Goal: Contribute content: Contribute content

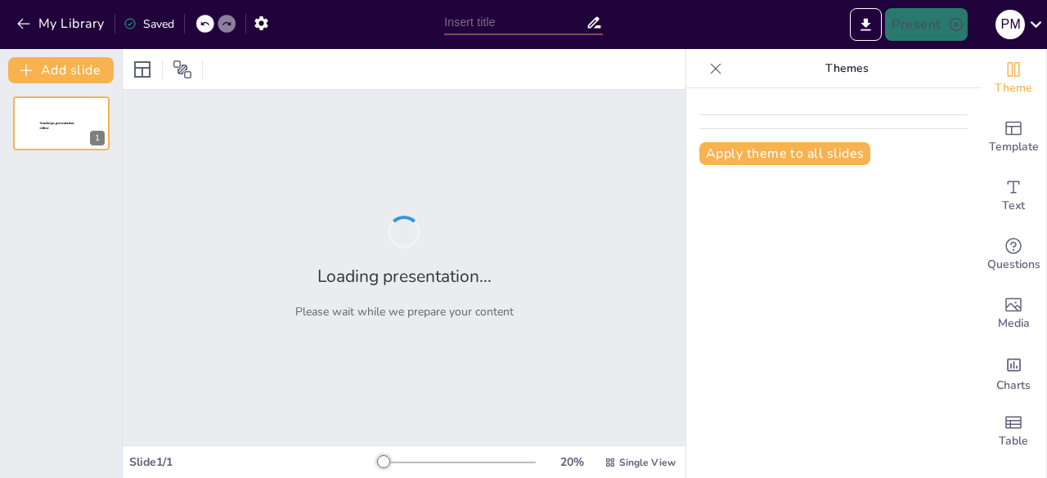
type input "ANALYSIS ON THE ROLE OF MINERALS AND ENERGY IN THE DEVELOPMENT OF [GEOGRAPHIC_D…"
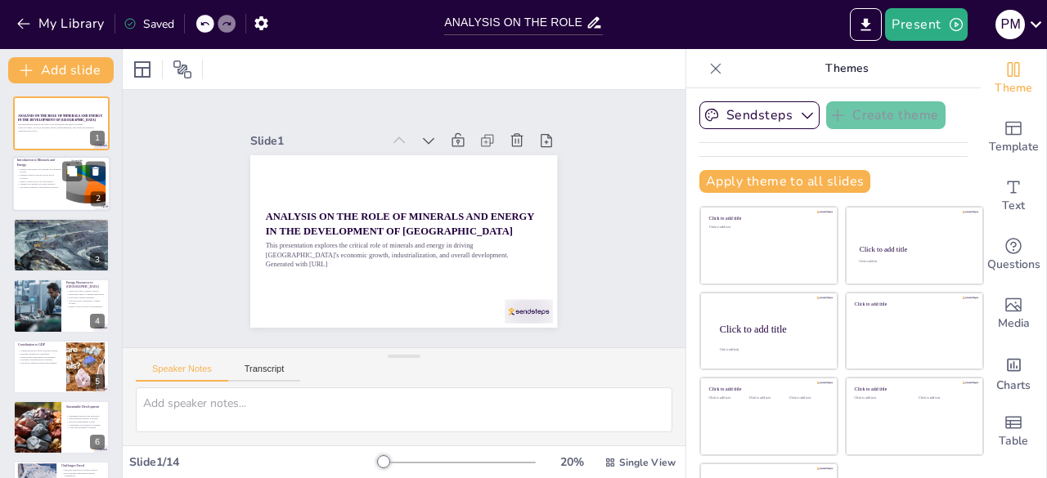
click at [43, 174] on p "Minerals support various sectors in the economy." at bounding box center [39, 177] width 44 height 6
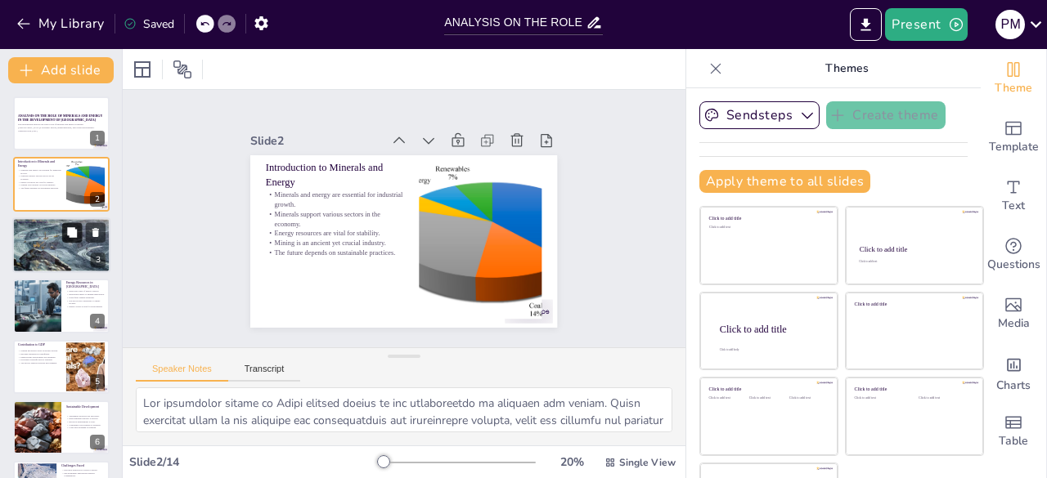
click at [66, 235] on icon at bounding box center [71, 232] width 11 height 11
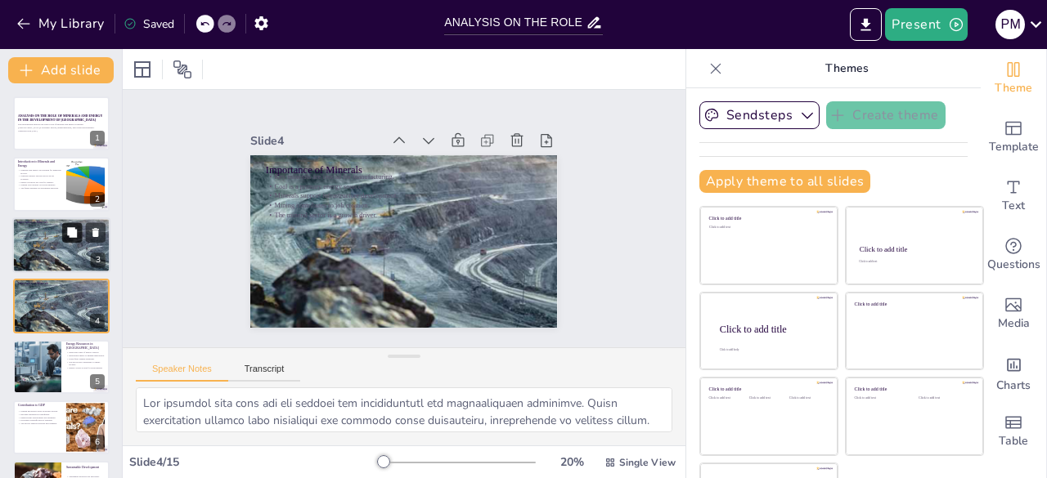
scroll to position [25, 0]
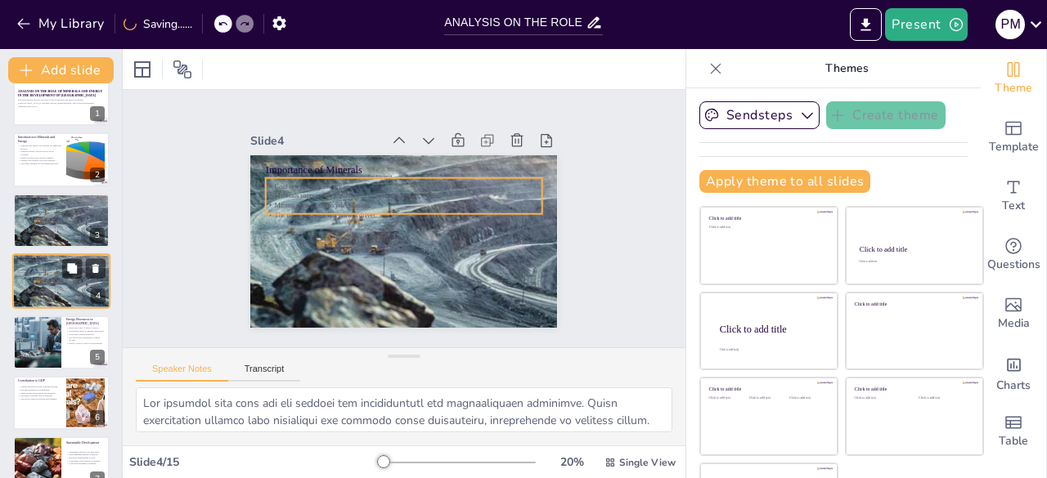
click at [53, 271] on p "The mineral sector is a growth driver." at bounding box center [61, 272] width 88 height 3
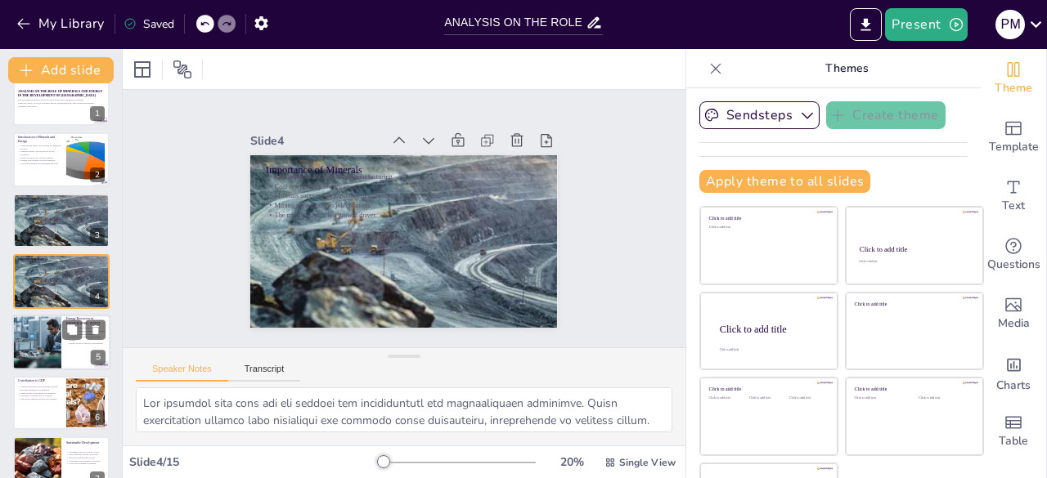
click at [56, 328] on div at bounding box center [36, 343] width 104 height 56
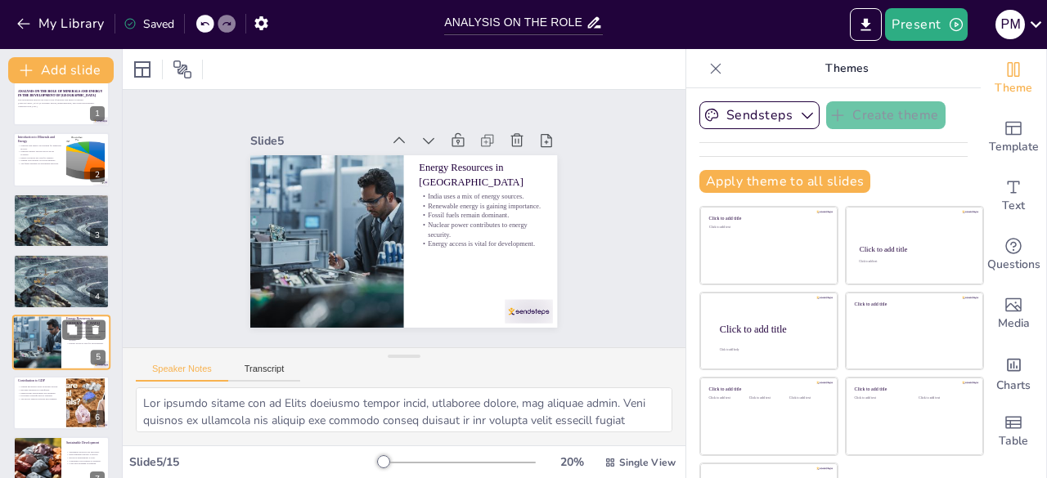
scroll to position [86, 0]
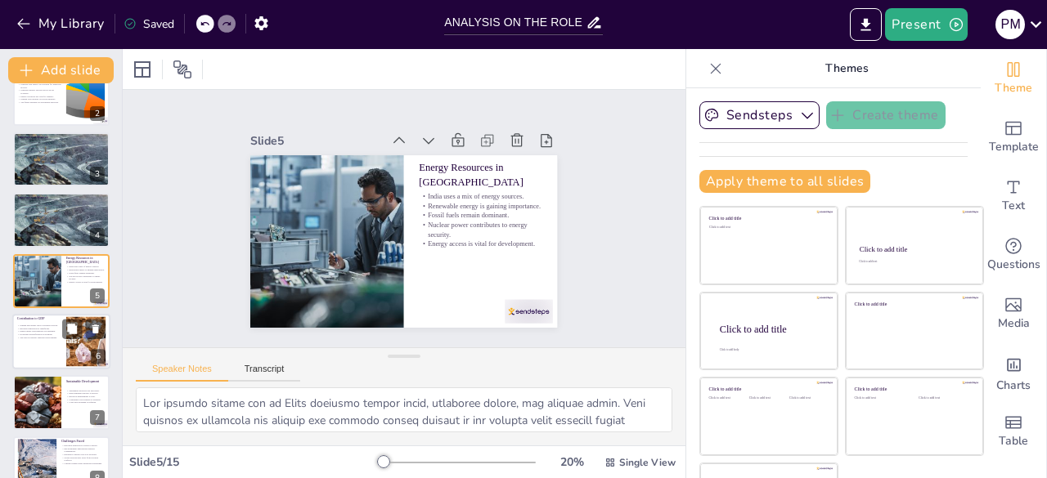
click at [52, 343] on div at bounding box center [61, 342] width 98 height 56
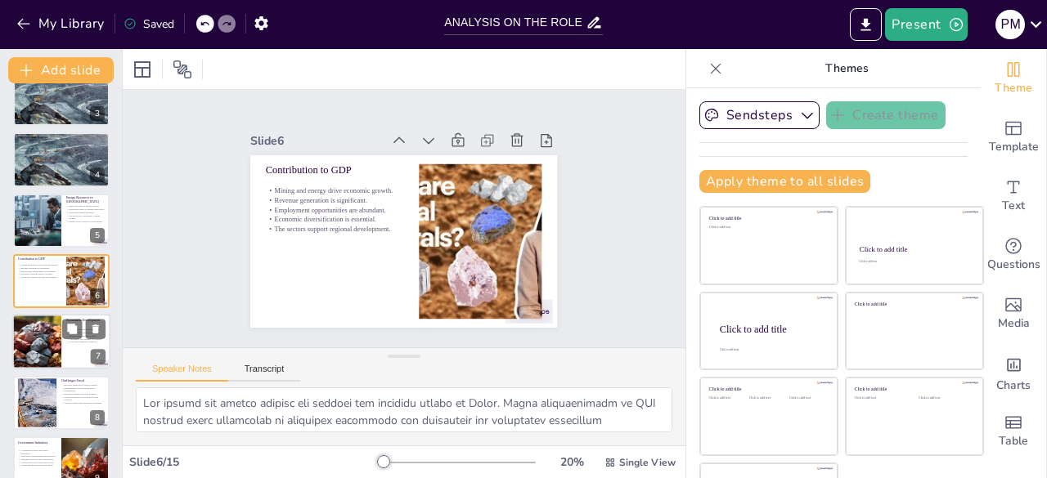
click at [56, 353] on div at bounding box center [36, 343] width 110 height 56
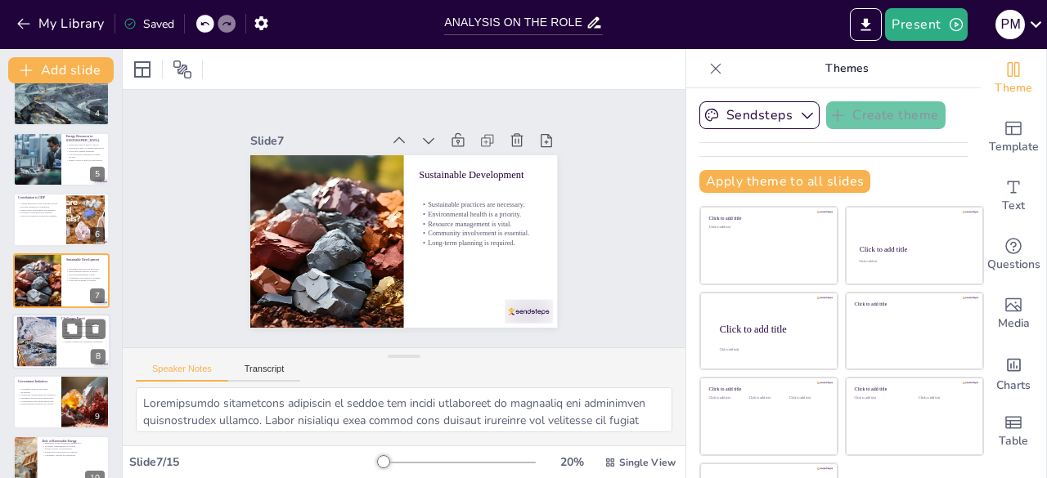
click at [48, 343] on div at bounding box center [37, 341] width 88 height 50
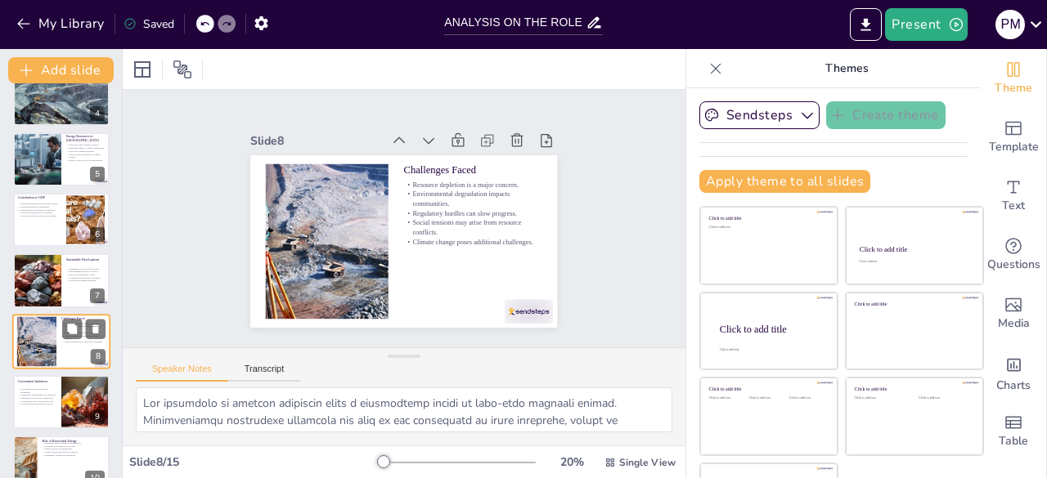
scroll to position [268, 0]
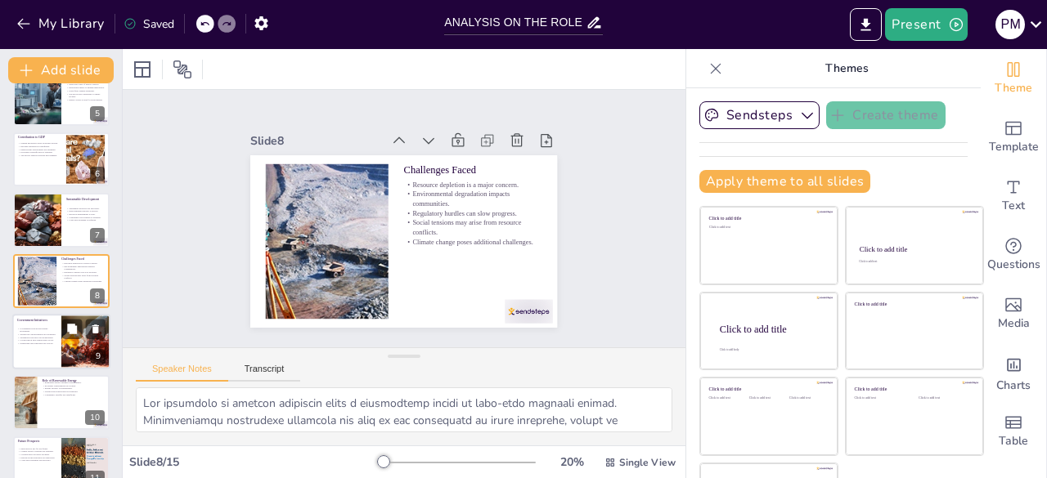
click at [41, 338] on p "Sustainable practices are incentivized." at bounding box center [36, 337] width 39 height 3
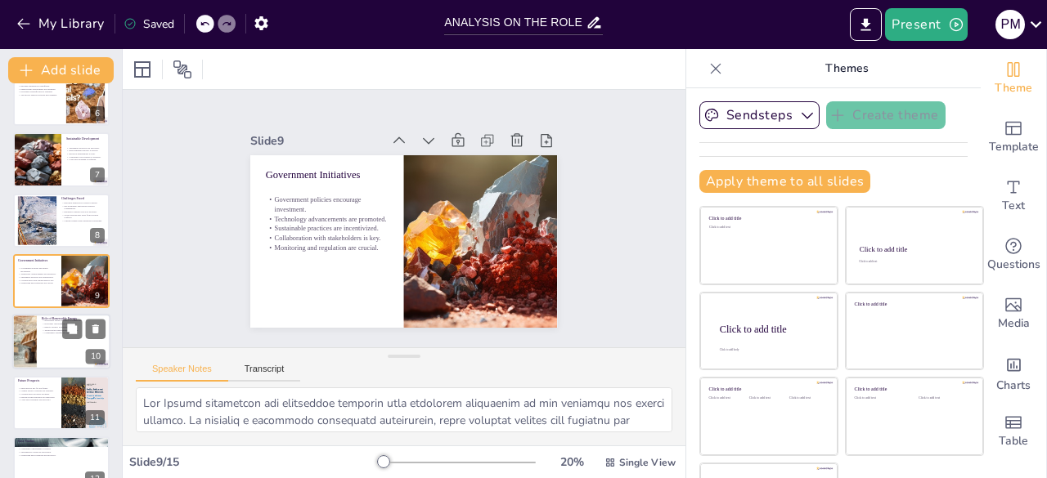
click at [46, 352] on div at bounding box center [61, 343] width 98 height 56
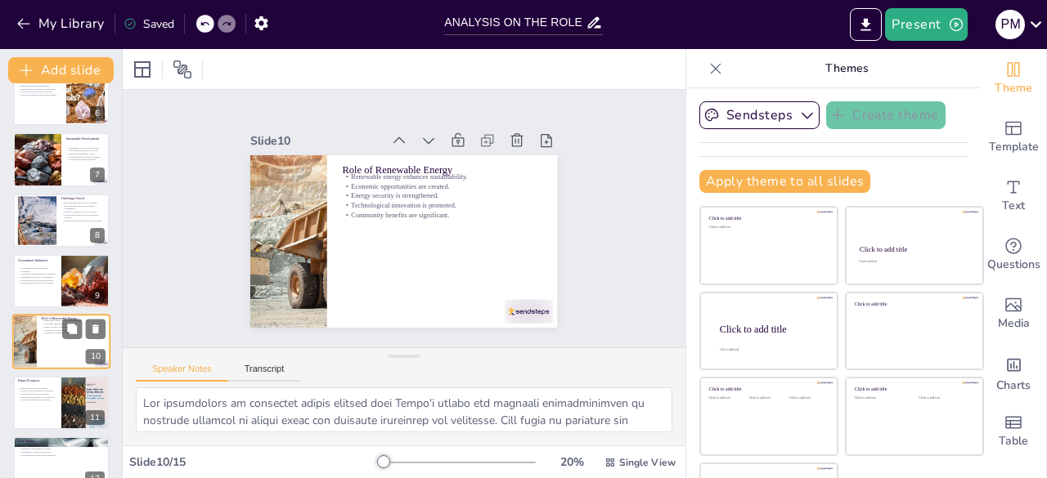
scroll to position [390, 0]
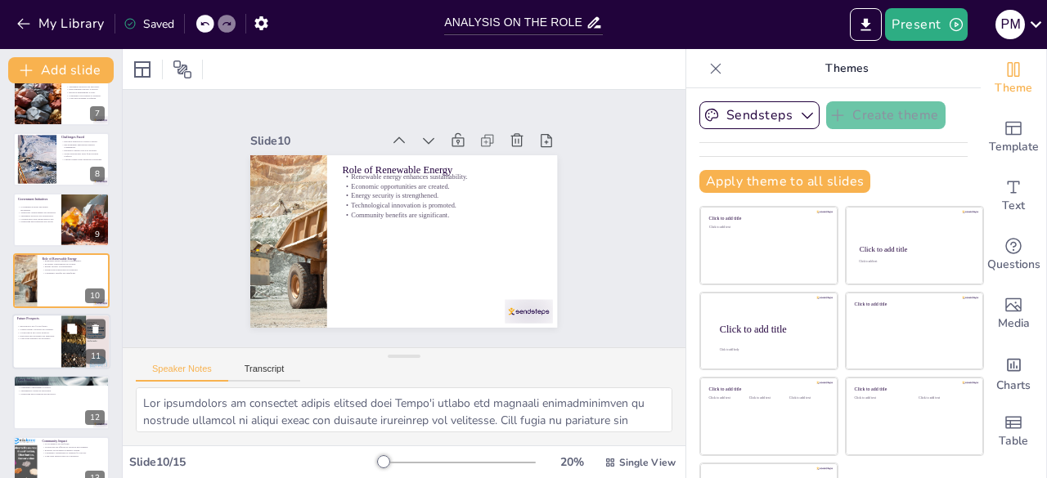
click at [46, 361] on div at bounding box center [61, 342] width 98 height 56
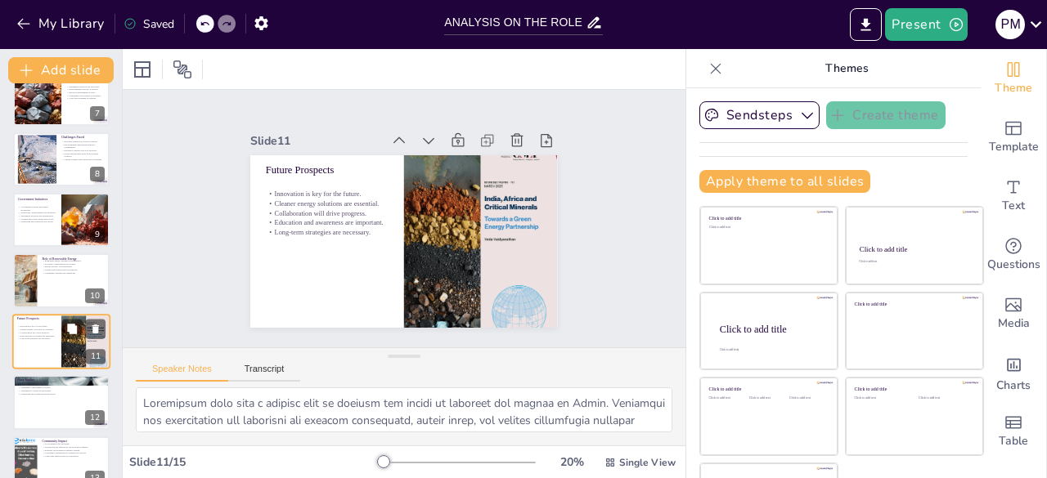
scroll to position [451, 0]
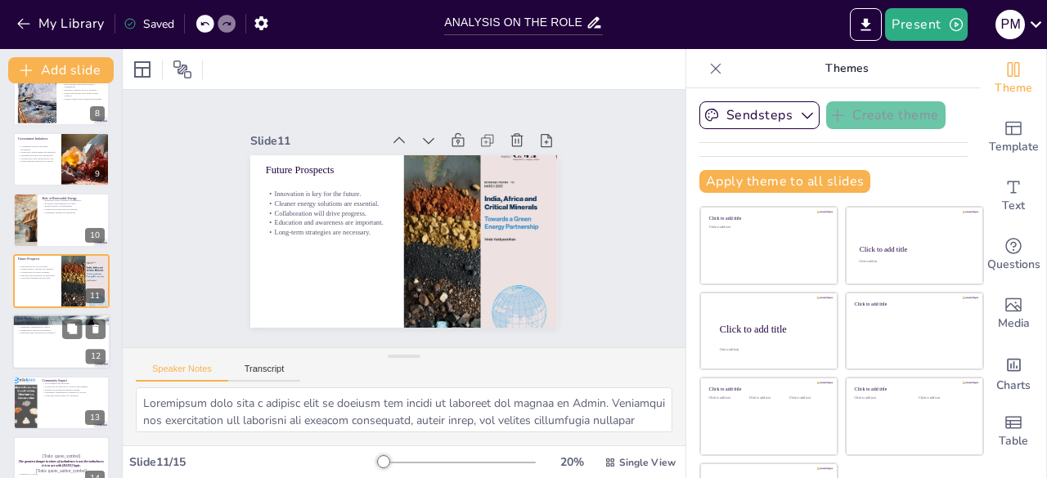
click at [46, 357] on div at bounding box center [61, 342] width 98 height 56
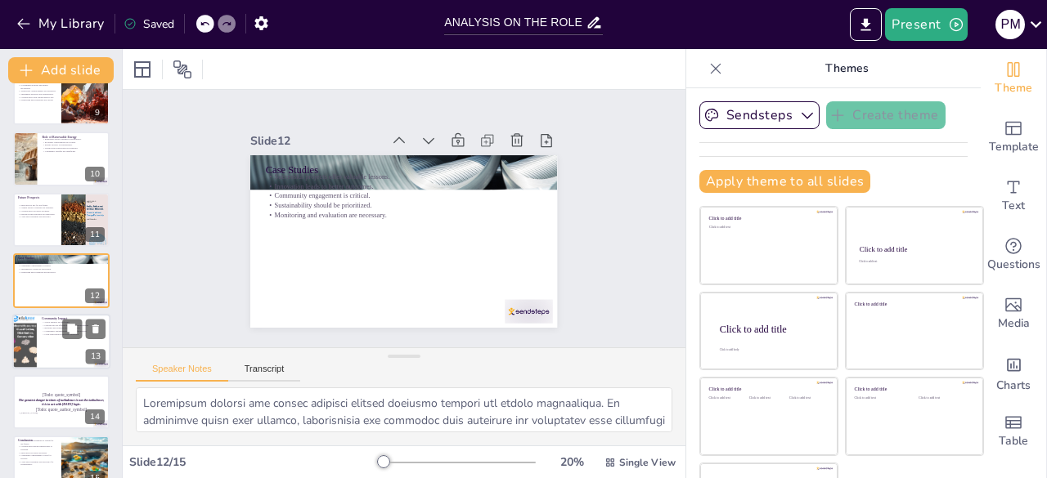
click at [48, 368] on div "Community Impact Social impacts are profound. Livelihoods are affected by resou…" at bounding box center [61, 342] width 98 height 56
type textarea "The social impacts of mineral and energy development are profound, influencing …"
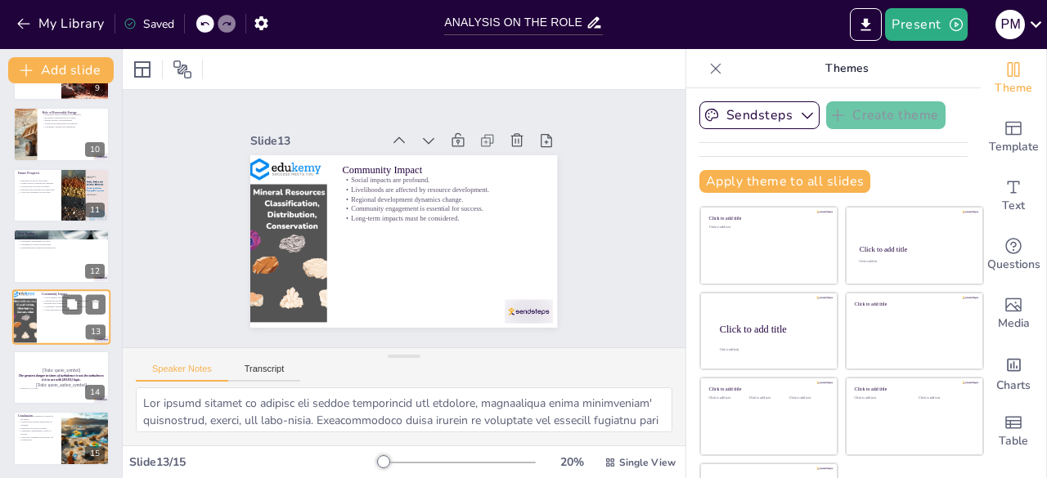
click at [48, 368] on p "[Todo: quote_symbol]" at bounding box center [61, 370] width 87 height 7
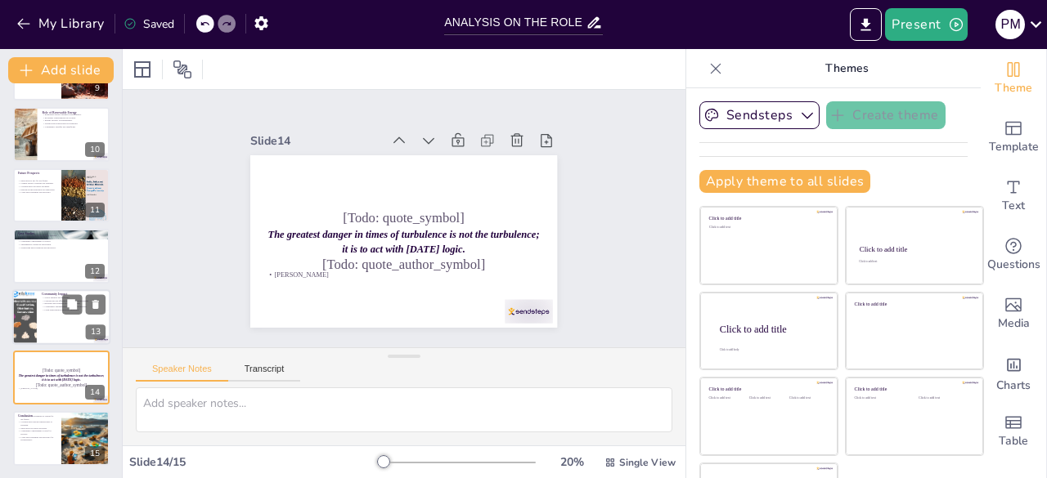
click at [48, 368] on p "[Todo: quote_symbol]" at bounding box center [61, 370] width 87 height 7
click at [56, 410] on div "ANALYSIS ON THE ROLE OF MINERALS AND ENERGY IN THE DEVELOPMENT OF [GEOGRAPHIC_D…" at bounding box center [61, 13] width 122 height 906
click at [58, 417] on div at bounding box center [61, 439] width 98 height 56
type textarea "Prioritizing sustainable development in the minerals and energy sectors is cruc…"
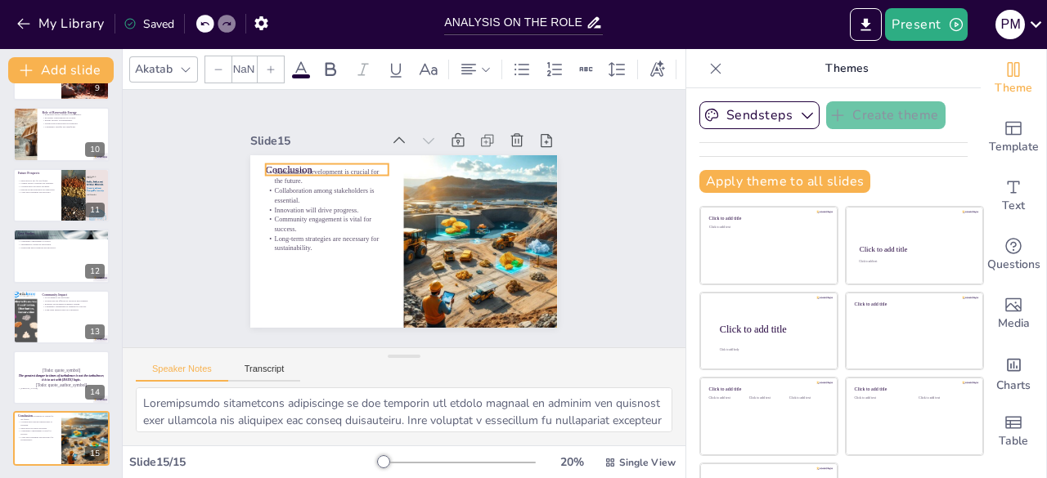
type input "48"
drag, startPoint x: 250, startPoint y: 159, endPoint x: 251, endPoint y: 151, distance: 8.2
click at [300, 213] on p "Conclusion" at bounding box center [326, 273] width 52 height 121
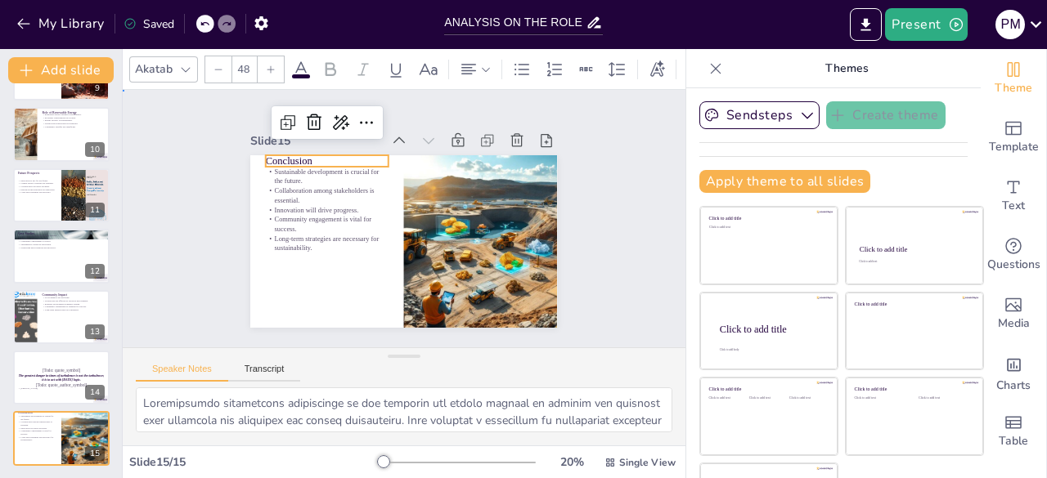
click at [219, 227] on div "Slide 1 ANALYSIS ON THE ROLE OF MINERALS AND ENERGY IN THE DEVELOPMENT OF [GEOG…" at bounding box center [404, 218] width 419 height 259
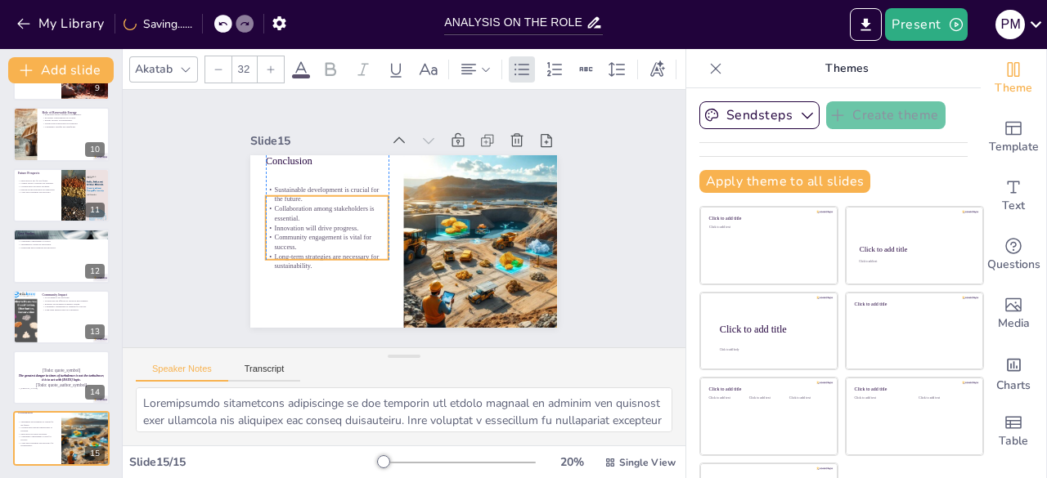
drag, startPoint x: 275, startPoint y: 186, endPoint x: 273, endPoint y: 204, distance: 18.1
click at [319, 204] on p "Collaboration among stakeholders is essential." at bounding box center [362, 153] width 87 height 110
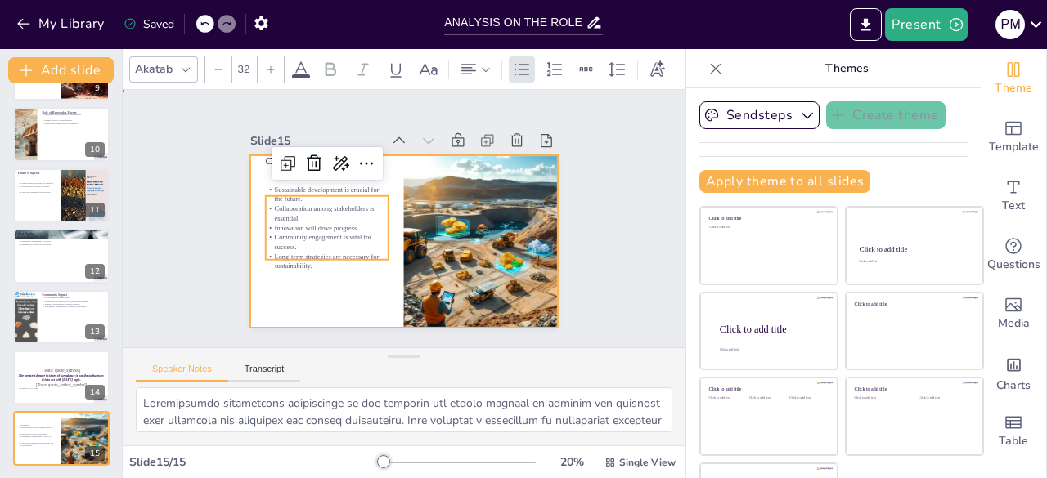
click at [240, 172] on div at bounding box center [388, 236] width 343 height 334
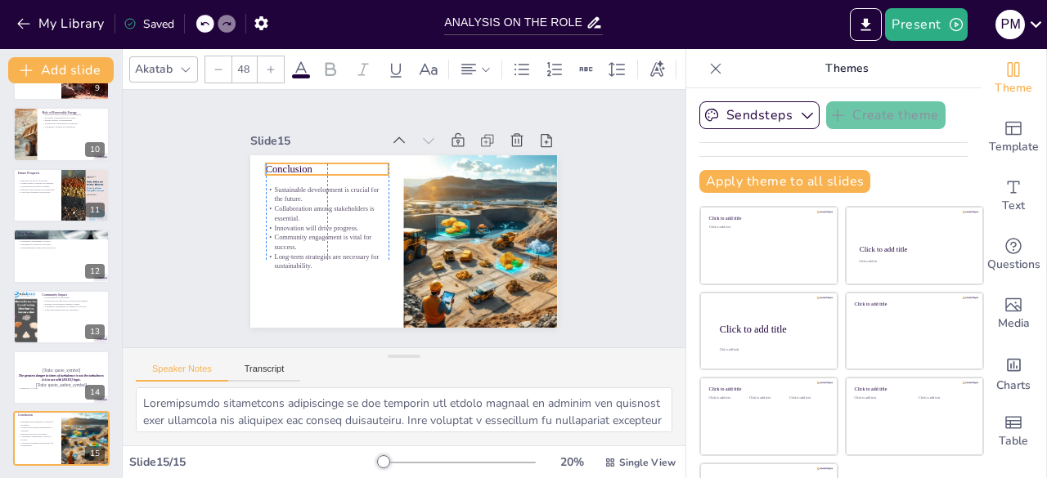
drag, startPoint x: 260, startPoint y: 157, endPoint x: 263, endPoint y: 166, distance: 9.6
click at [387, 166] on p "Conclusion" at bounding box center [418, 129] width 63 height 118
click at [199, 197] on div "Slide 1 ANALYSIS ON THE ROLE OF MINERALS AND ENERGY IN THE DEVELOPMENT OF [GEOG…" at bounding box center [404, 219] width 428 height 442
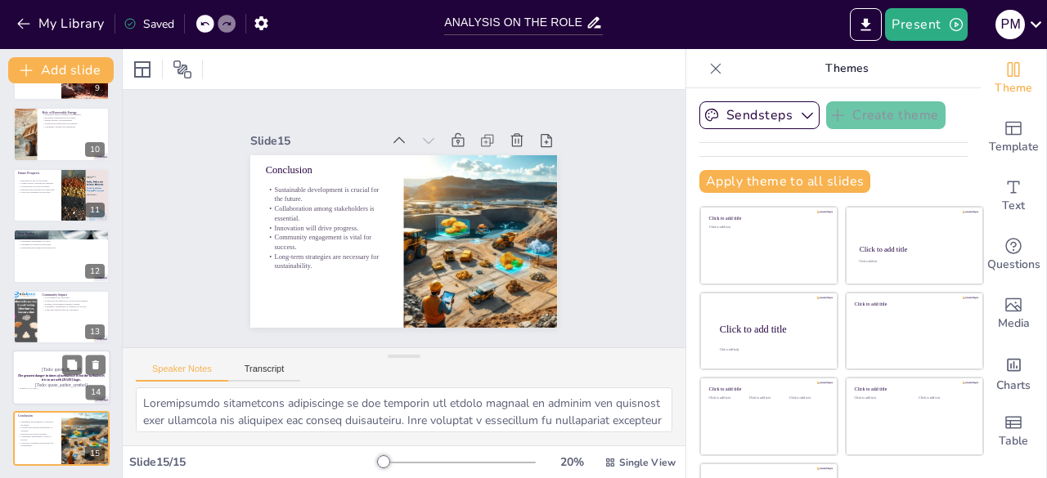
click at [51, 375] on strong "The greatest danger in times of turbulence is not the turbulence; it is to act …" at bounding box center [61, 378] width 87 height 8
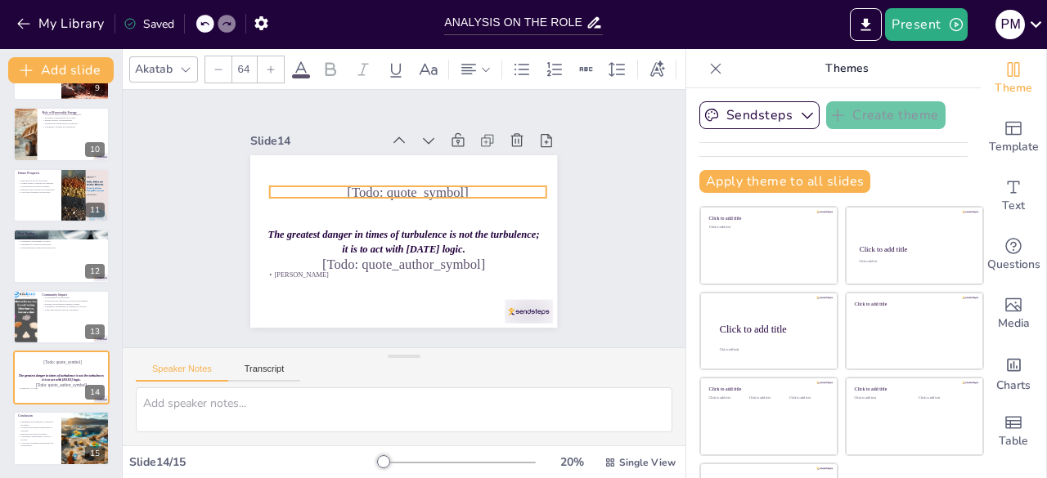
drag, startPoint x: 327, startPoint y: 209, endPoint x: 330, endPoint y: 182, distance: 26.4
click at [330, 182] on p "[Todo: quote_symbol]" at bounding box center [425, 201] width 220 height 201
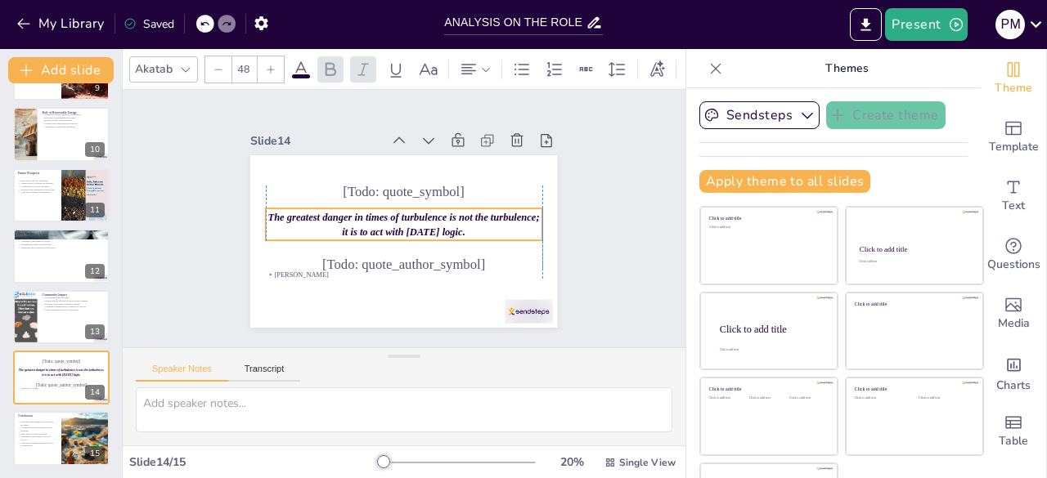
drag, startPoint x: 339, startPoint y: 229, endPoint x: 337, endPoint y: 212, distance: 17.3
click at [397, 212] on strong "The greatest danger in times of turbulence is not the turbulence; it is to act …" at bounding box center [409, 218] width 25 height 271
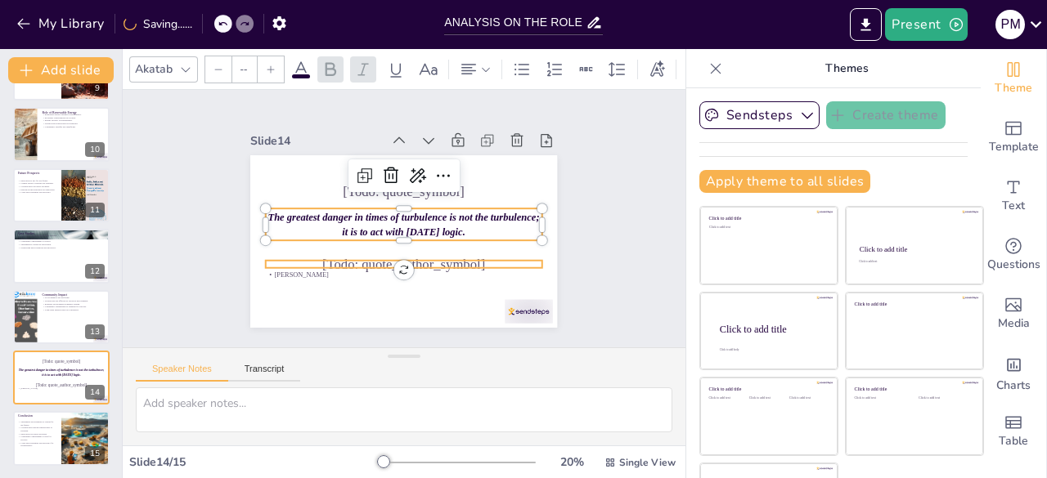
type input "64"
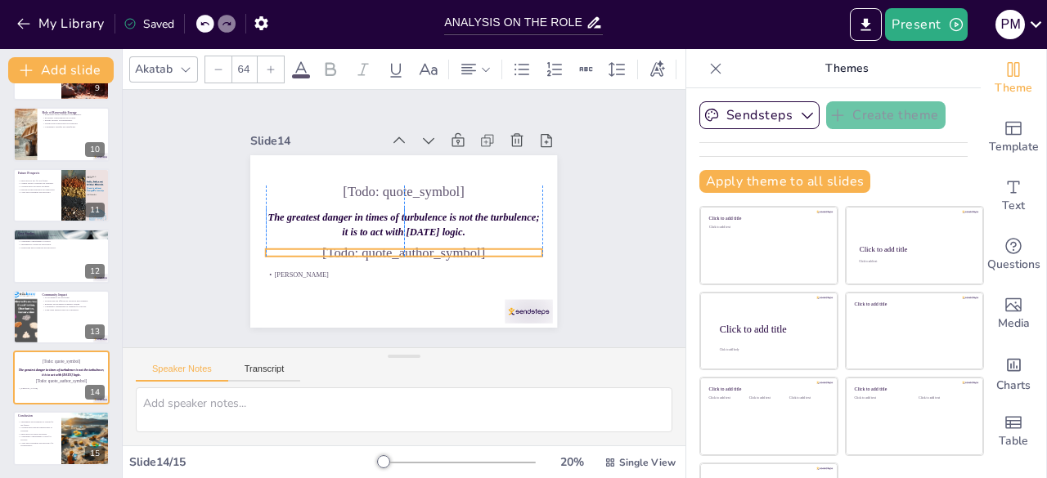
drag, startPoint x: 340, startPoint y: 249, endPoint x: 340, endPoint y: 238, distance: 11.4
click at [340, 238] on p "[Todo: quote_author_symbol]" at bounding box center [427, 193] width 220 height 201
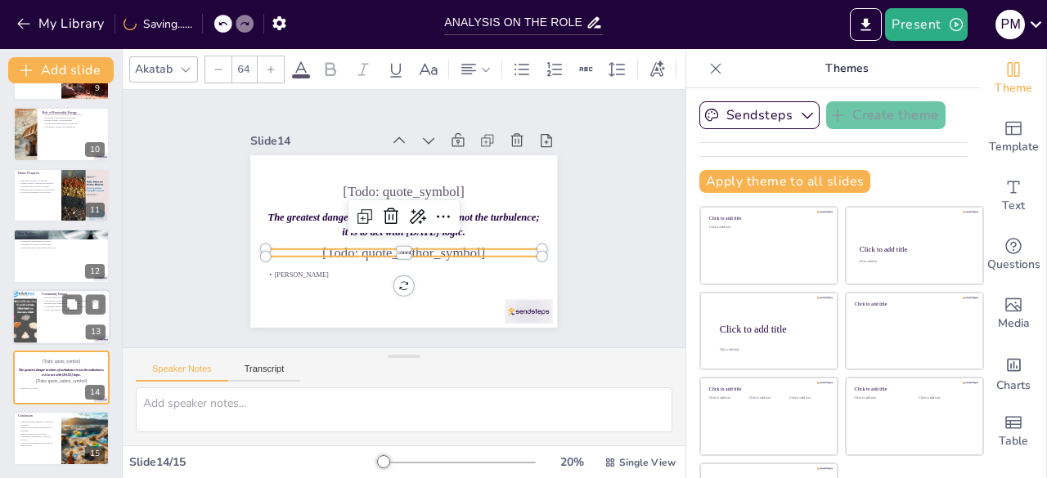
click at [58, 330] on div at bounding box center [61, 317] width 98 height 56
type textarea "The social impacts of mineral and energy development are profound, influencing …"
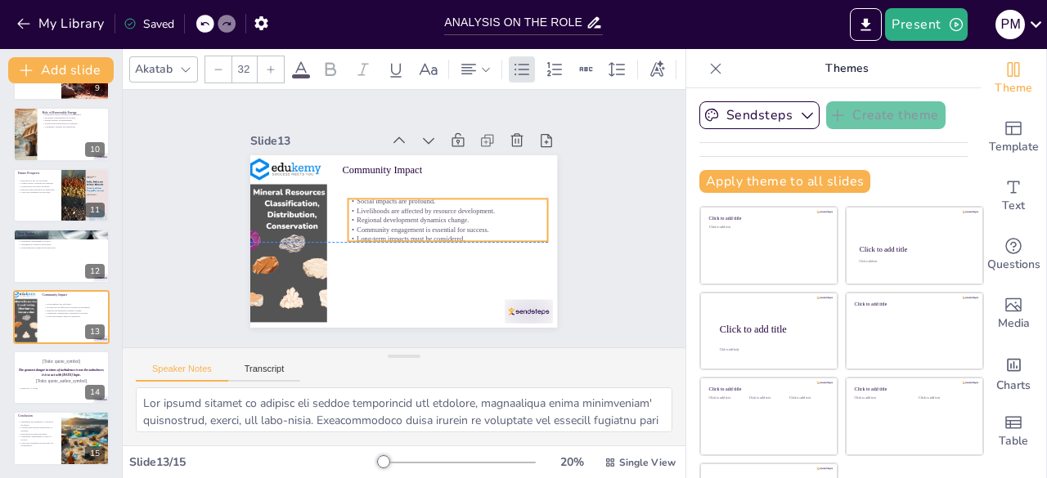
drag, startPoint x: 337, startPoint y: 214, endPoint x: 342, endPoint y: 233, distance: 19.4
click at [342, 233] on p "Long-term impacts must be considered." at bounding box center [359, 237] width 141 height 155
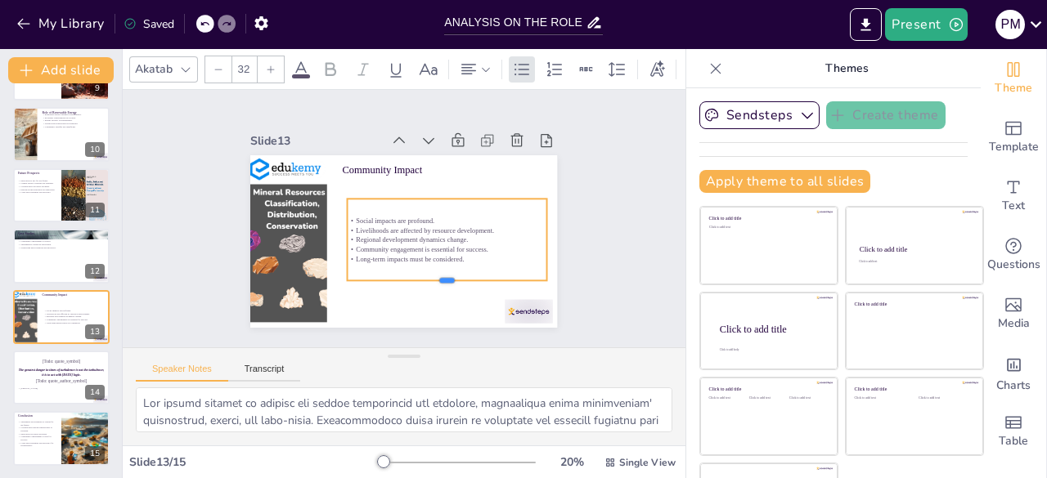
drag, startPoint x: 425, startPoint y: 235, endPoint x: 430, endPoint y: 274, distance: 39.6
click at [430, 187] on div at bounding box center [348, 160] width 198 height 54
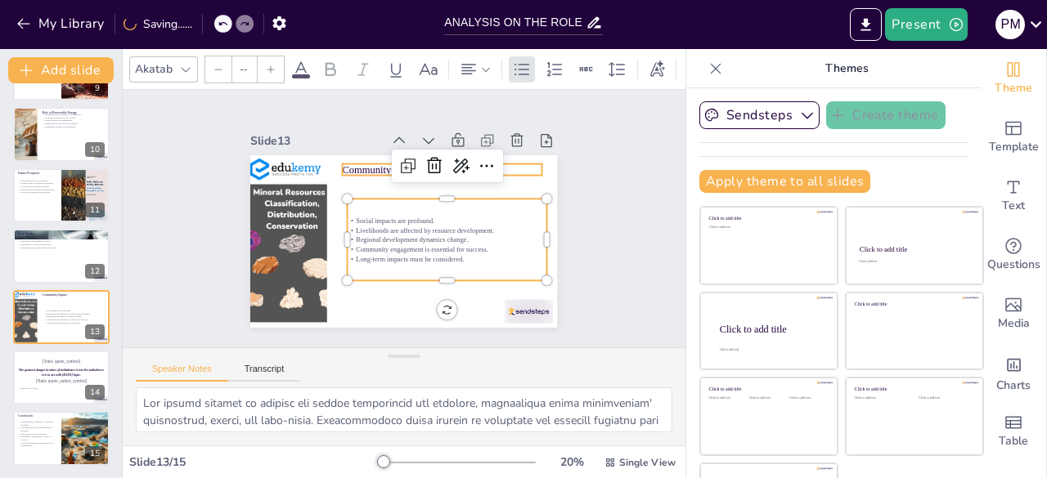
type input "48"
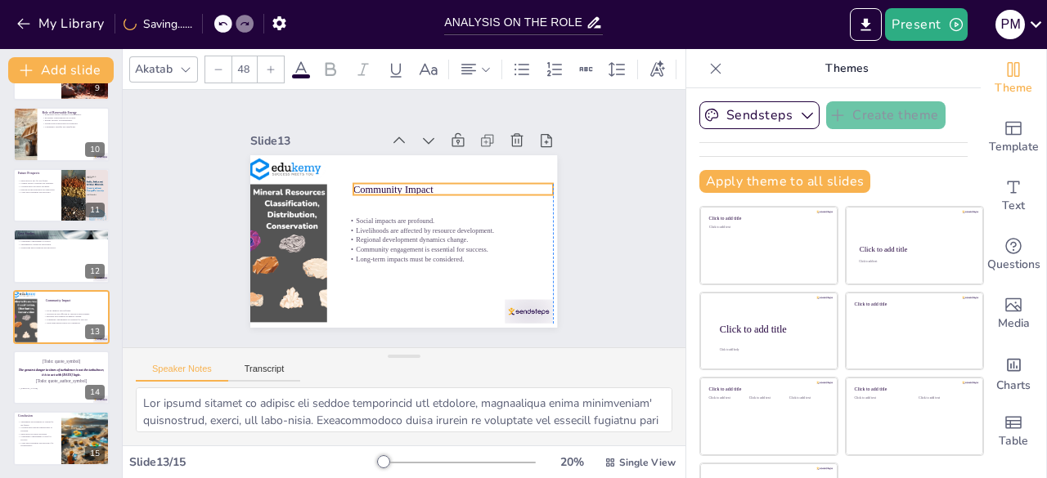
drag, startPoint x: 358, startPoint y: 170, endPoint x: 371, endPoint y: 190, distance: 23.6
click at [410, 190] on p "Community Impact" at bounding box center [447, 256] width 75 height 194
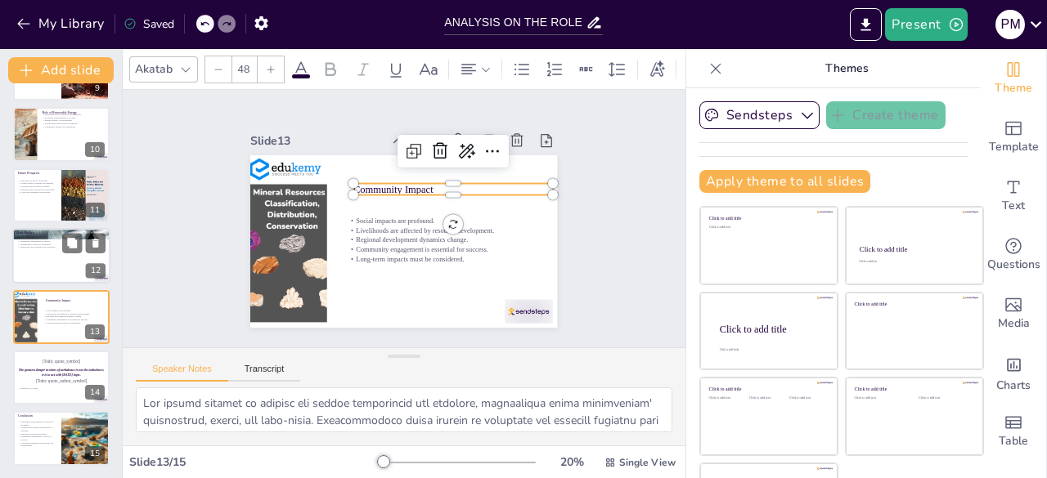
click at [47, 262] on div at bounding box center [61, 256] width 98 height 56
type textarea "Successful mineral and energy projects provide valuable lessons for future init…"
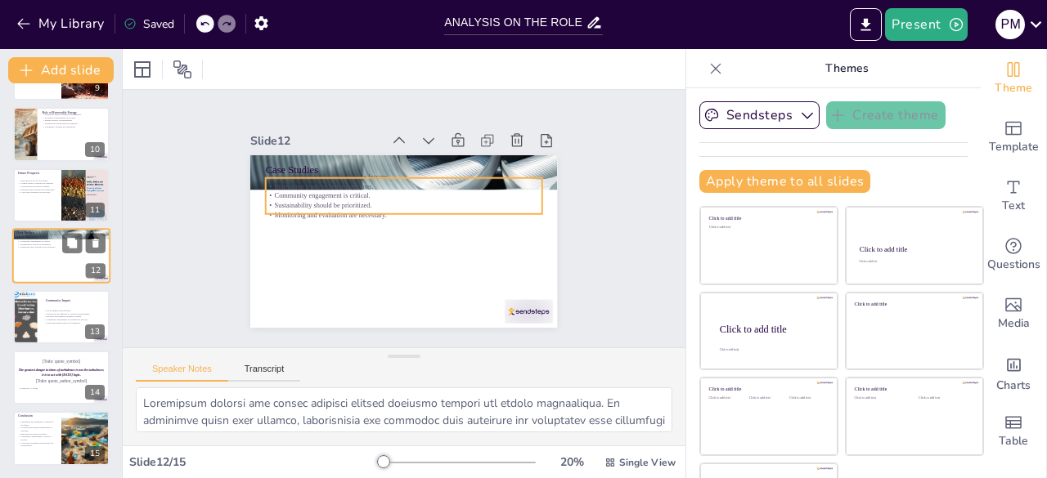
scroll to position [512, 0]
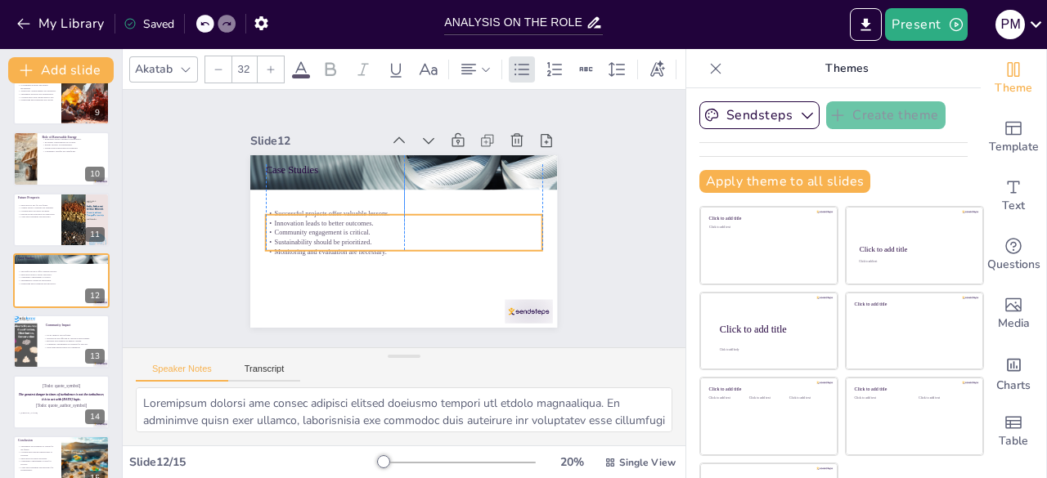
drag, startPoint x: 303, startPoint y: 196, endPoint x: 299, endPoint y: 240, distance: 43.5
click at [300, 240] on p "Sustainability should be prioritized." at bounding box center [385, 232] width 170 height 229
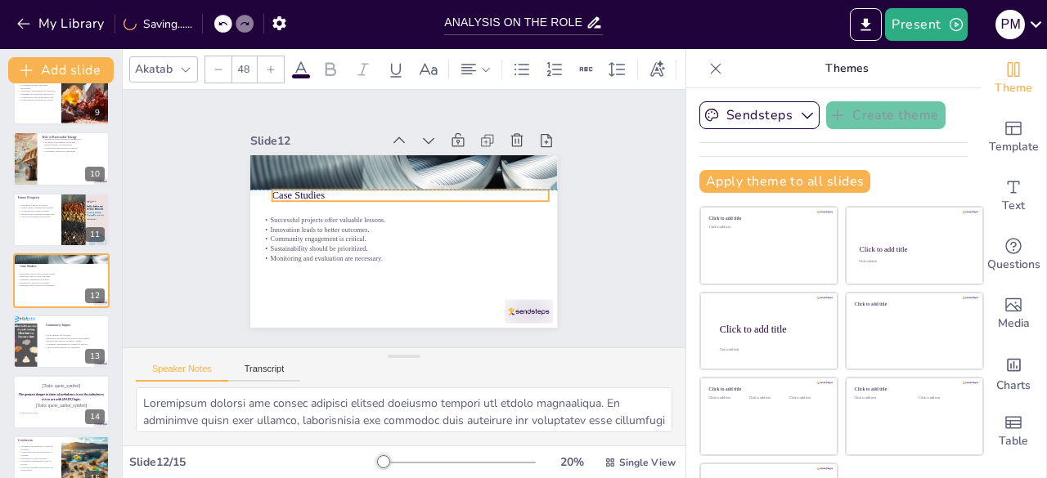
drag, startPoint x: 267, startPoint y: 161, endPoint x: 273, endPoint y: 187, distance: 27.0
click at [296, 187] on p "Case Studies" at bounding box center [411, 242] width 231 height 174
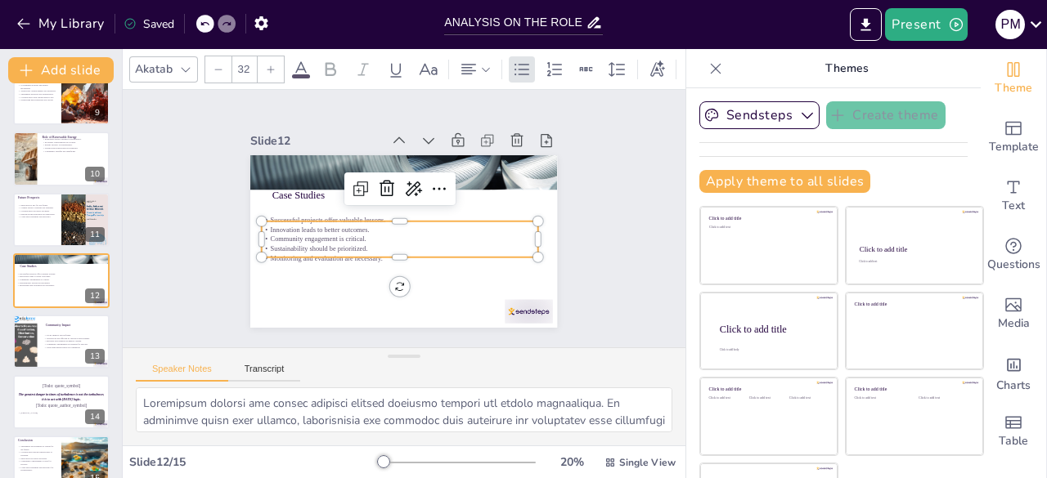
click at [316, 240] on p "Sustainability should be prioritized." at bounding box center [374, 227] width 121 height 256
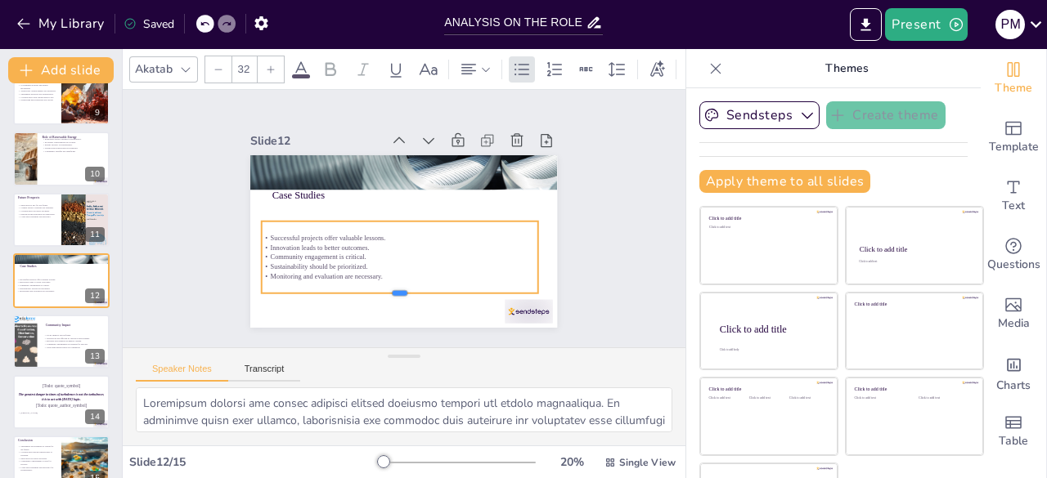
drag, startPoint x: 384, startPoint y: 253, endPoint x: 384, endPoint y: 292, distance: 39.3
click at [384, 238] on div at bounding box center [360, 151] width 231 height 173
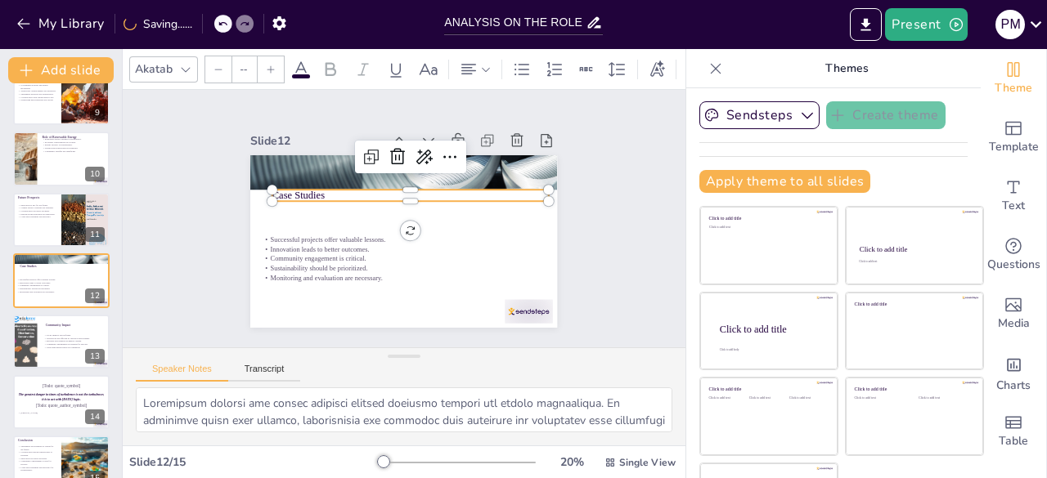
type input "48"
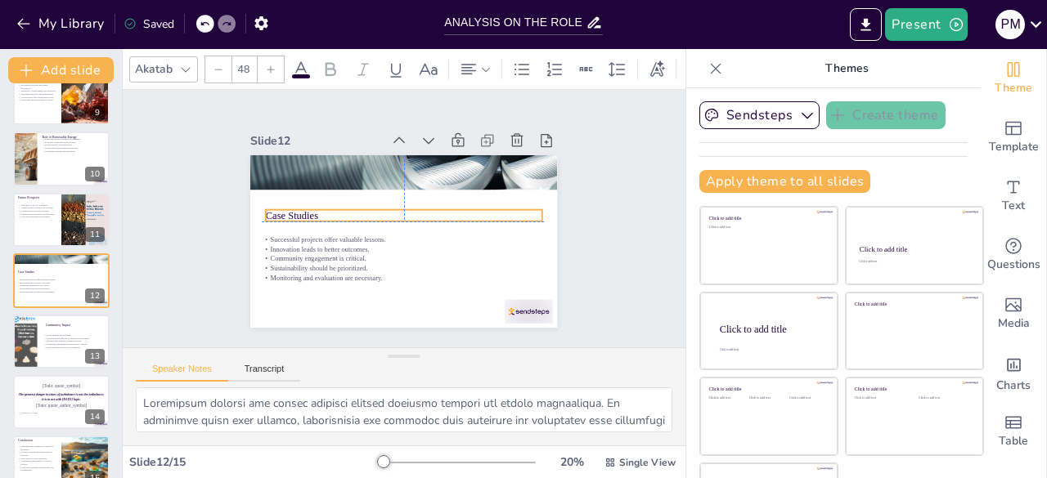
drag, startPoint x: 298, startPoint y: 192, endPoint x: 293, endPoint y: 211, distance: 19.4
click at [298, 211] on p "Case Studies" at bounding box center [405, 216] width 215 height 195
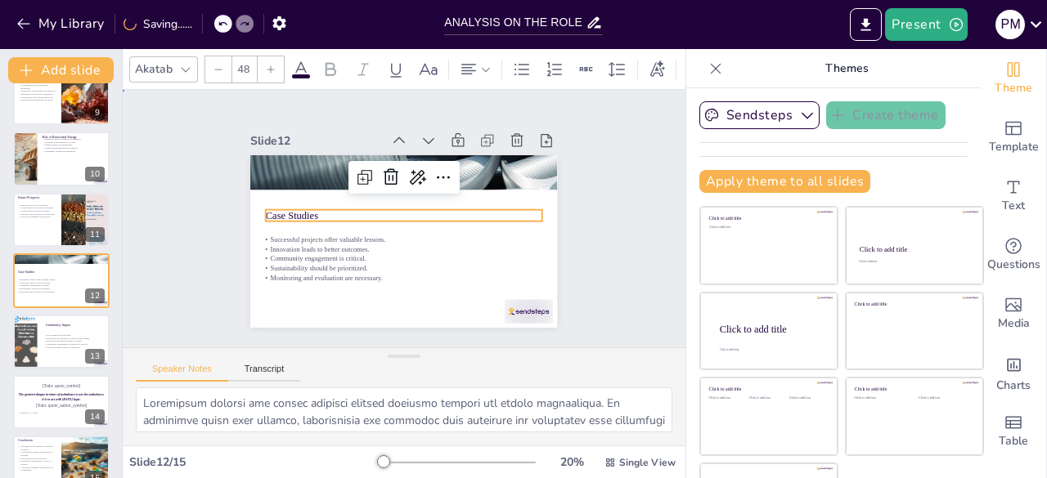
click at [239, 242] on div "Slide 1 ANALYSIS ON THE ROLE OF MINERALS AND ENERGY IN THE DEVELOPMENT OF [GEOG…" at bounding box center [404, 219] width 330 height 446
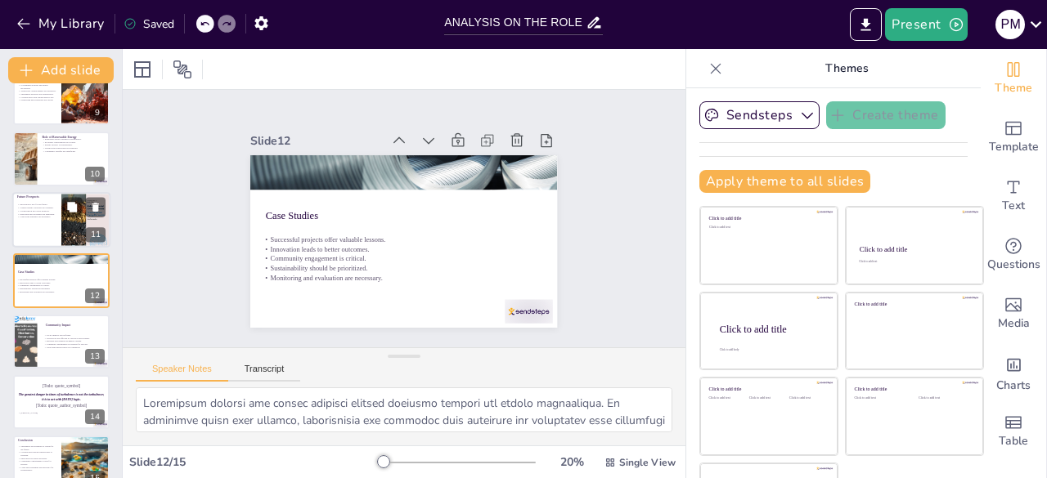
click at [53, 223] on div at bounding box center [61, 220] width 98 height 56
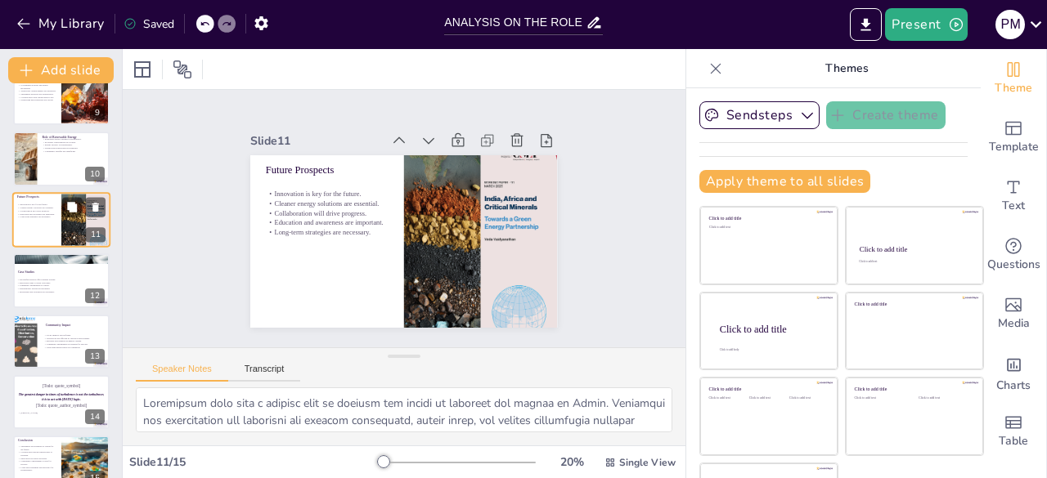
scroll to position [451, 0]
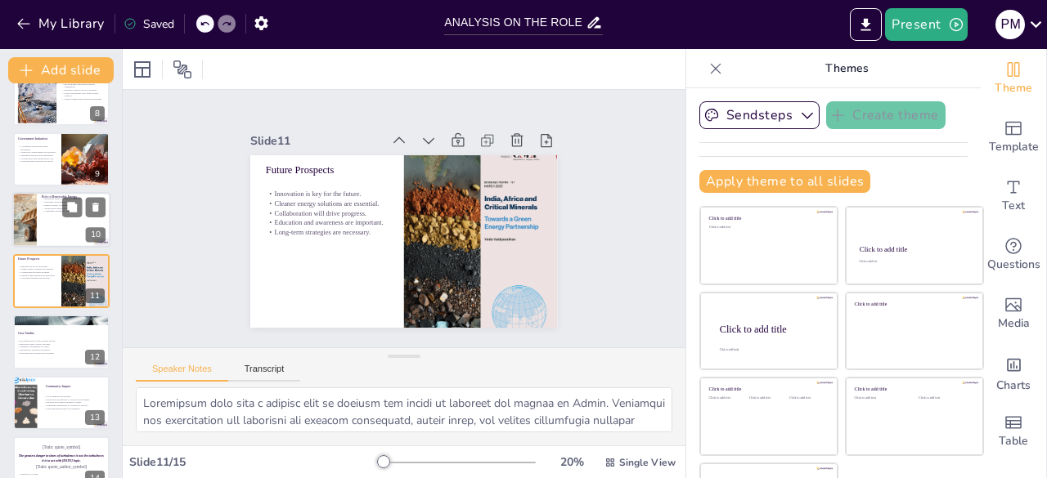
click at [36, 236] on div at bounding box center [24, 221] width 98 height 56
type textarea "The integration of renewable energy sources into India's energy mix enhances su…"
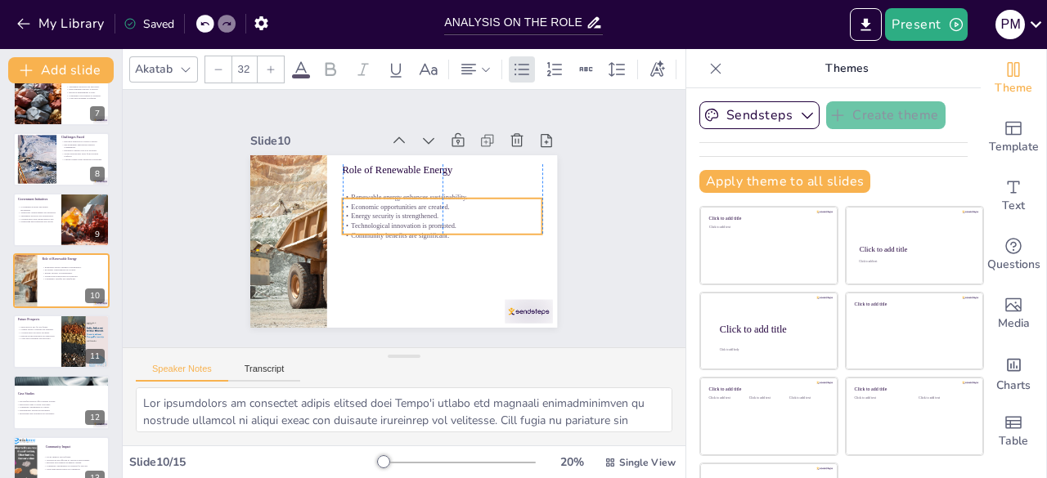
drag, startPoint x: 355, startPoint y: 200, endPoint x: 355, endPoint y: 220, distance: 20.4
click at [386, 220] on p "Technological innovation is promoted." at bounding box center [401, 258] width 30 height 200
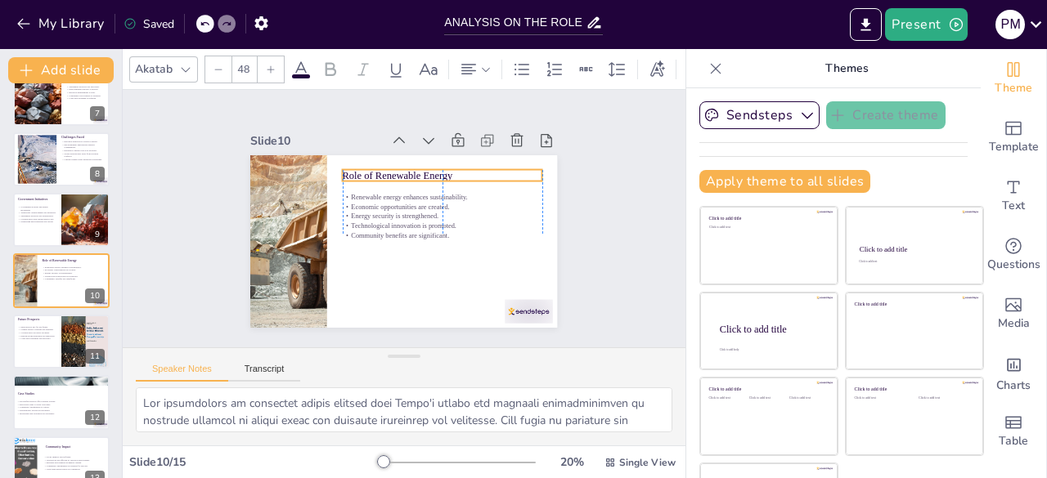
click at [358, 174] on p "Role of Renewable Energy" at bounding box center [443, 175] width 200 height 15
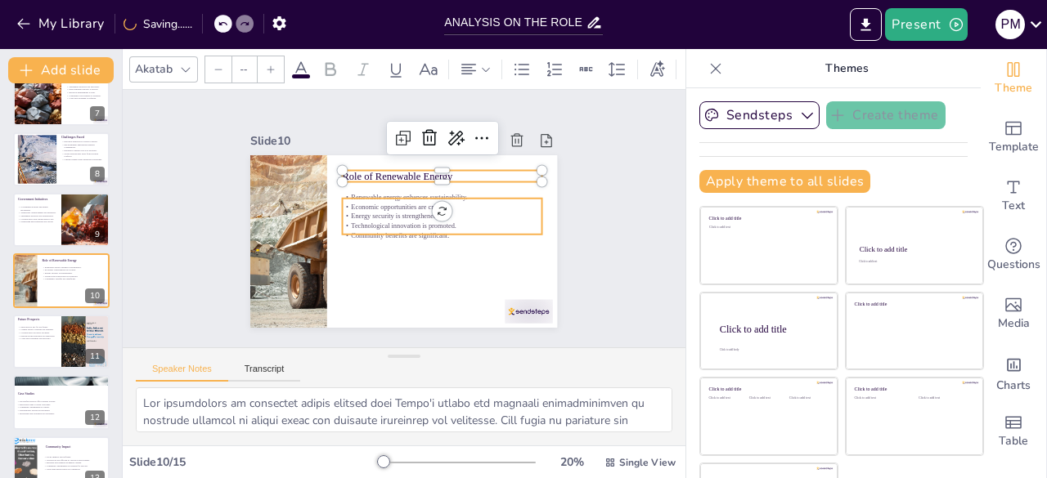
type input "32"
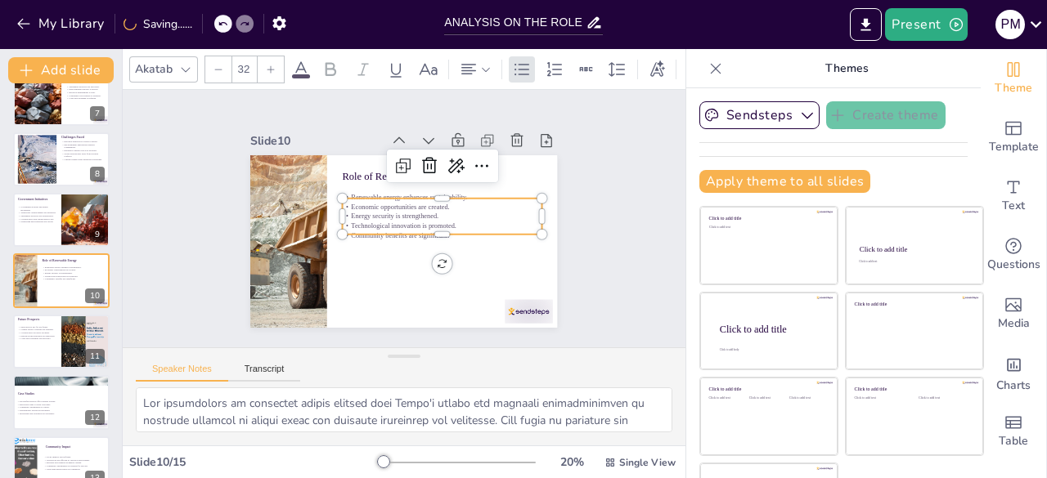
click at [368, 221] on p "Renewable energy enhances sustainability." at bounding box center [364, 236] width 200 height 30
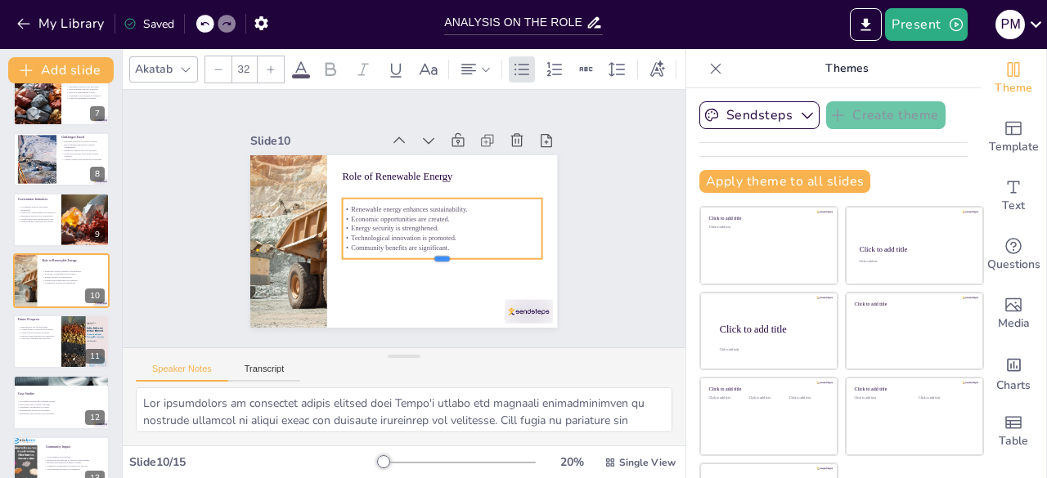
drag, startPoint x: 422, startPoint y: 229, endPoint x: 424, endPoint y: 253, distance: 24.6
click at [424, 258] on div at bounding box center [443, 264] width 200 height 13
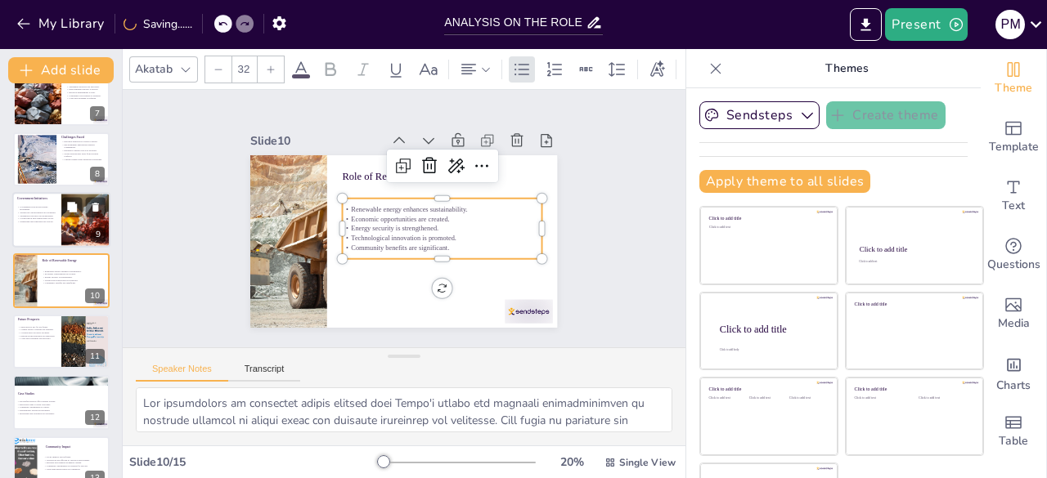
click at [52, 222] on p "Monitoring and regulation are crucial." at bounding box center [36, 222] width 39 height 3
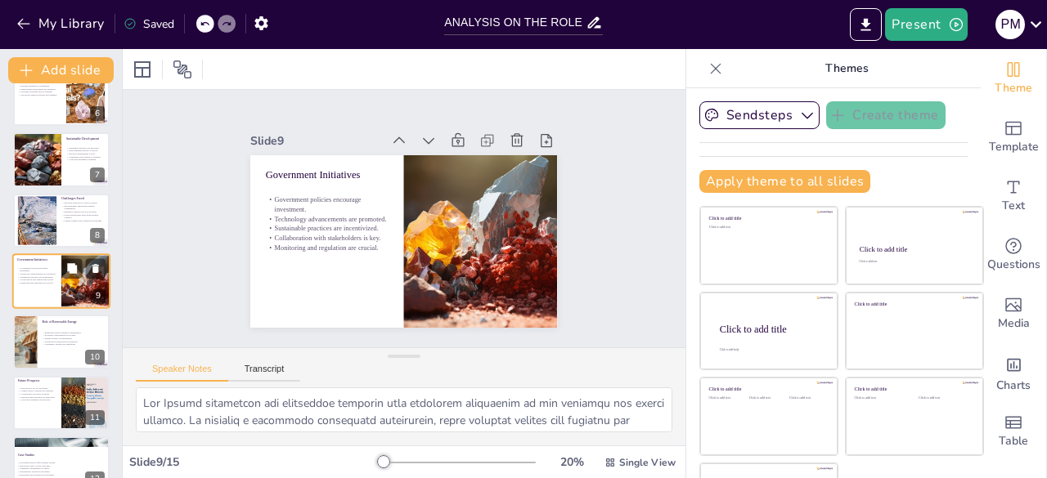
click at [52, 222] on div at bounding box center [36, 220] width 87 height 49
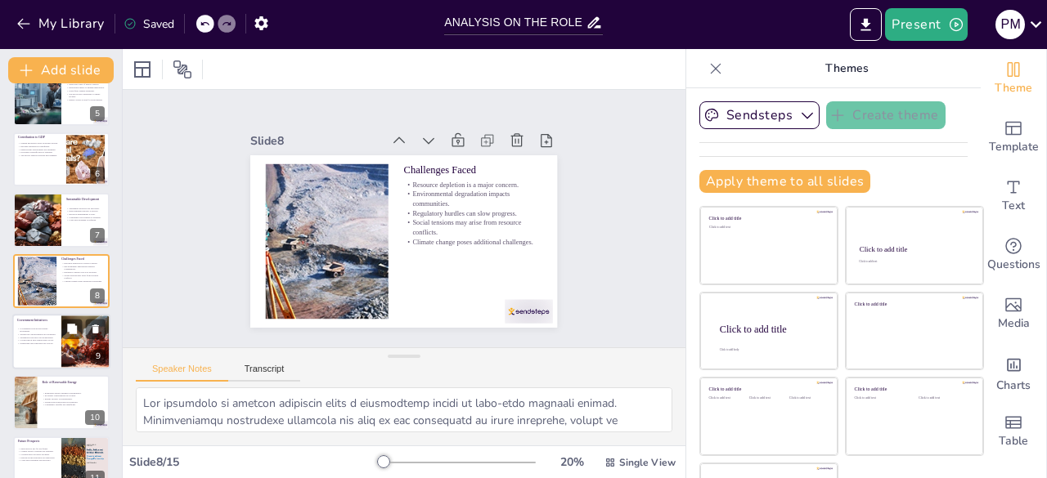
click at [52, 222] on div at bounding box center [37, 220] width 109 height 54
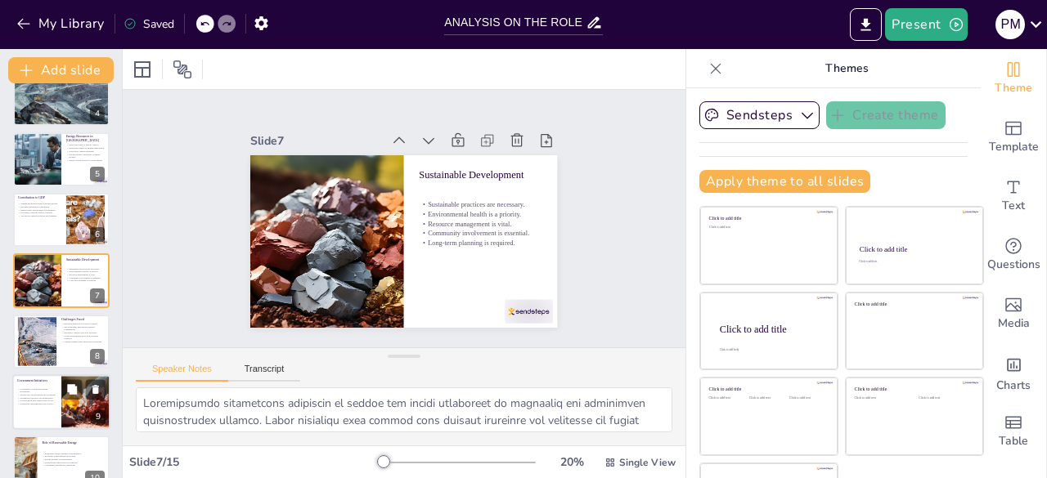
click at [52, 222] on div at bounding box center [61, 220] width 96 height 54
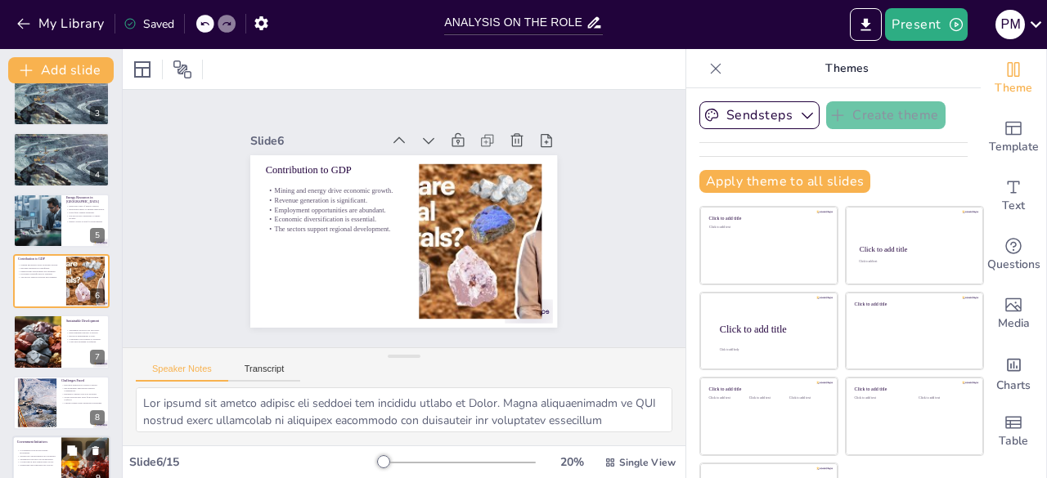
click at [52, 222] on div at bounding box center [37, 221] width 102 height 54
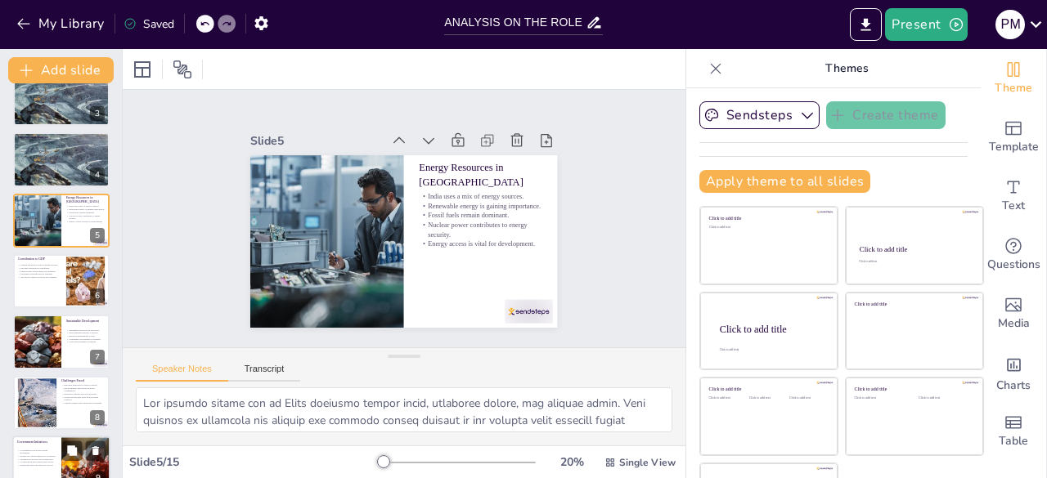
scroll to position [86, 0]
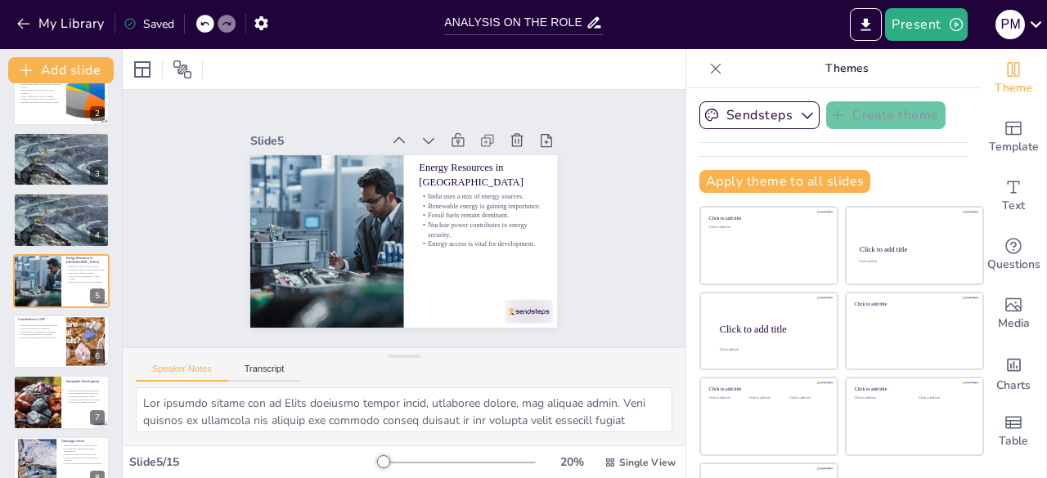
click at [52, 222] on div at bounding box center [61, 220] width 126 height 54
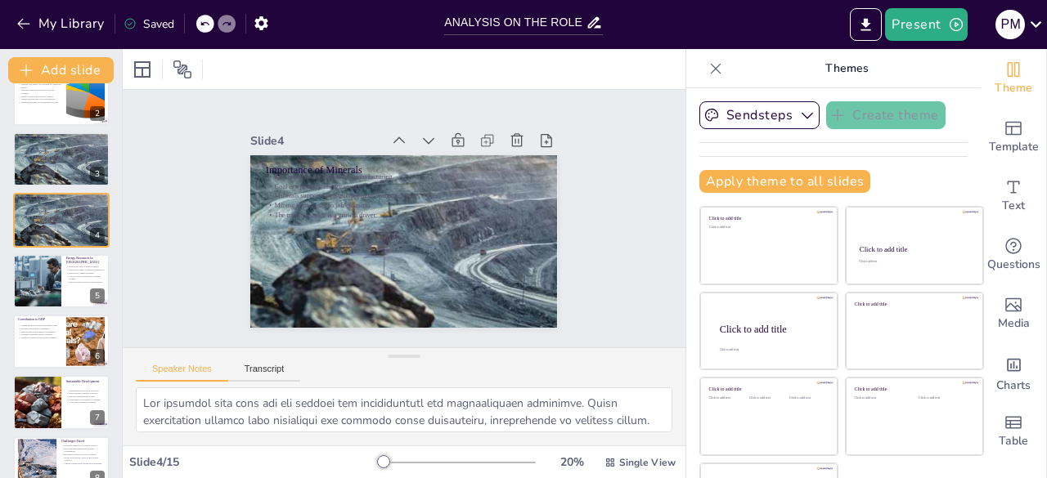
scroll to position [25, 0]
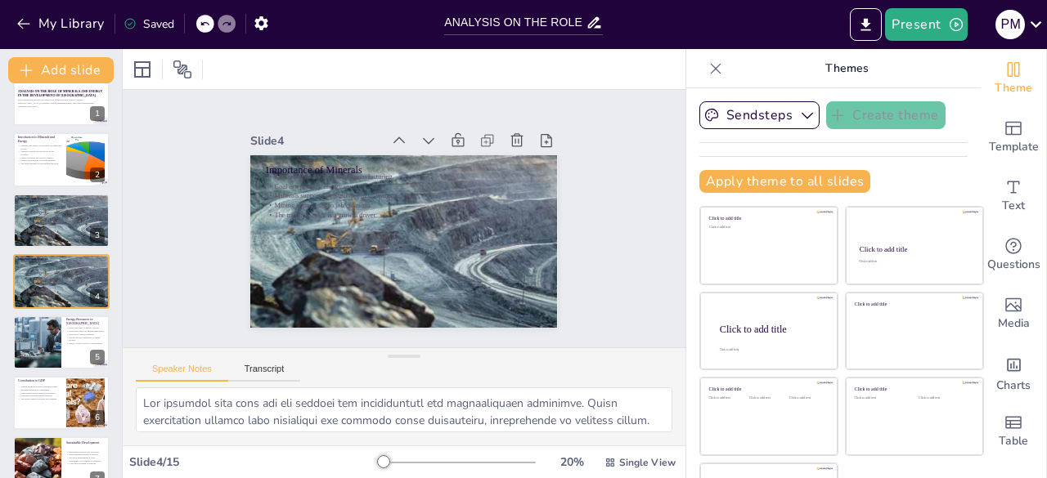
click at [52, 222] on div at bounding box center [61, 221] width 126 height 54
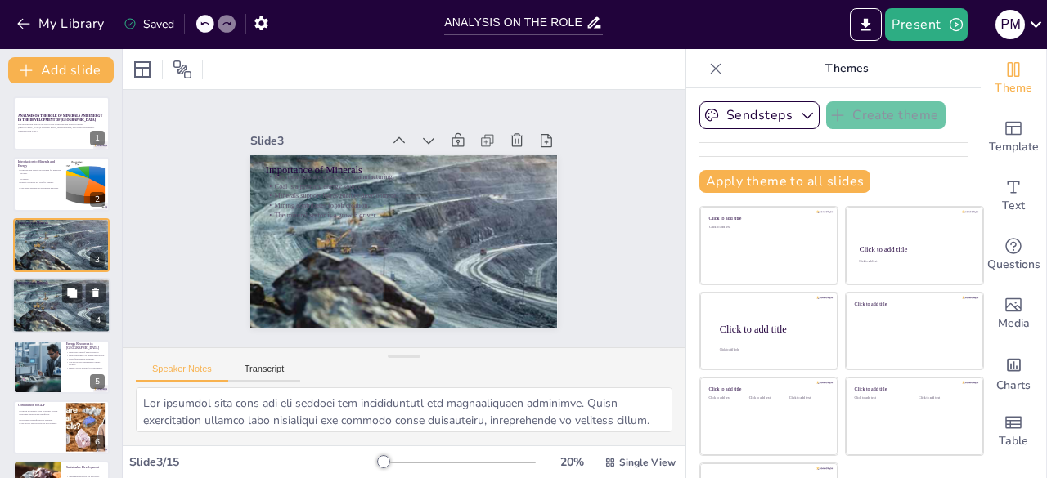
click at [59, 320] on div at bounding box center [61, 306] width 128 height 56
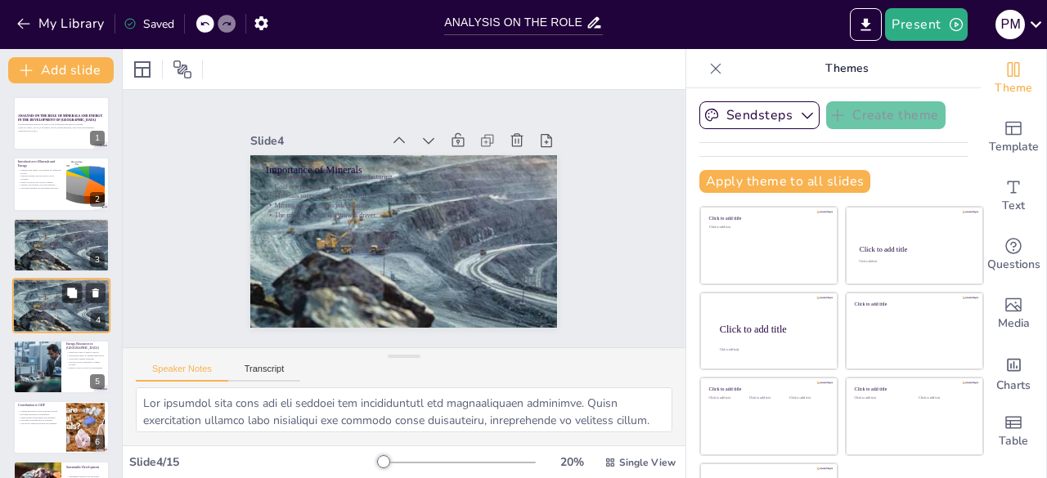
scroll to position [25, 0]
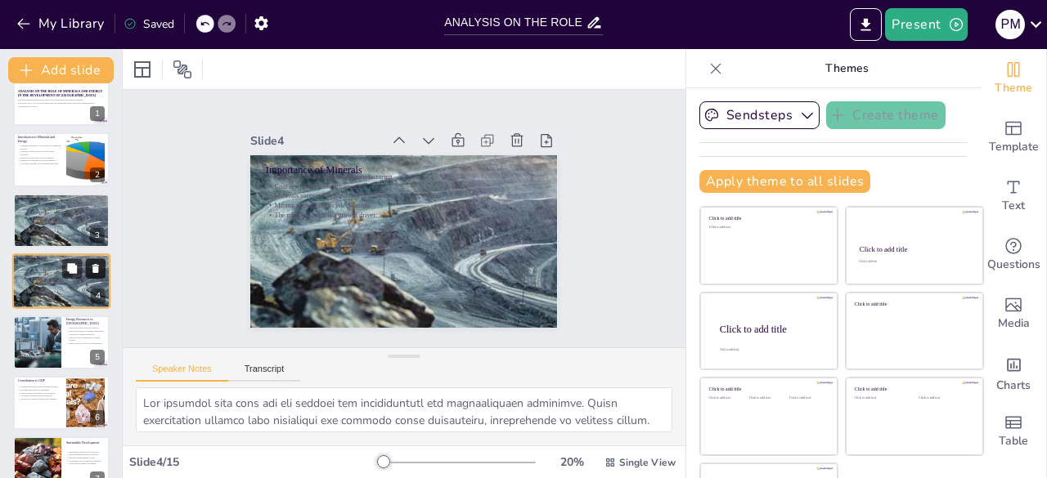
click at [97, 263] on icon at bounding box center [95, 268] width 11 height 11
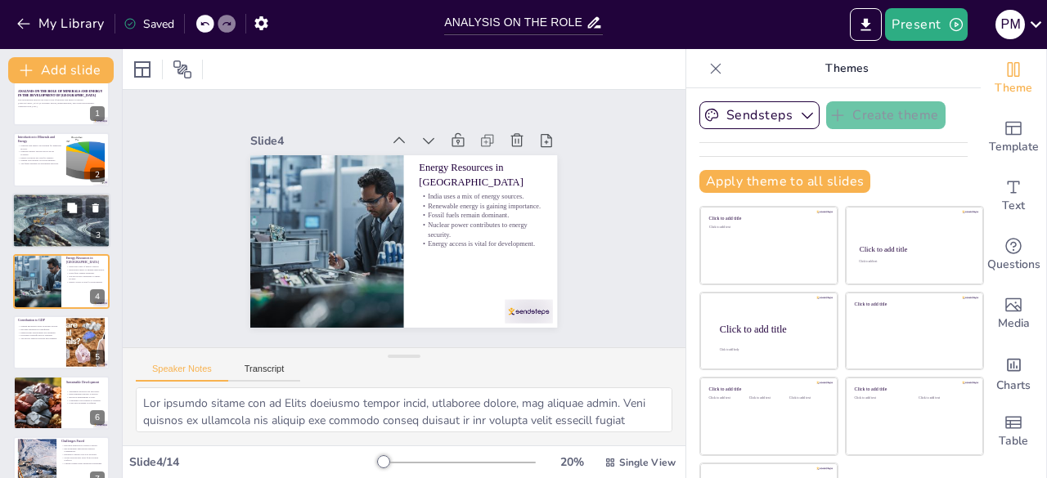
click at [43, 231] on div at bounding box center [61, 221] width 128 height 56
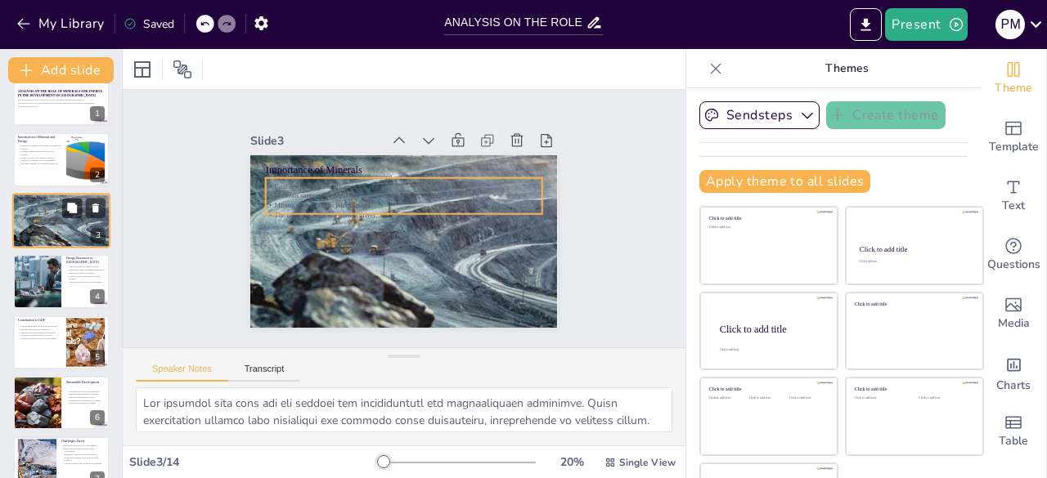
scroll to position [0, 0]
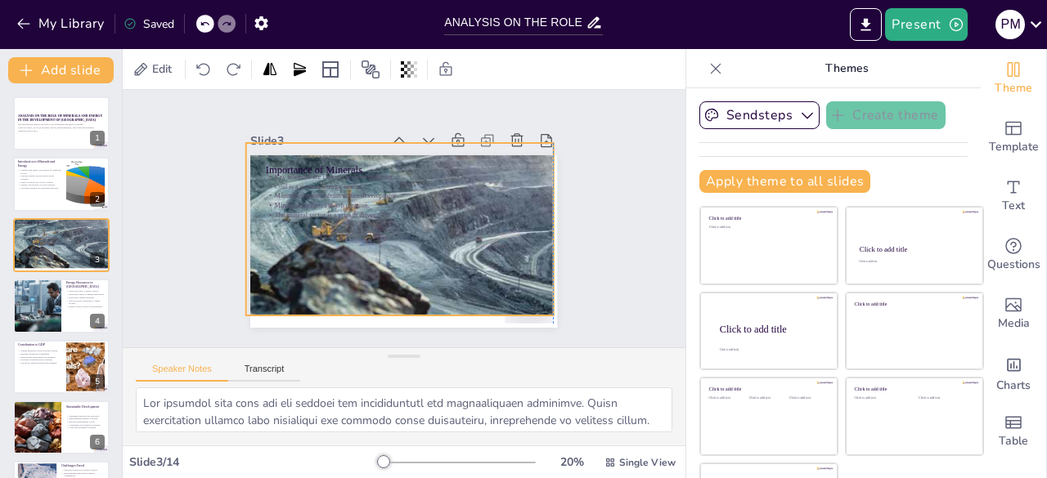
drag, startPoint x: 314, startPoint y: 255, endPoint x: 306, endPoint y: 243, distance: 14.7
click at [306, 243] on div at bounding box center [411, 227] width 350 height 433
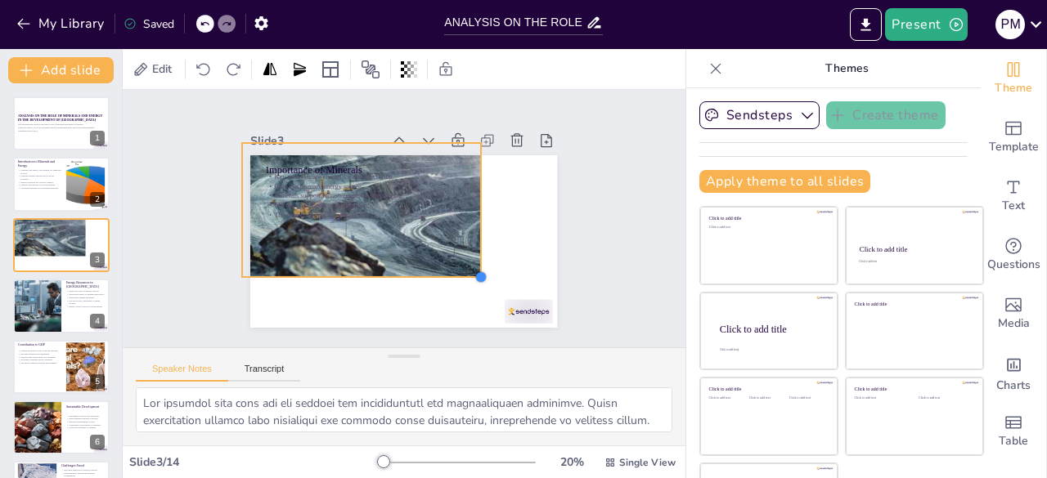
drag, startPoint x: 530, startPoint y: 310, endPoint x: 438, endPoint y: 267, distance: 101.3
click at [438, 267] on div "Importance of Minerals Key minerals are crucial for manufacturing. Coal is a pr…" at bounding box center [426, 214] width 232 height 336
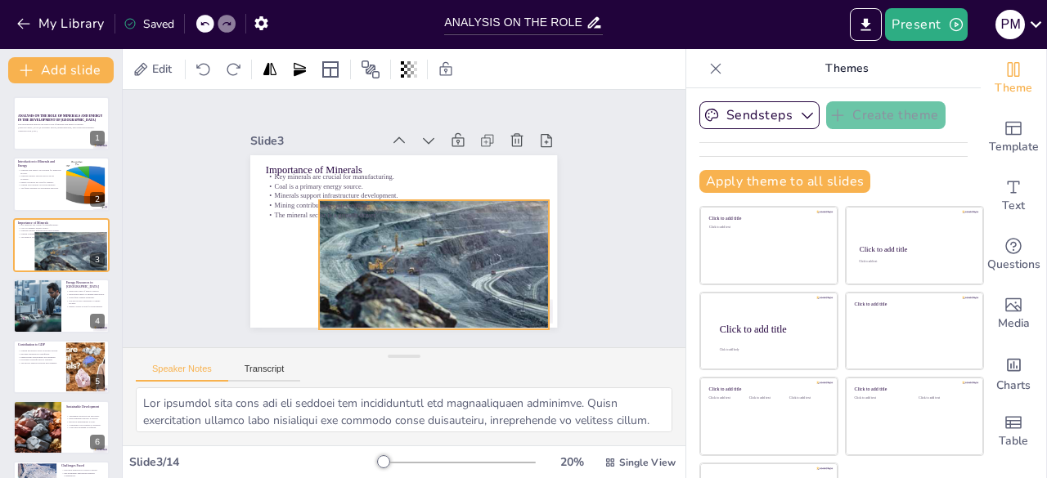
drag, startPoint x: 381, startPoint y: 238, endPoint x: 458, endPoint y: 295, distance: 95.8
click at [458, 295] on div at bounding box center [401, 164] width 325 height 262
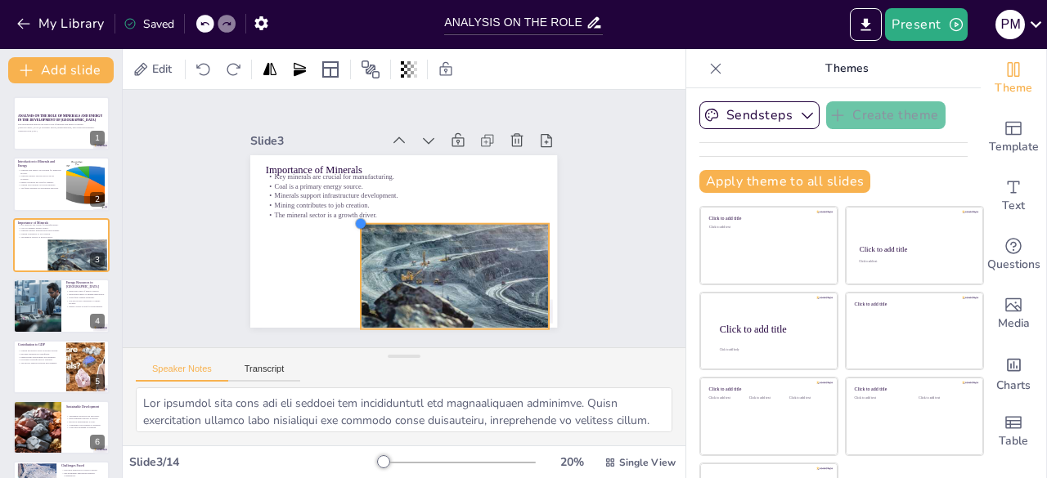
drag, startPoint x: 301, startPoint y: 196, endPoint x: 339, endPoint y: 236, distance: 54.9
click at [339, 236] on div "Importance of Minerals Key minerals are crucial for manufacturing. Coal is a pr…" at bounding box center [406, 196] width 323 height 204
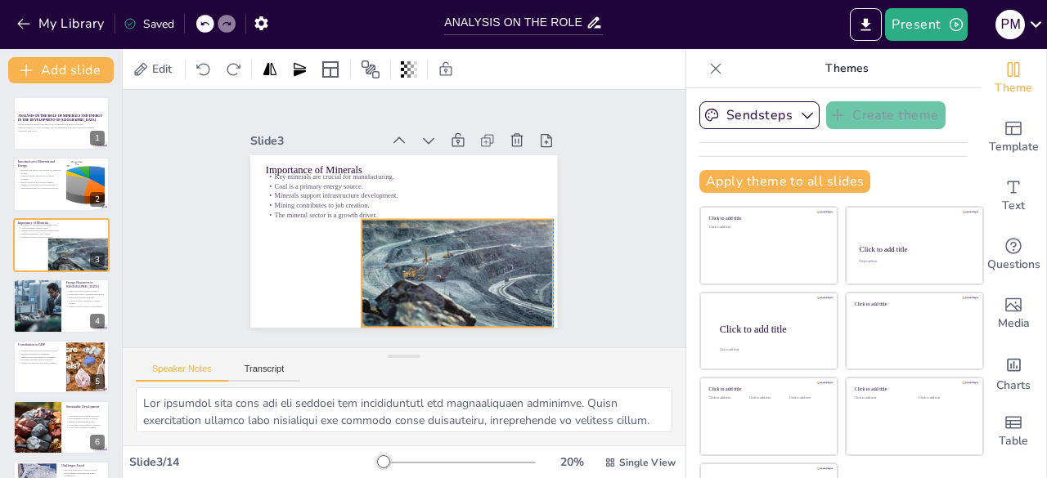
click at [378, 244] on div at bounding box center [349, 272] width 108 height 250
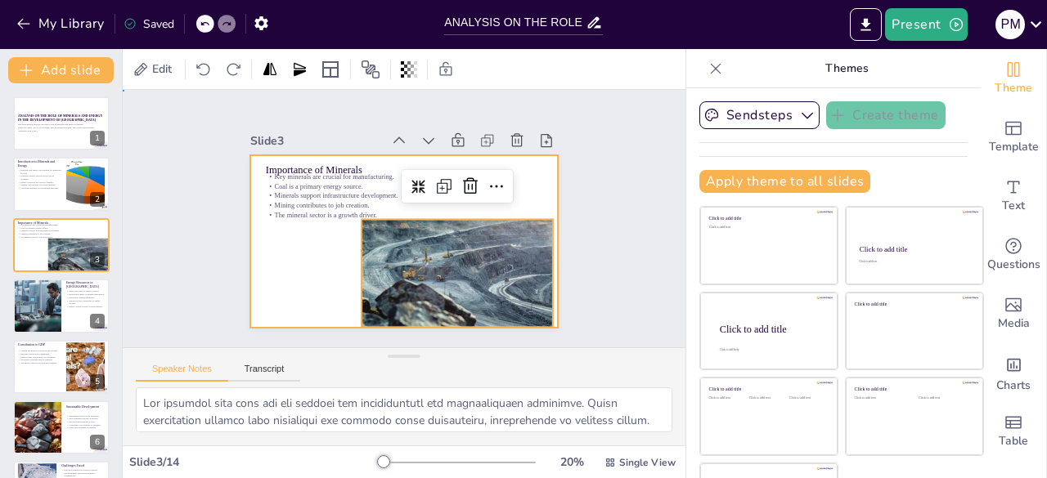
click at [323, 246] on div at bounding box center [380, 218] width 173 height 307
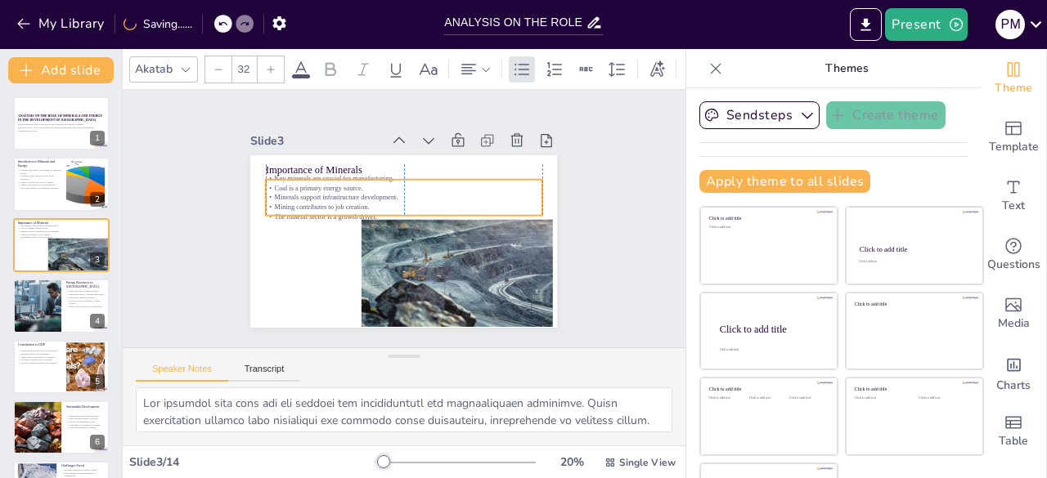
click at [280, 198] on p "Mining contributes to job creation." at bounding box center [408, 229] width 256 height 121
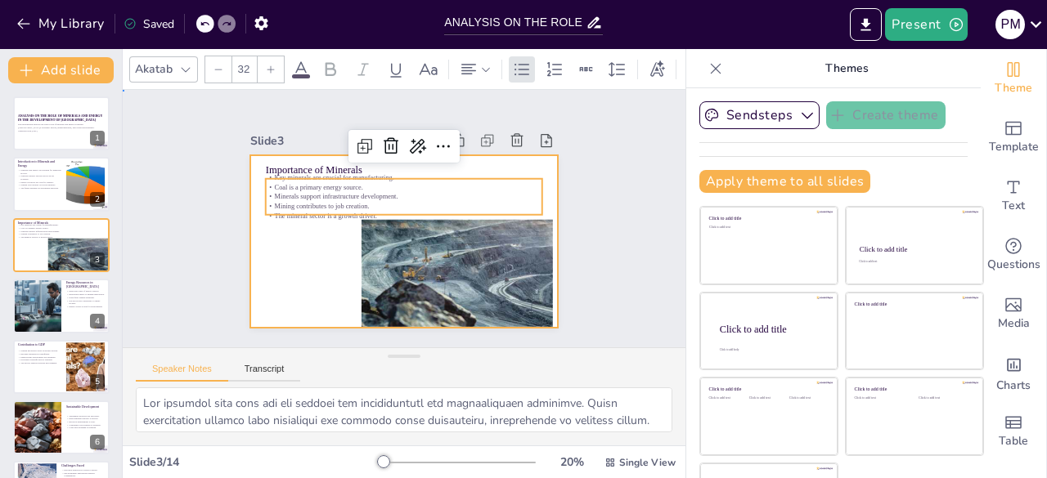
click at [319, 249] on div at bounding box center [423, 230] width 303 height 352
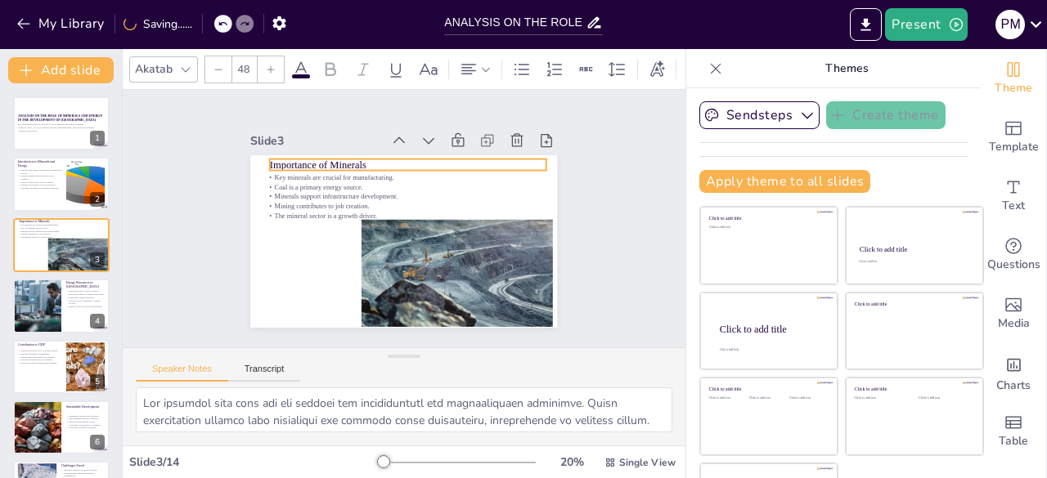
click at [320, 192] on p "Importance of Minerals" at bounding box center [427, 267] width 246 height 150
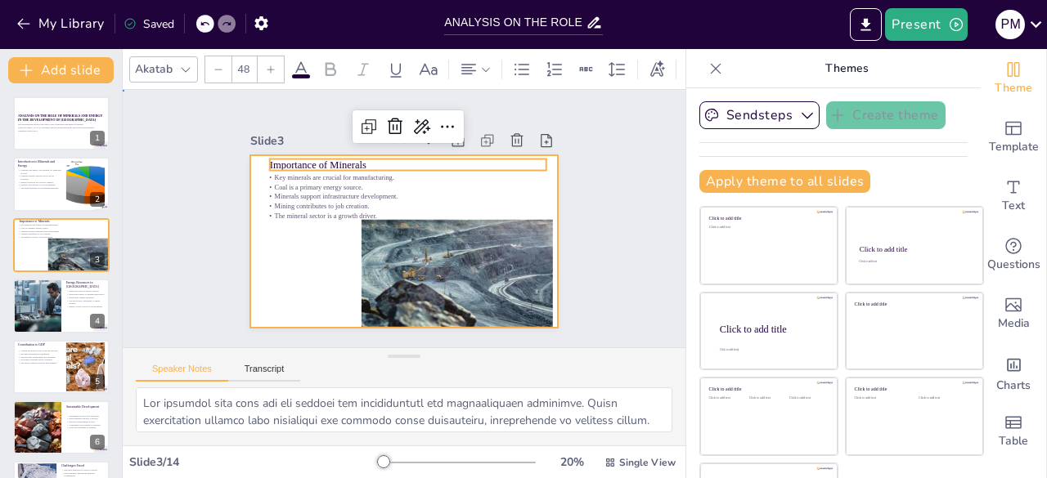
click at [280, 230] on div at bounding box center [382, 221] width 204 height 323
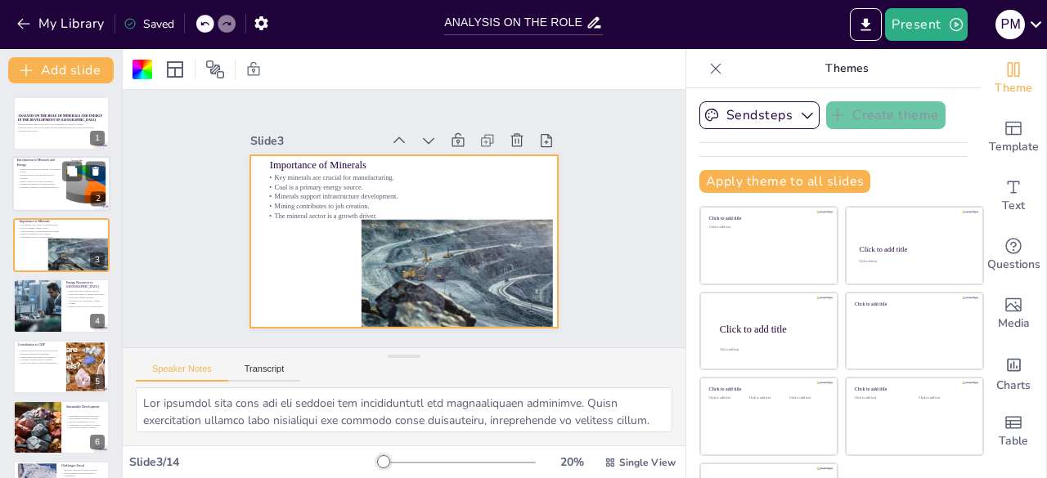
click at [34, 186] on p "The future depends on sustainable practices." at bounding box center [39, 187] width 44 height 3
type textarea "The industrial growth of [GEOGRAPHIC_DATA] heavily relies on the availability o…"
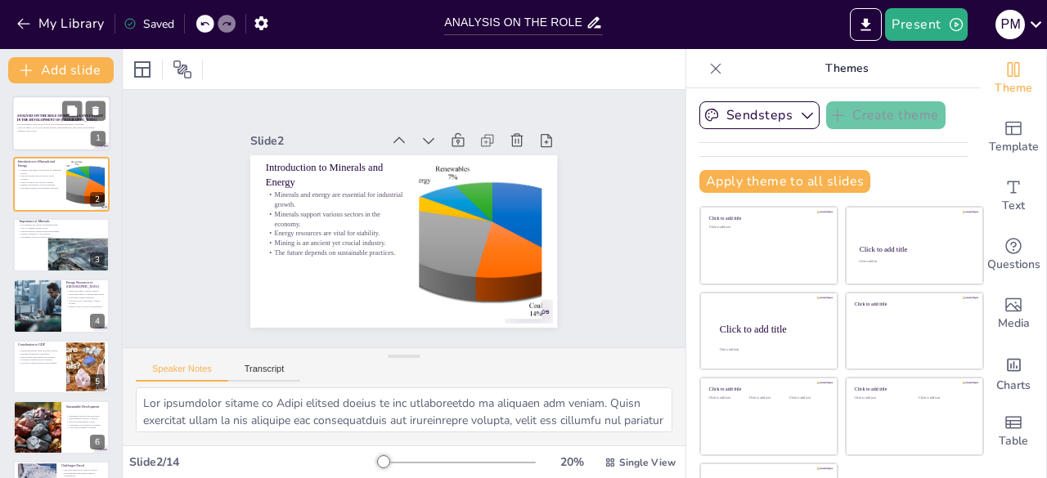
click at [38, 140] on div at bounding box center [61, 124] width 98 height 56
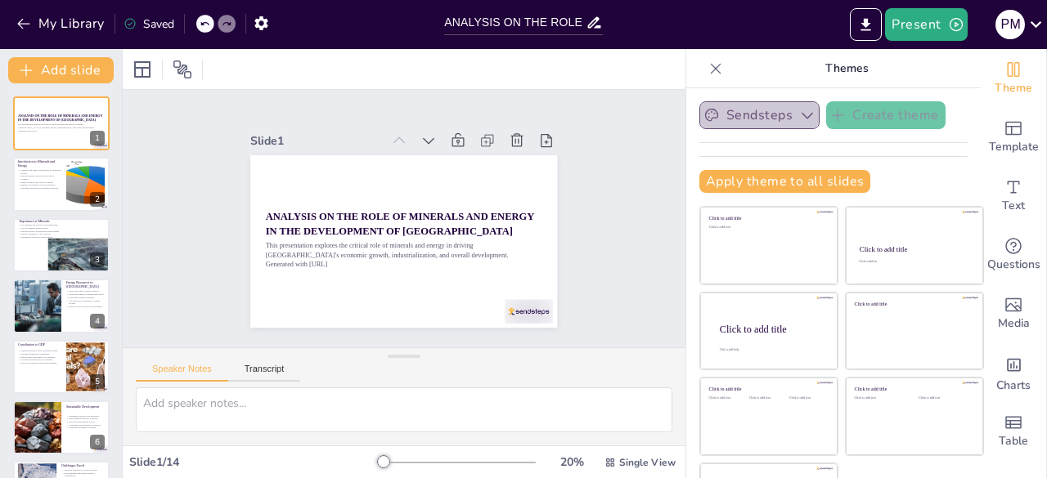
click at [754, 110] on button "Sendsteps" at bounding box center [759, 115] width 120 height 28
click at [707, 66] on icon at bounding box center [715, 69] width 16 height 16
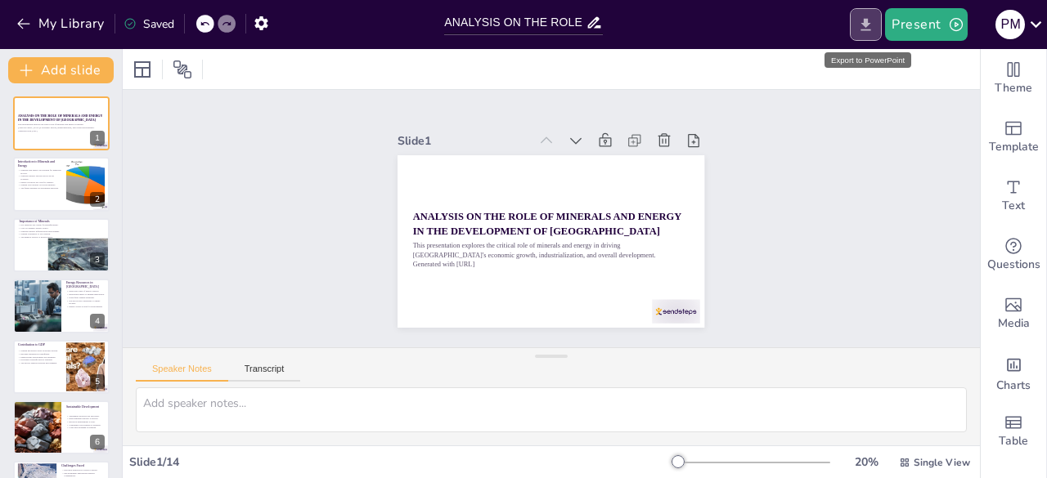
click at [867, 19] on icon "Export to PowerPoint" at bounding box center [866, 24] width 10 height 12
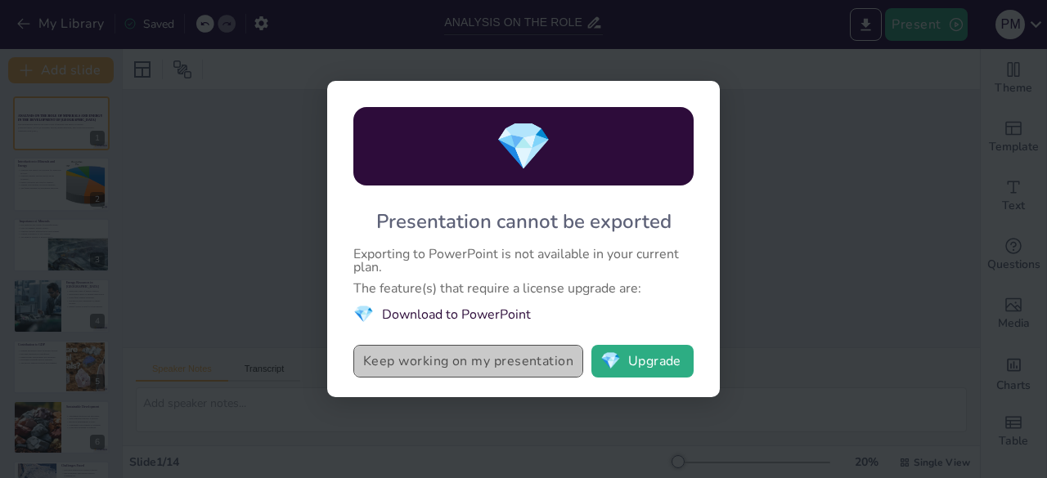
click at [508, 359] on button "Keep working on my presentation" at bounding box center [468, 361] width 230 height 33
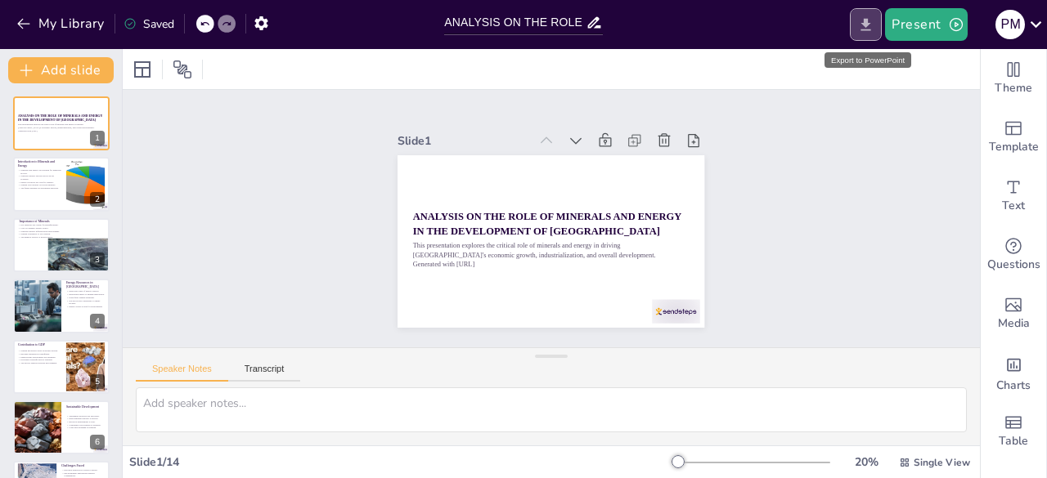
click at [869, 22] on icon "Export to PowerPoint" at bounding box center [866, 24] width 10 height 12
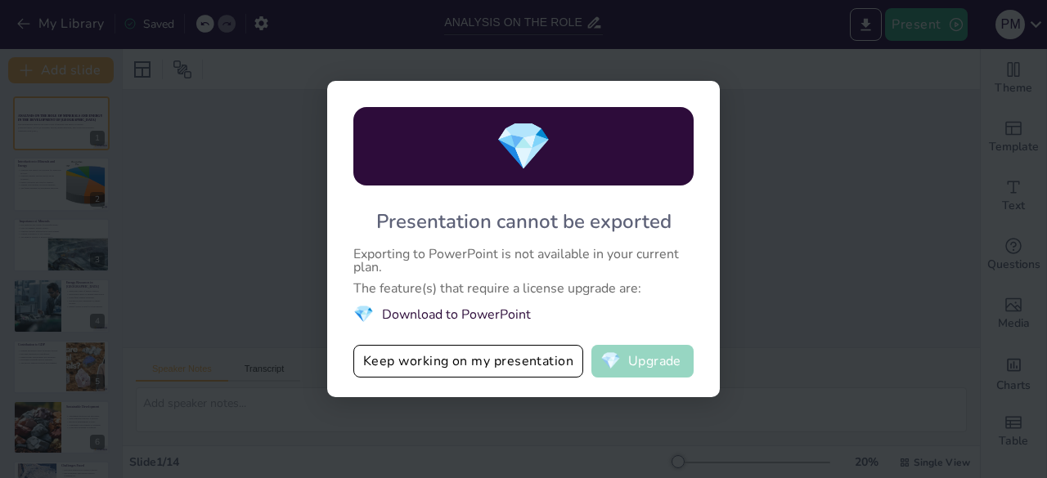
click at [641, 354] on button "💎 Upgrade" at bounding box center [642, 361] width 102 height 33
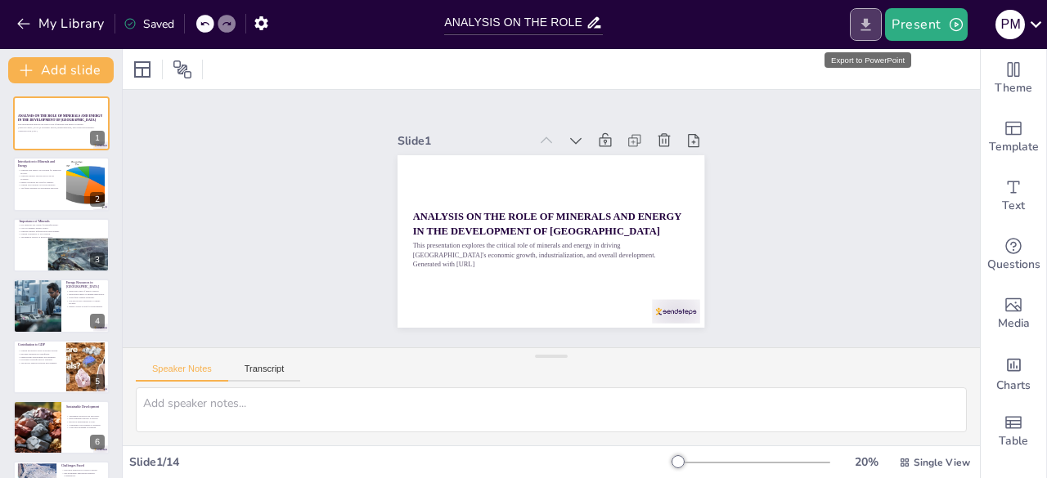
click at [862, 22] on icon "Export to PowerPoint" at bounding box center [865, 24] width 17 height 17
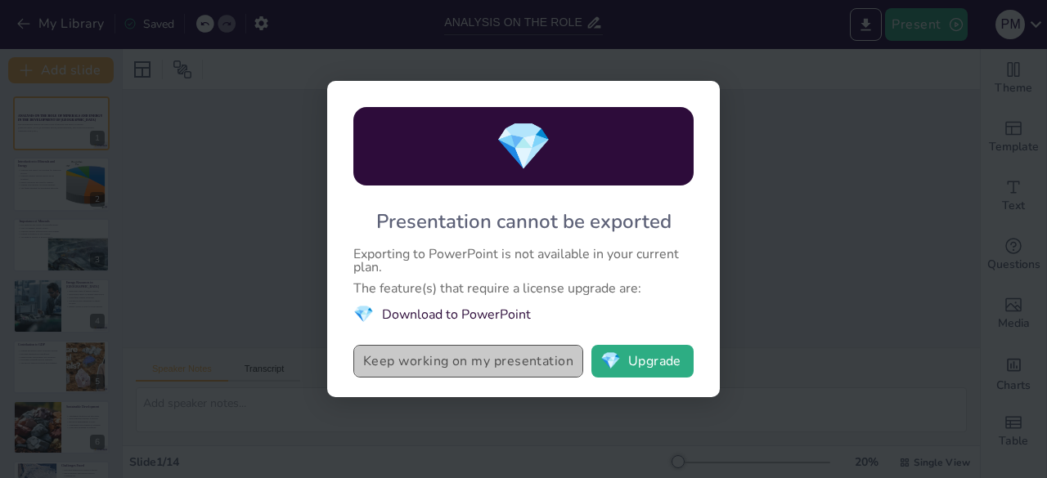
click at [409, 359] on button "Keep working on my presentation" at bounding box center [468, 361] width 230 height 33
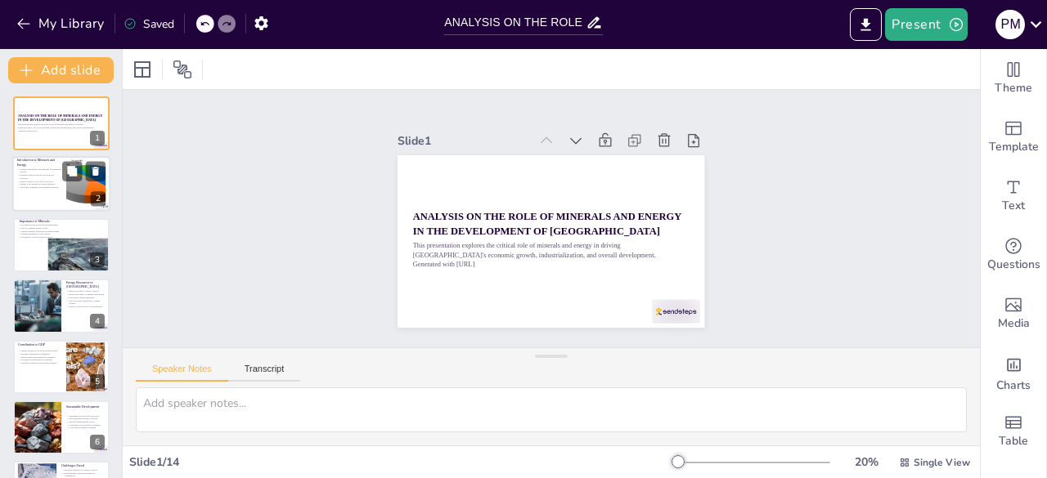
click at [41, 179] on p "Minerals support various sectors in the economy." at bounding box center [39, 177] width 44 height 6
type textarea "The industrial growth of [GEOGRAPHIC_DATA] heavily relies on the availability o…"
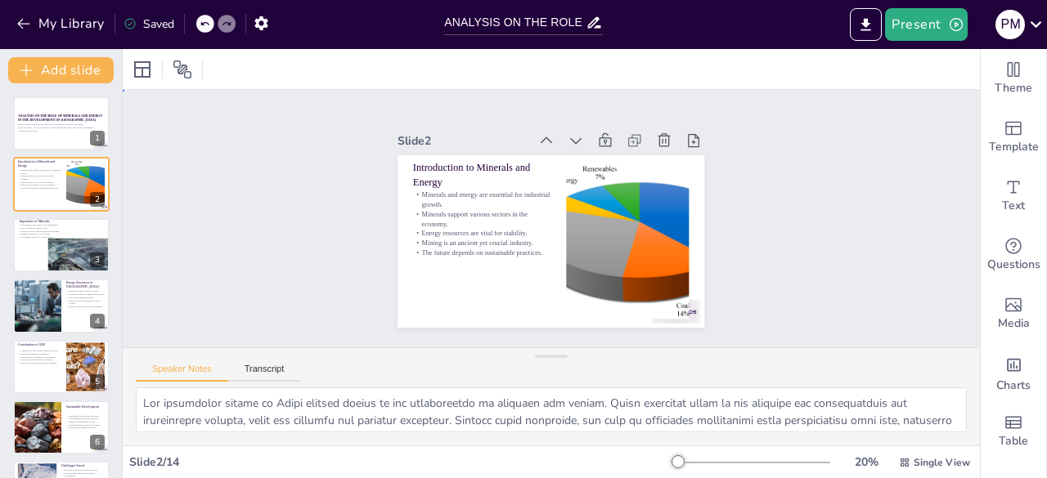
click at [332, 251] on div "Slide 1 ANALYSIS ON THE ROLE OF MINERALS AND ENERGY IN THE DEVELOPMENT OF [GEOG…" at bounding box center [550, 219] width 871 height 652
click at [46, 98] on div at bounding box center [61, 124] width 98 height 56
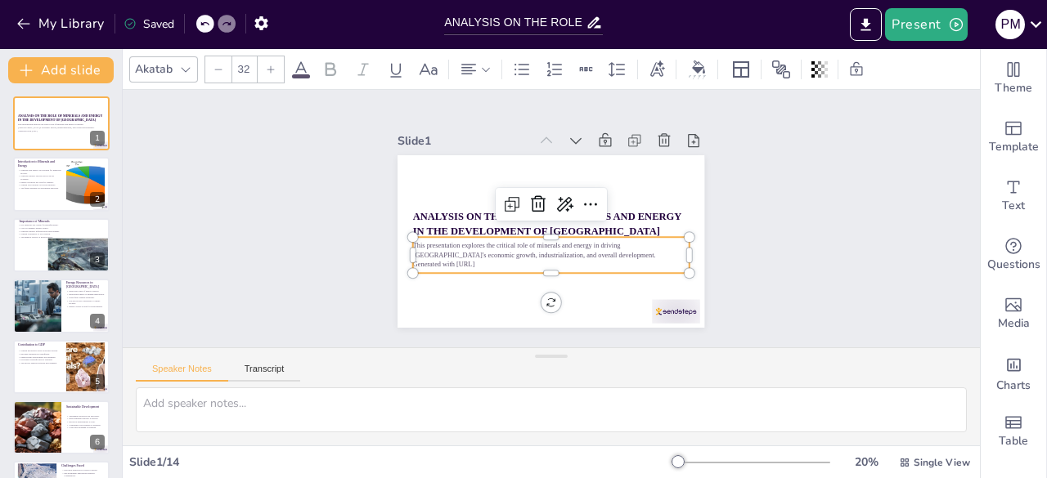
click at [439, 266] on div "ANALYSIS ON THE ROLE OF MINERALS AND ENERGY IN THE DEVELOPMENT OF [GEOGRAPHIC_D…" at bounding box center [530, 228] width 282 height 351
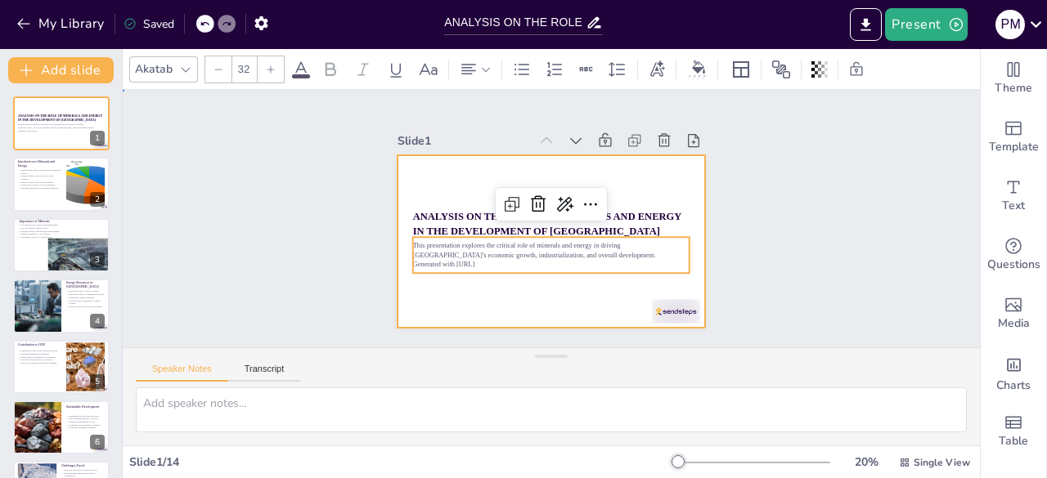
click at [443, 284] on div at bounding box center [533, 231] width 320 height 349
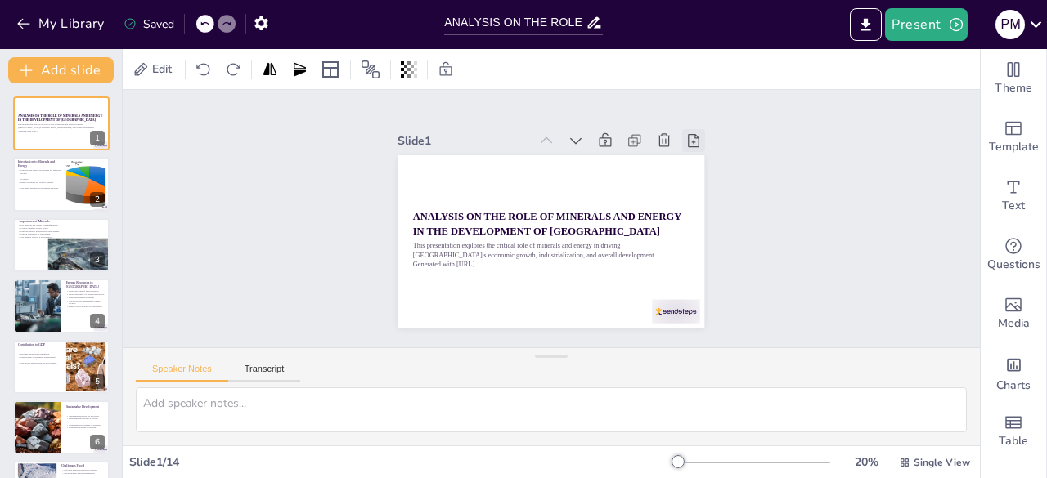
click at [623, 359] on icon at bounding box center [614, 368] width 18 height 18
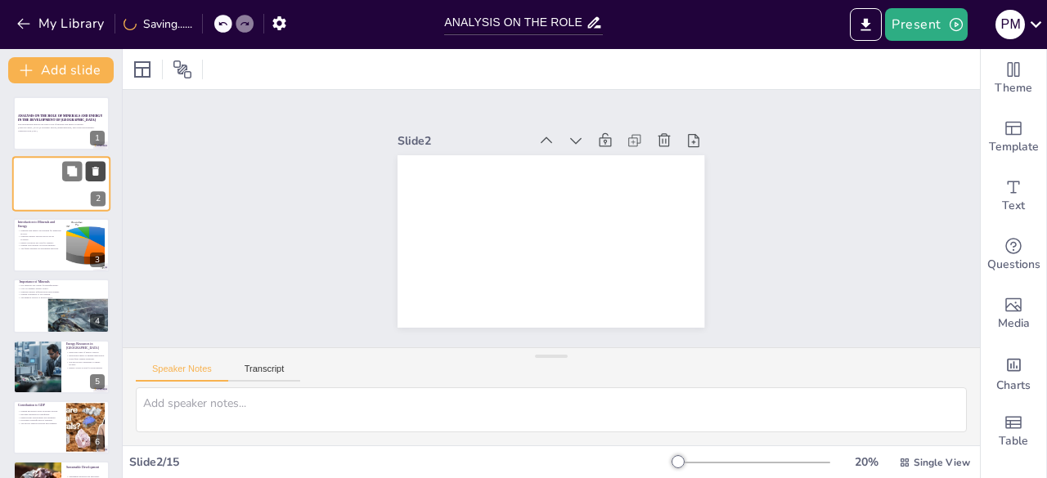
click at [103, 167] on button at bounding box center [96, 172] width 20 height 20
type textarea "The industrial growth of [GEOGRAPHIC_DATA] heavily relies on the availability o…"
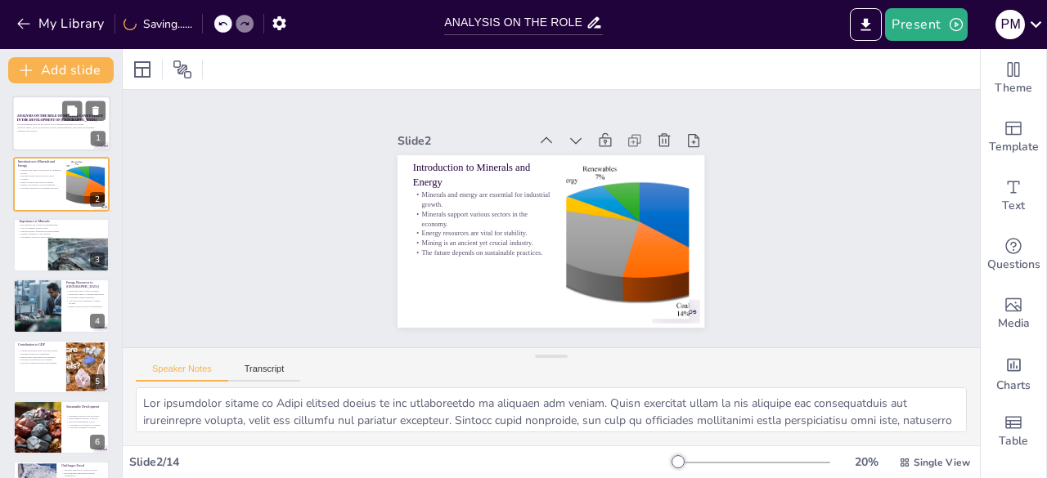
click at [48, 129] on p "This presentation explores the critical role of minerals and energy in driving …" at bounding box center [61, 126] width 88 height 6
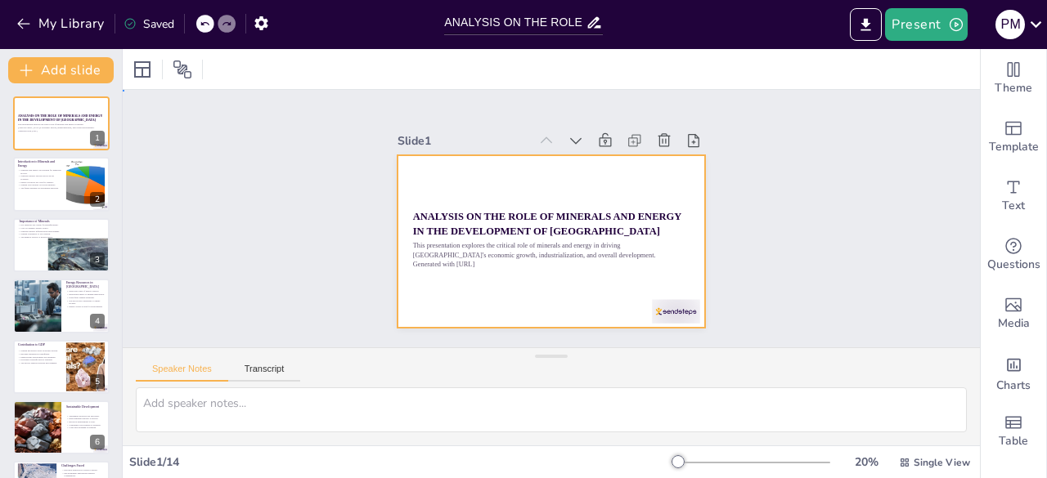
click at [538, 283] on div at bounding box center [540, 238] width 352 height 303
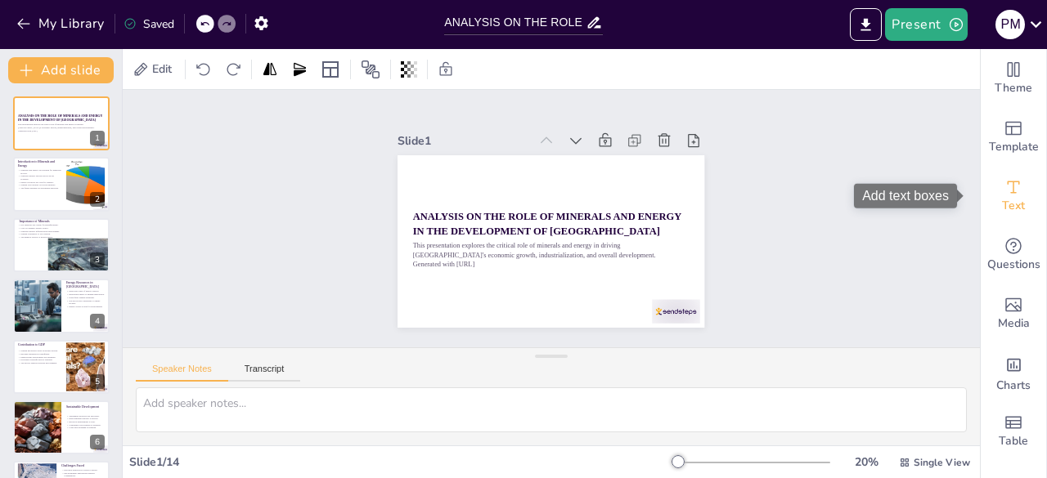
click at [1002, 197] on span "Text" at bounding box center [1013, 206] width 23 height 18
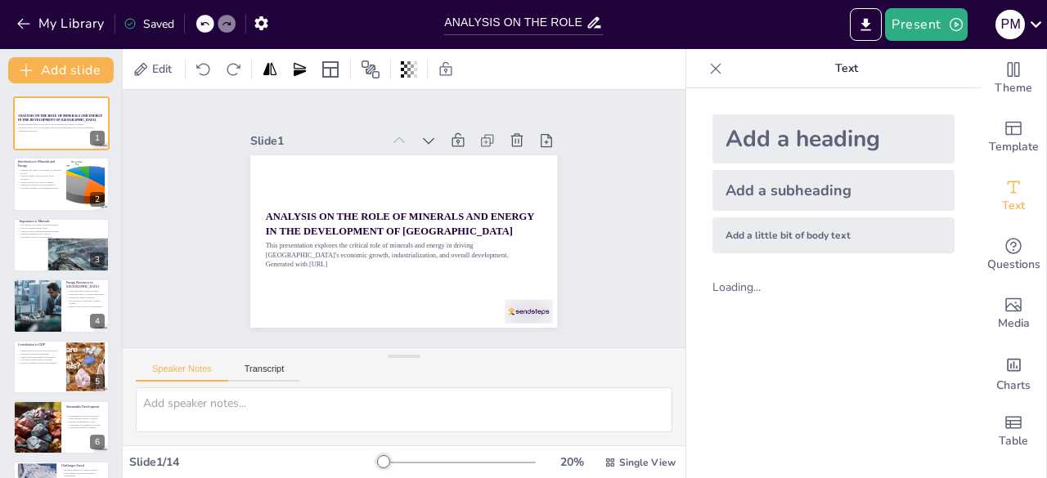
click at [753, 242] on div "Add a little bit of body text" at bounding box center [833, 236] width 242 height 36
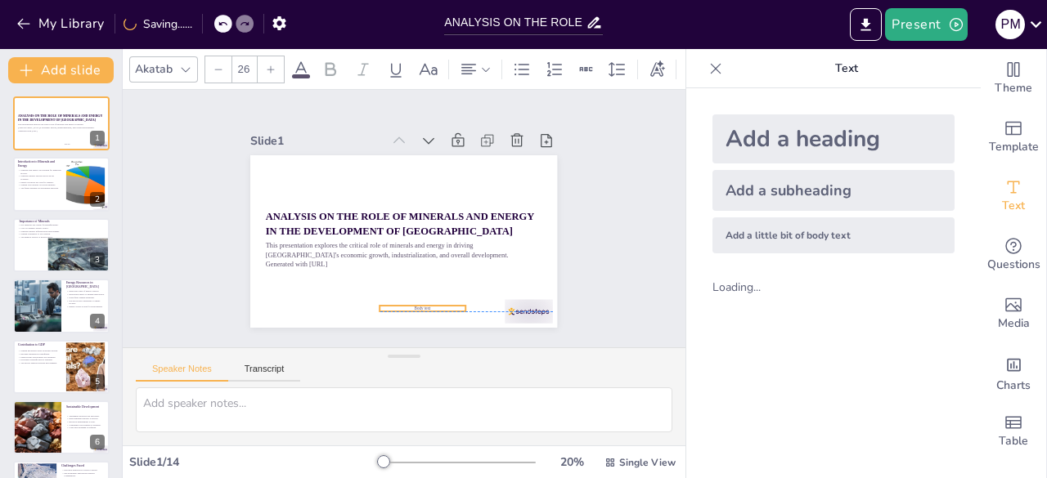
drag, startPoint x: 406, startPoint y: 235, endPoint x: 422, endPoint y: 305, distance: 72.2
click at [334, 240] on p "Body text" at bounding box center [314, 199] width 40 height 81
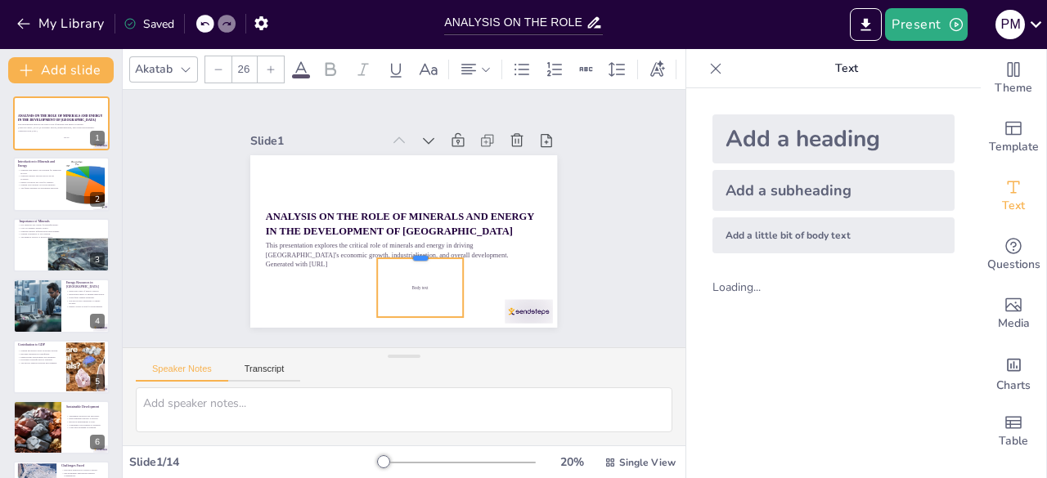
drag, startPoint x: 409, startPoint y: 302, endPoint x: 413, endPoint y: 249, distance: 53.3
click at [413, 249] on div at bounding box center [409, 255] width 86 height 39
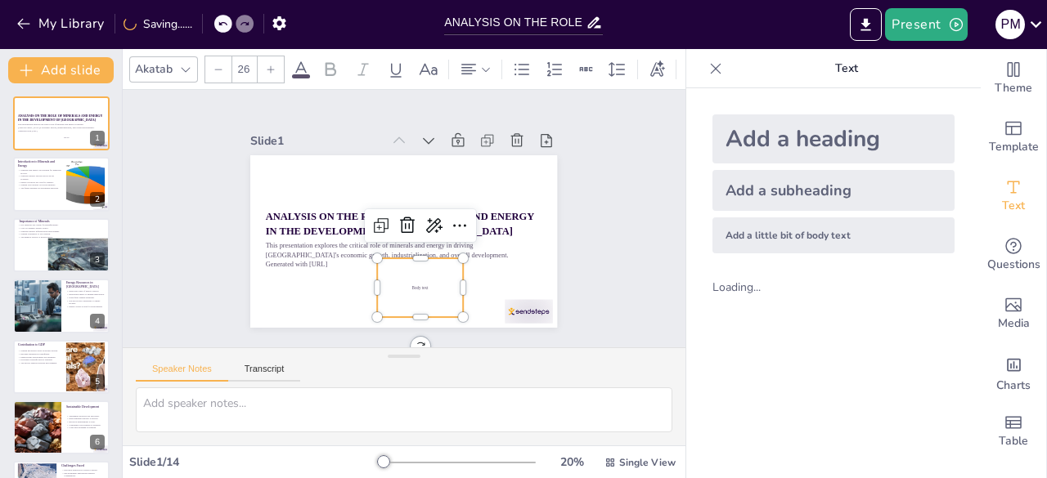
click at [399, 283] on span "Body text" at bounding box center [391, 288] width 16 height 11
click at [388, 243] on div "Body text" at bounding box center [338, 191] width 98 height 104
click at [412, 240] on icon at bounding box center [403, 250] width 18 height 20
click at [379, 246] on icon at bounding box center [366, 260] width 28 height 28
click at [743, 234] on div "Add a little bit of body text" at bounding box center [833, 236] width 242 height 36
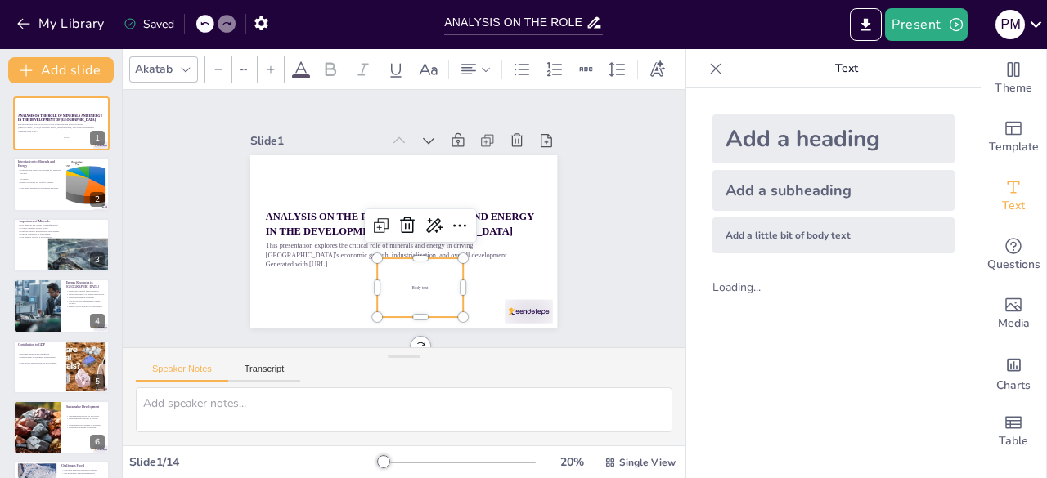
type input "26"
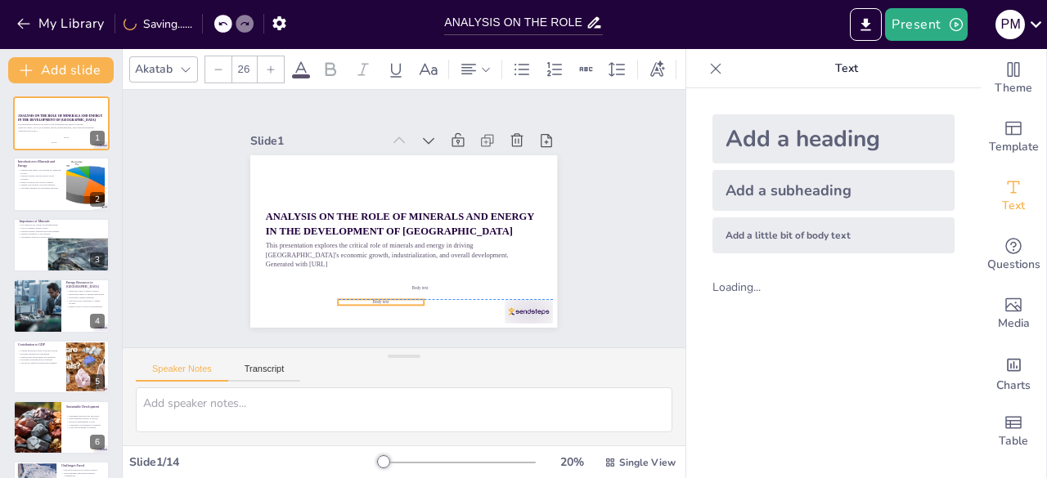
drag, startPoint x: 415, startPoint y: 236, endPoint x: 388, endPoint y: 296, distance: 65.5
click at [388, 172] on p "Body text" at bounding box center [365, 140] width 68 height 61
click at [363, 177] on icon at bounding box center [376, 163] width 26 height 26
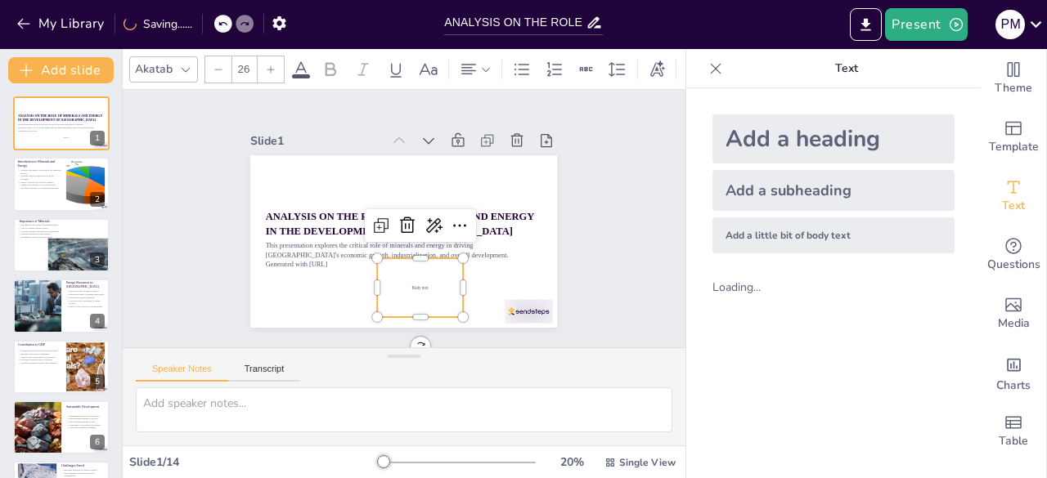
click at [371, 276] on div "Body text" at bounding box center [337, 242] width 68 height 92
click at [397, 276] on div "Body text" at bounding box center [369, 281] width 103 height 101
click at [397, 182] on div "Body text" at bounding box center [395, 148] width 92 height 68
click at [367, 274] on div "Body text" at bounding box center [333, 228] width 68 height 92
click at [394, 223] on icon at bounding box center [397, 216] width 28 height 28
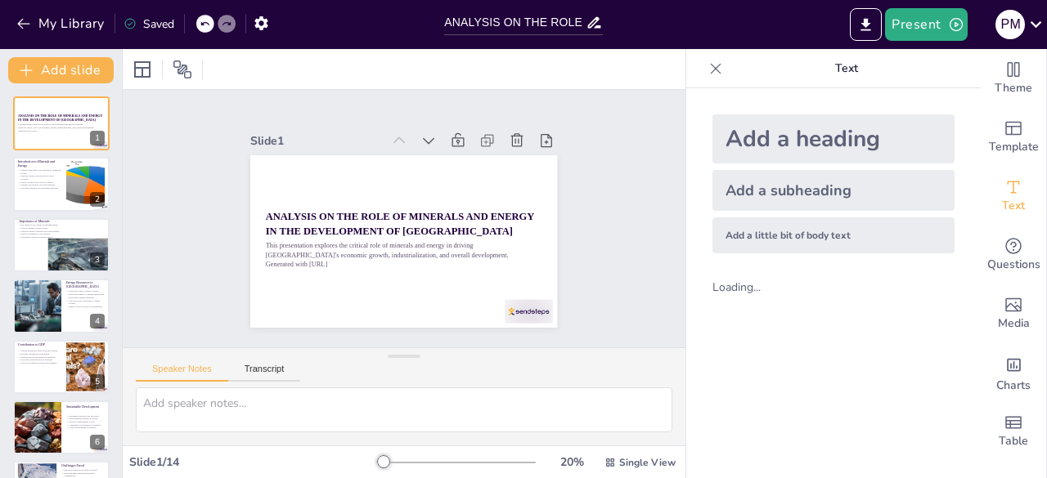
click at [783, 228] on div "Add a little bit of body text" at bounding box center [833, 236] width 242 height 36
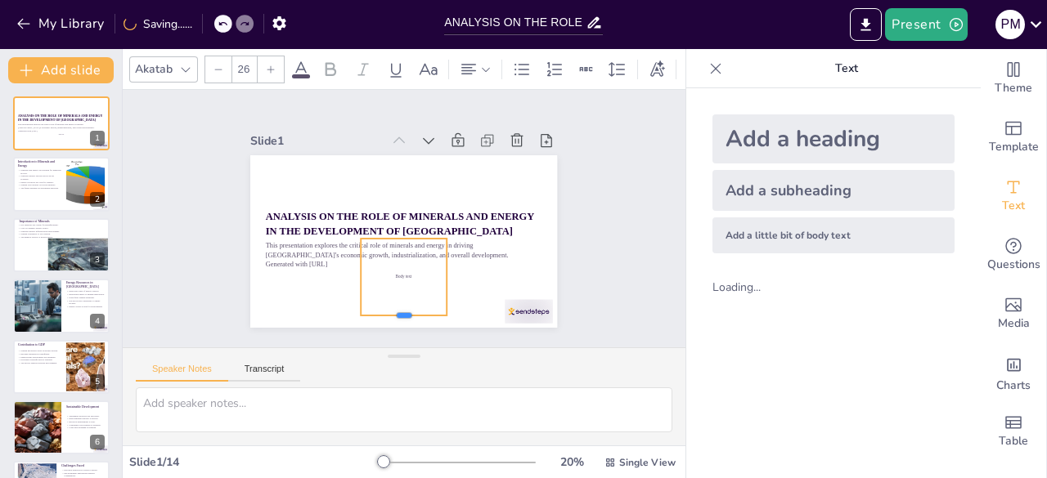
drag, startPoint x: 388, startPoint y: 241, endPoint x: 402, endPoint y: 313, distance: 73.1
click at [371, 313] on div at bounding box center [334, 295] width 73 height 67
click at [399, 245] on div "Body text" at bounding box center [353, 188] width 110 height 113
click at [399, 267] on div "Body text" at bounding box center [356, 253] width 113 height 115
click at [400, 267] on div "Body text" at bounding box center [455, 247] width 110 height 113
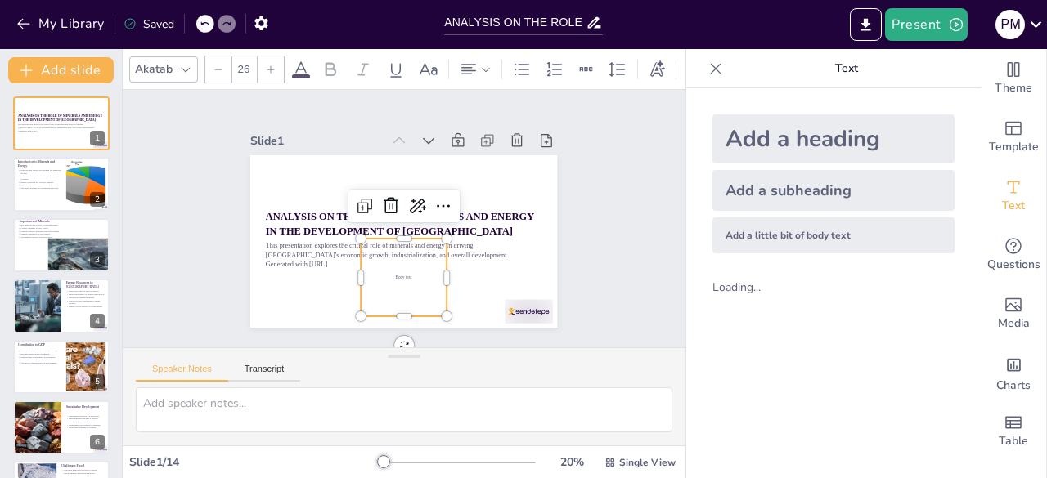
click at [398, 253] on div "Body text" at bounding box center [348, 200] width 101 height 105
click at [399, 267] on div "Body text" at bounding box center [374, 270] width 113 height 110
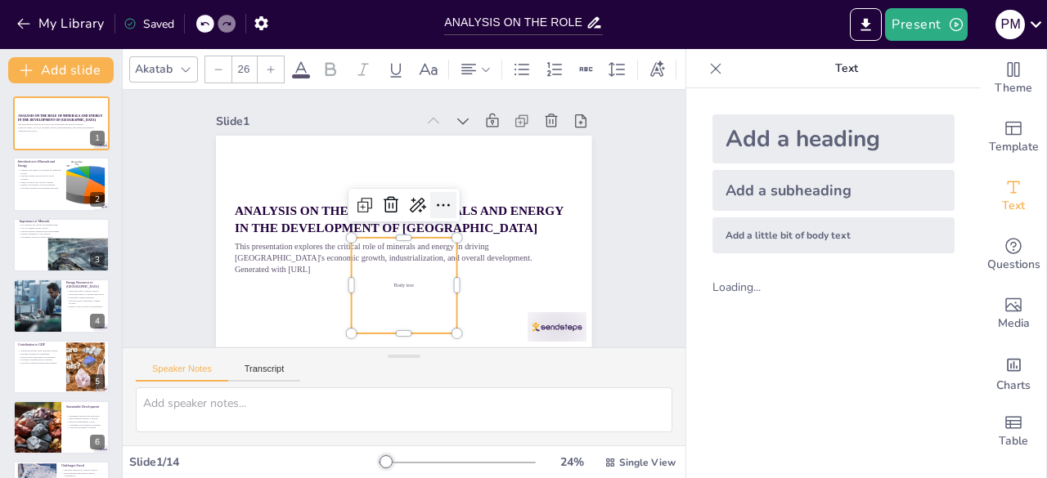
drag, startPoint x: 393, startPoint y: 280, endPoint x: 442, endPoint y: 204, distance: 89.8
click at [442, 204] on div "ANALYSIS ON THE ROLE OF MINERALS AND ENERGY IN THE DEVELOPMENT OF [GEOGRAPHIC_D…" at bounding box center [392, 238] width 431 height 371
click at [428, 245] on div at bounding box center [413, 259] width 29 height 29
click at [376, 262] on div "Body text" at bounding box center [340, 197] width 123 height 129
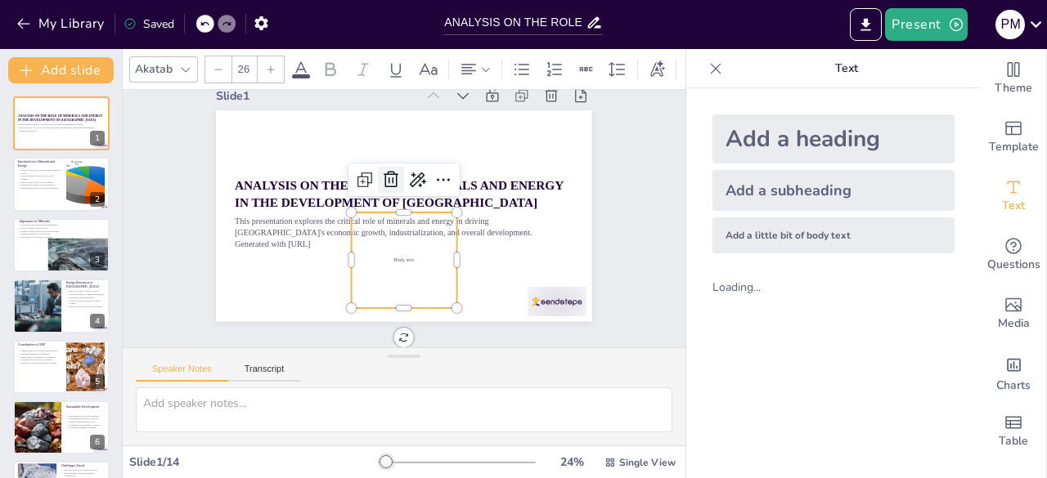
click at [426, 209] on div at bounding box center [444, 227] width 36 height 36
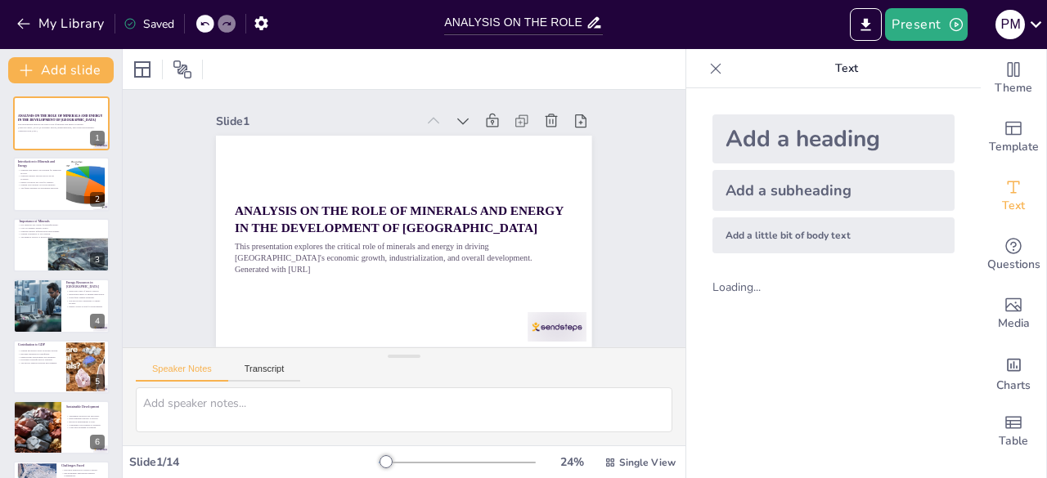
scroll to position [11, 0]
click at [60, 244] on div at bounding box center [78, 255] width 80 height 34
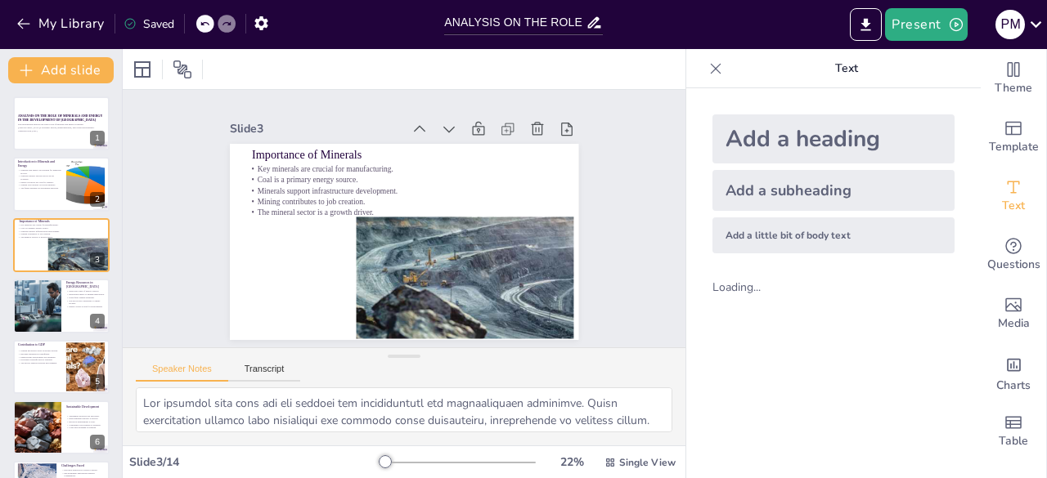
scroll to position [0, 0]
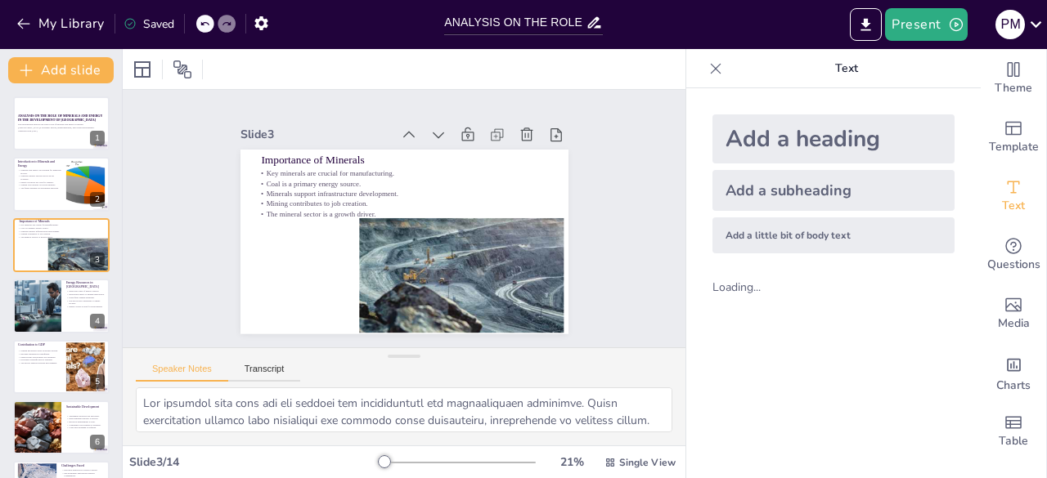
click at [711, 68] on icon at bounding box center [715, 69] width 16 height 16
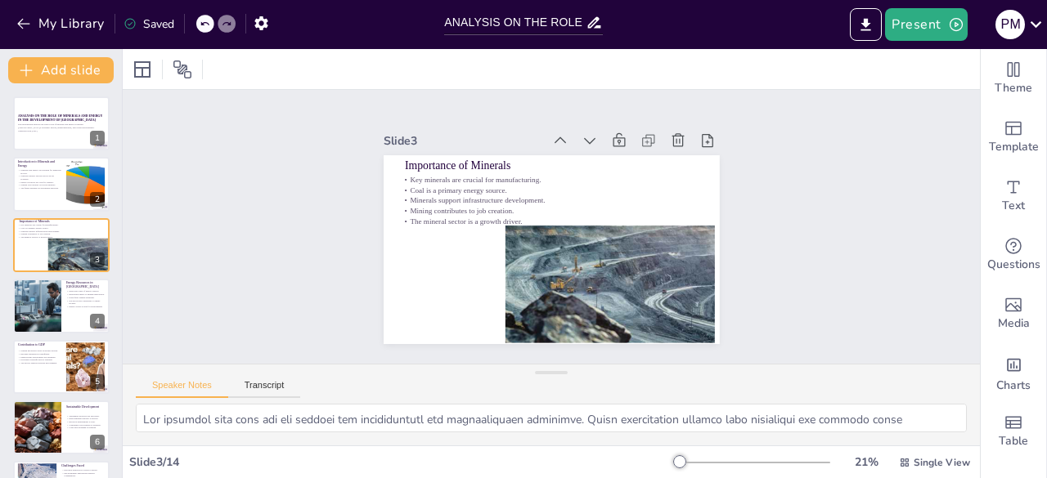
drag, startPoint x: 545, startPoint y: 351, endPoint x: 541, endPoint y: 448, distance: 97.4
click at [541, 448] on div "Slide 1 ANALYSIS ON THE ROLE OF MINERALS AND ENERGY IN THE DEVELOPMENT OF [GEOG…" at bounding box center [551, 263] width 857 height 429
click at [45, 290] on div at bounding box center [36, 306] width 104 height 56
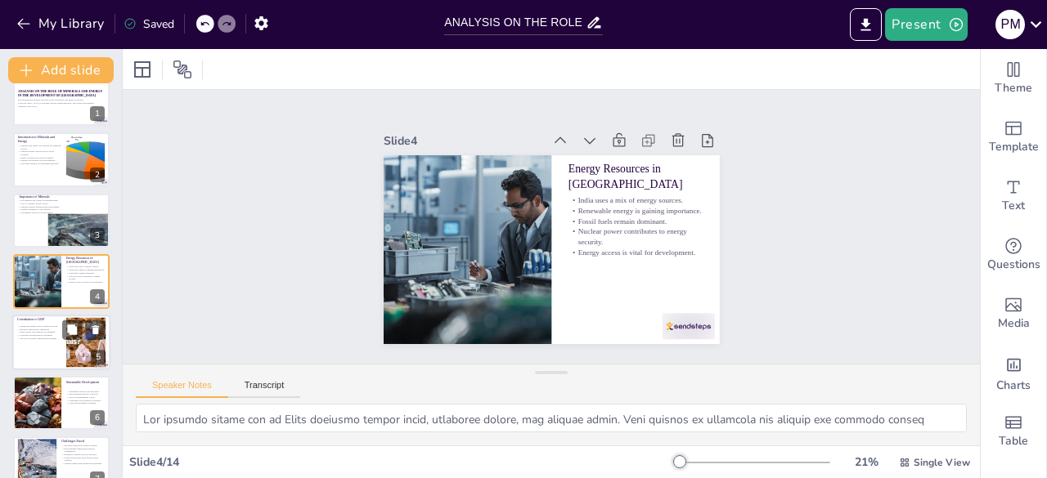
click at [57, 348] on div at bounding box center [61, 343] width 98 height 56
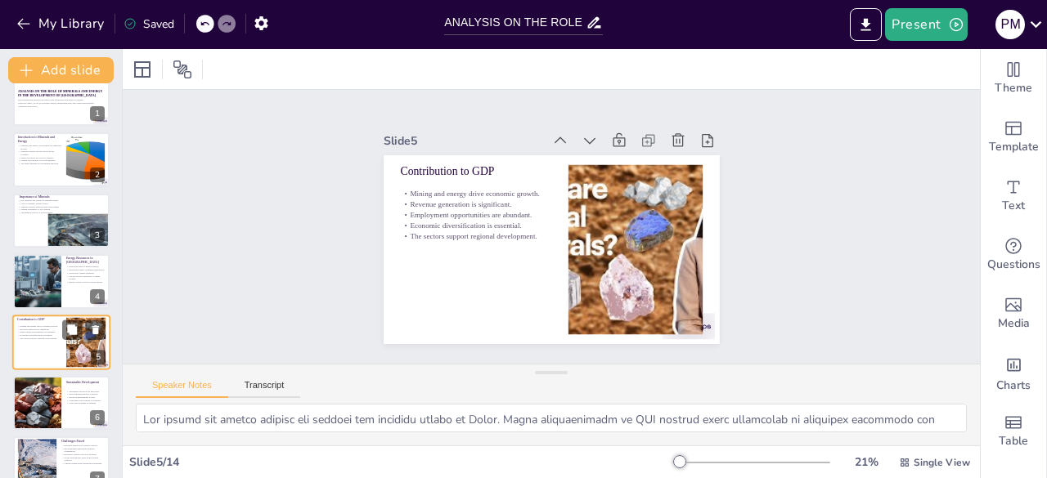
scroll to position [86, 0]
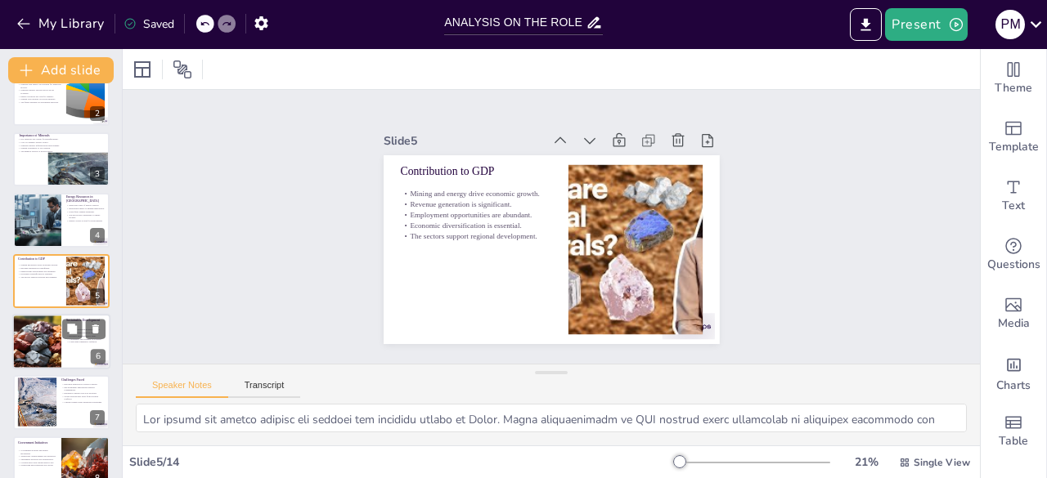
click at [69, 366] on div at bounding box center [61, 342] width 98 height 56
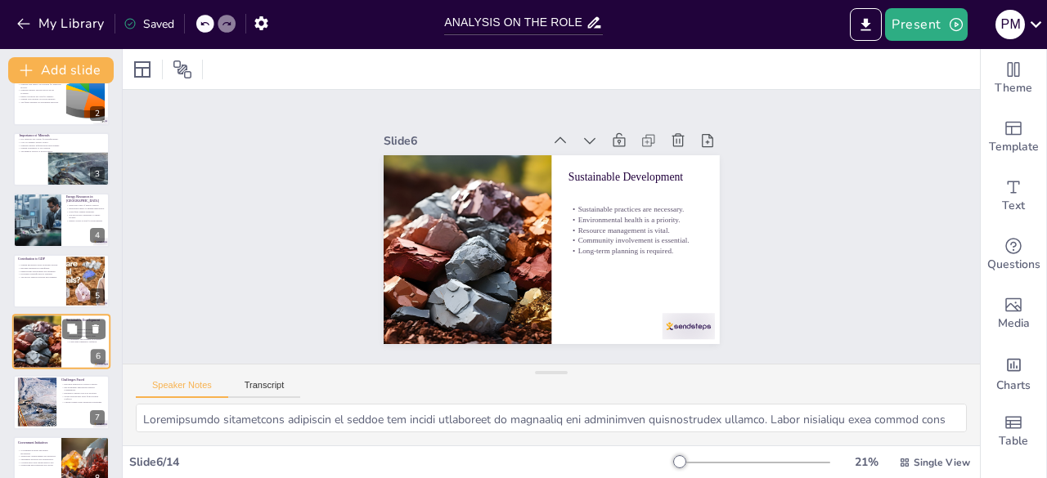
scroll to position [146, 0]
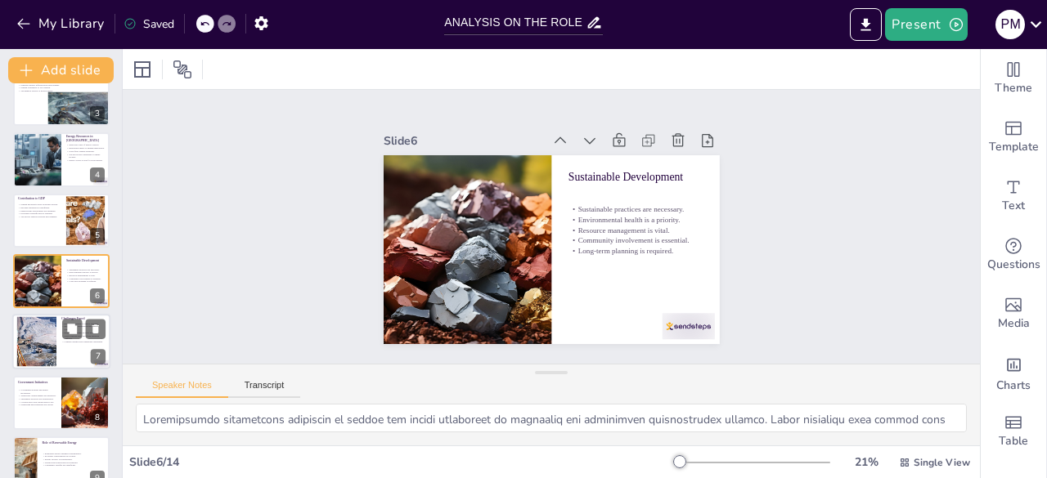
click at [43, 333] on div at bounding box center [37, 342] width 88 height 50
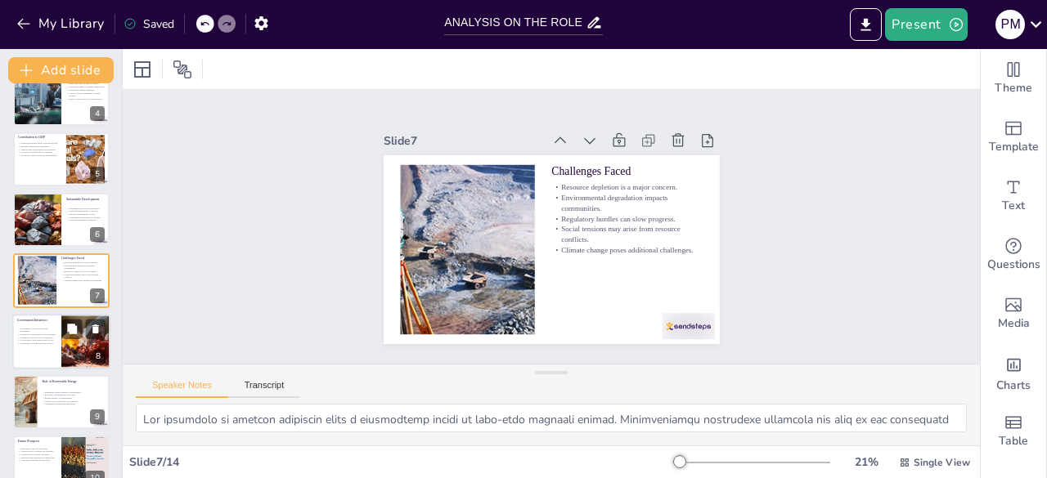
click at [32, 341] on p "Collaboration with stakeholders is key." at bounding box center [36, 340] width 39 height 3
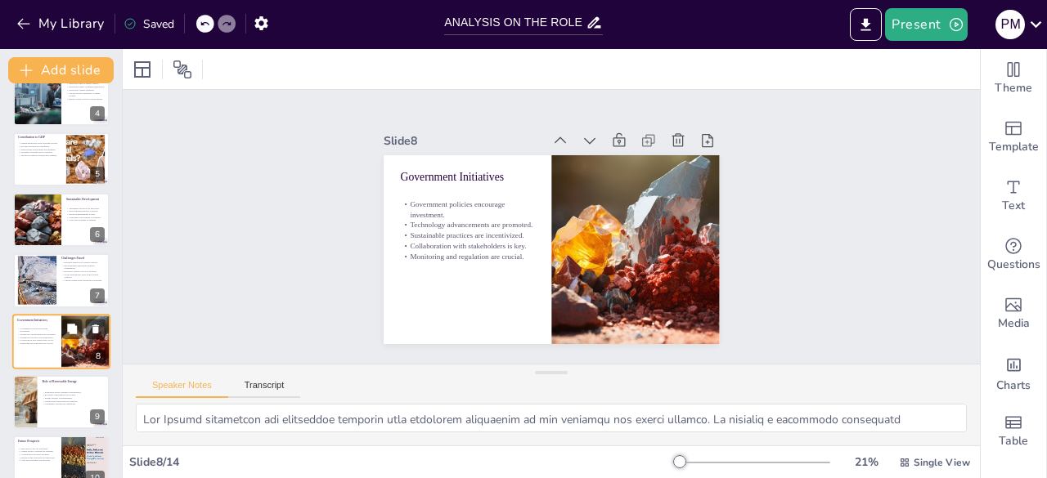
scroll to position [268, 0]
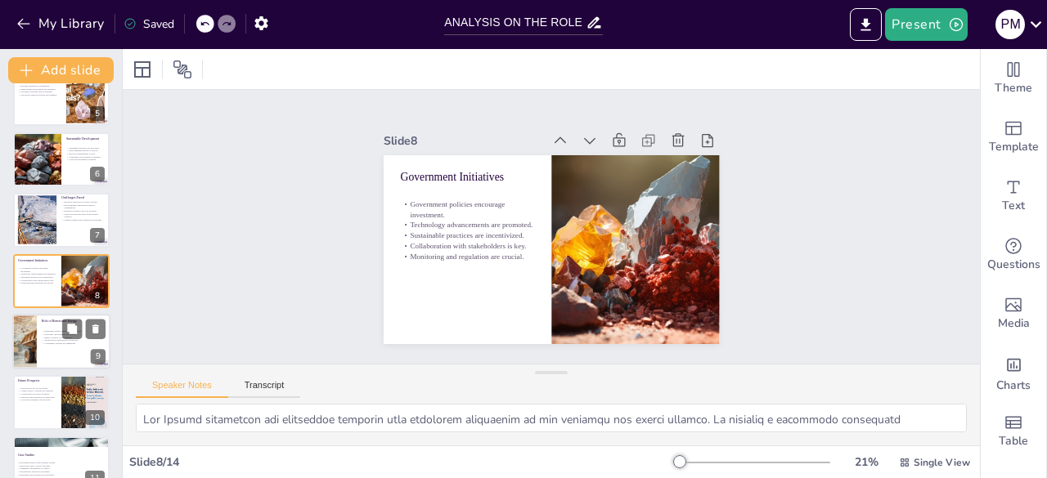
click at [62, 353] on div at bounding box center [61, 342] width 98 height 56
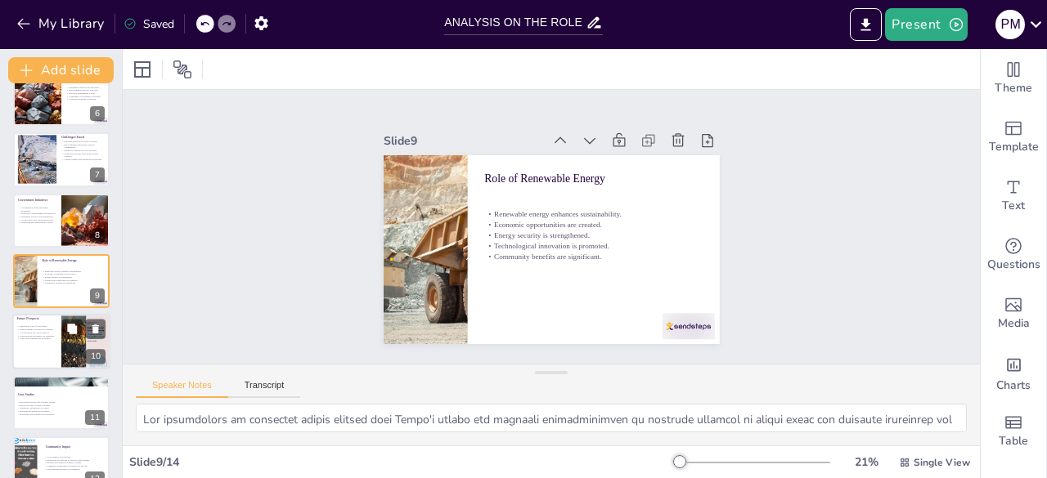
click at [33, 361] on div at bounding box center [61, 343] width 98 height 56
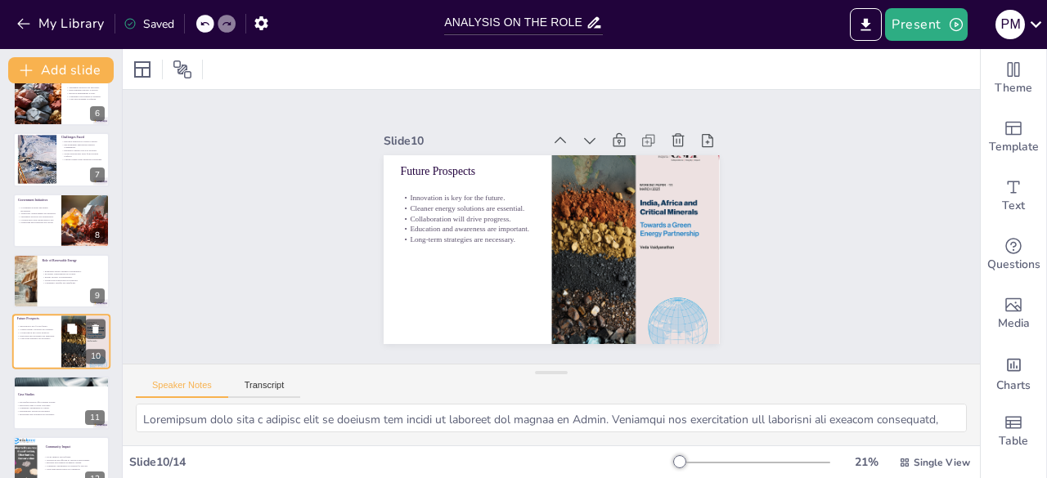
scroll to position [390, 0]
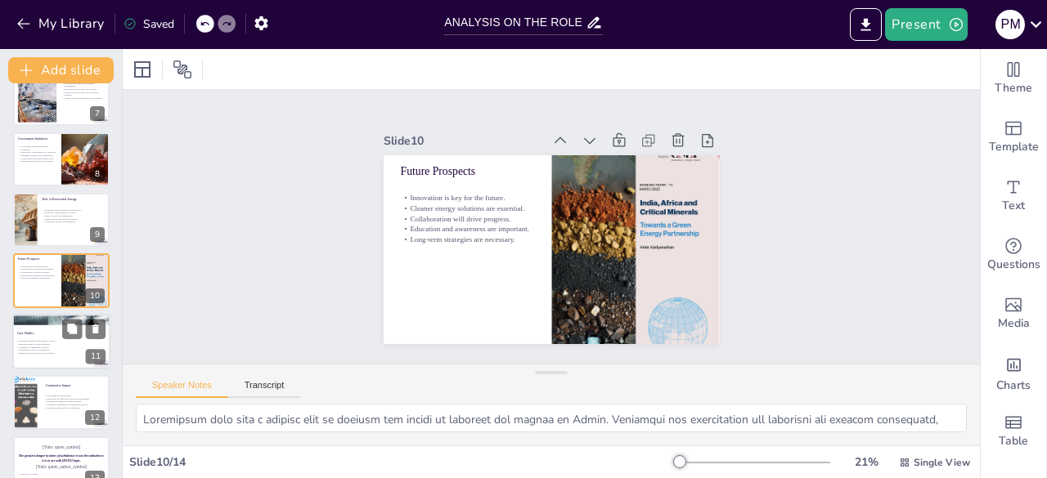
click at [53, 352] on p "Monitoring and evaluation are necessary." at bounding box center [60, 353] width 88 height 3
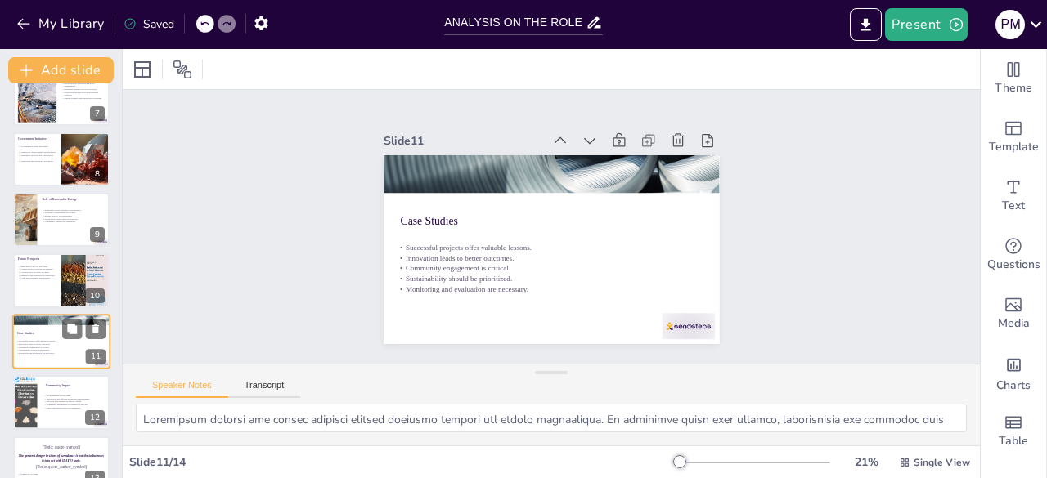
scroll to position [451, 0]
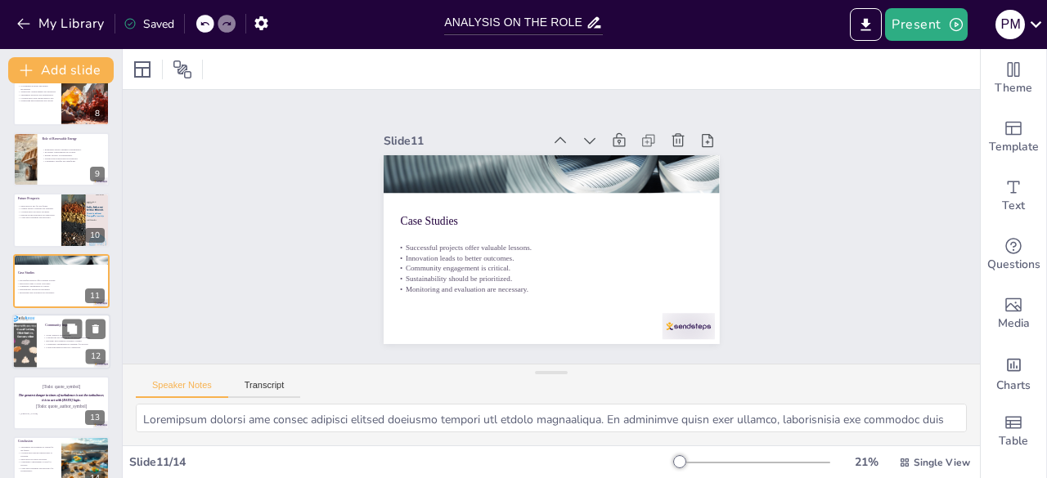
click at [51, 344] on p "Community engagement is essential for success." at bounding box center [75, 344] width 64 height 3
type textarea "The social impacts of mineral and energy development are profound, influencing …"
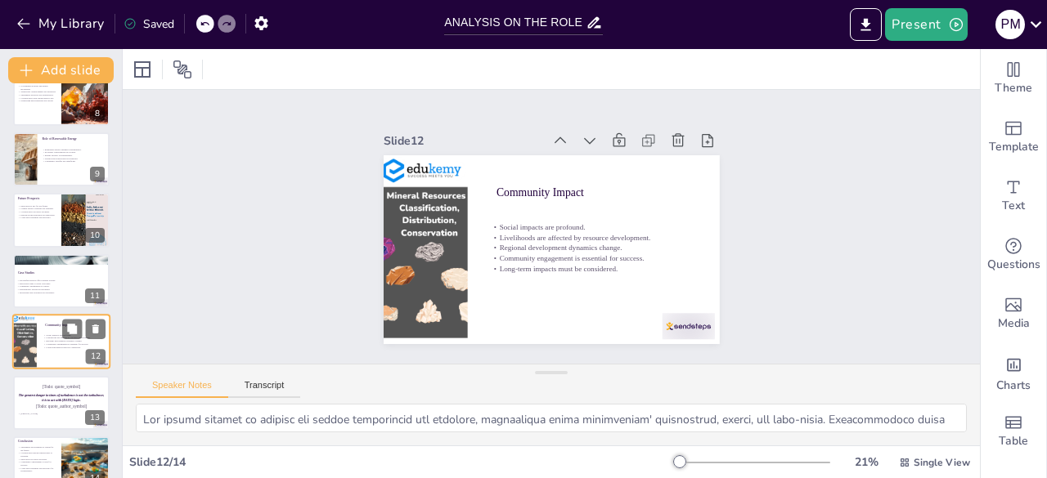
scroll to position [476, 0]
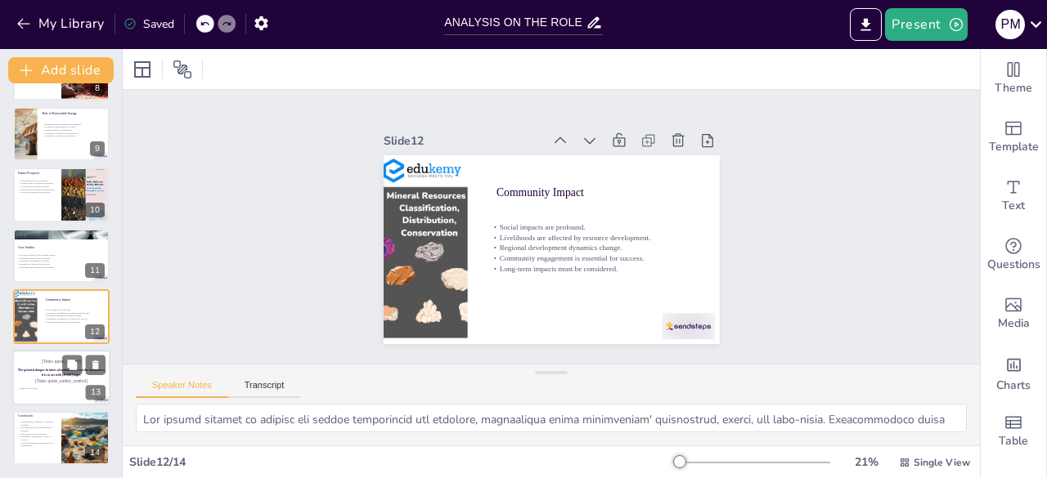
click at [46, 393] on div at bounding box center [61, 378] width 98 height 56
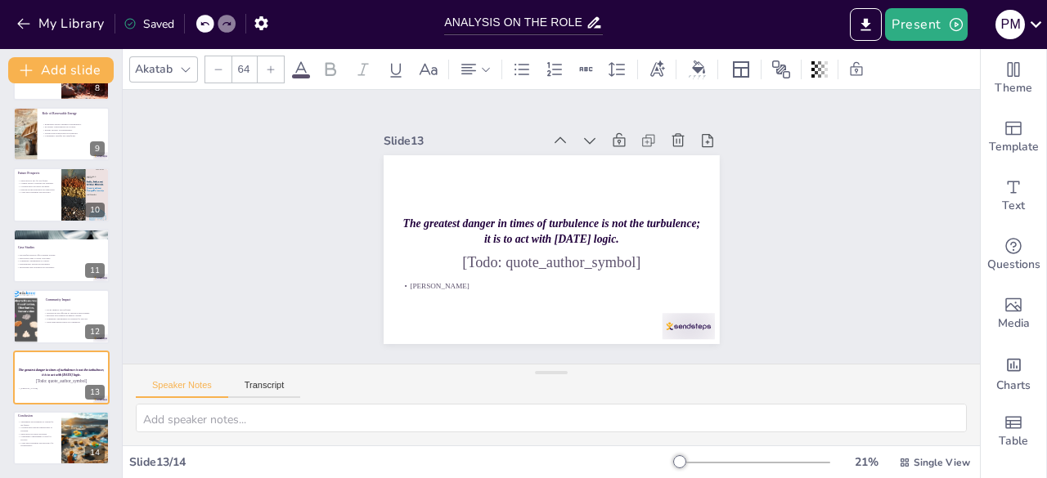
drag, startPoint x: 519, startPoint y: 186, endPoint x: 468, endPoint y: 52, distance: 143.7
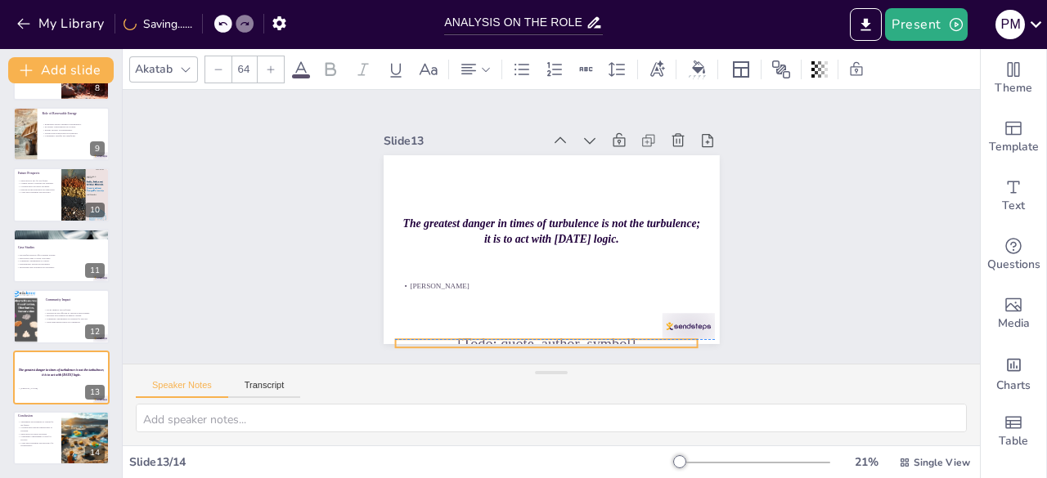
drag, startPoint x: 523, startPoint y: 254, endPoint x: 515, endPoint y: 403, distance: 149.1
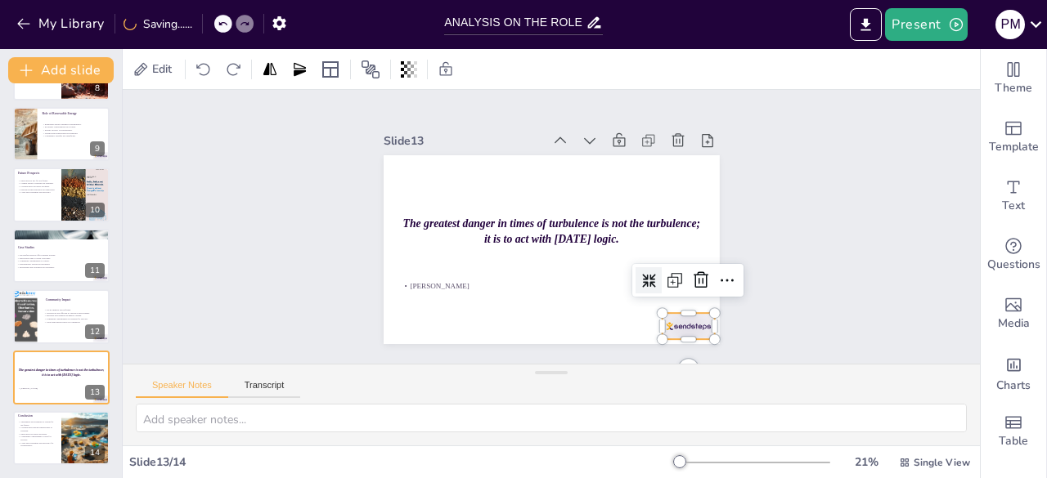
click at [668, 343] on div at bounding box center [650, 363] width 58 height 41
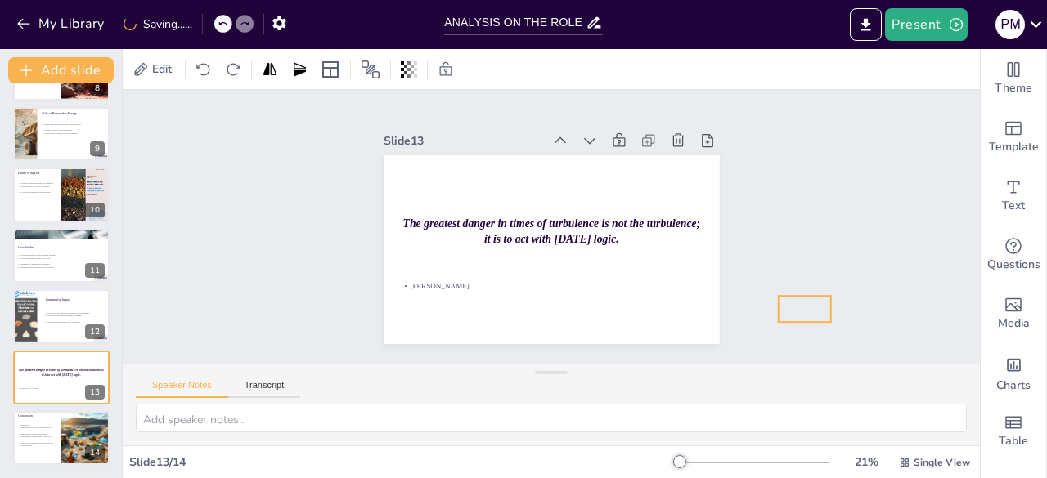
drag, startPoint x: 662, startPoint y: 325, endPoint x: 778, endPoint y: 308, distance: 117.4
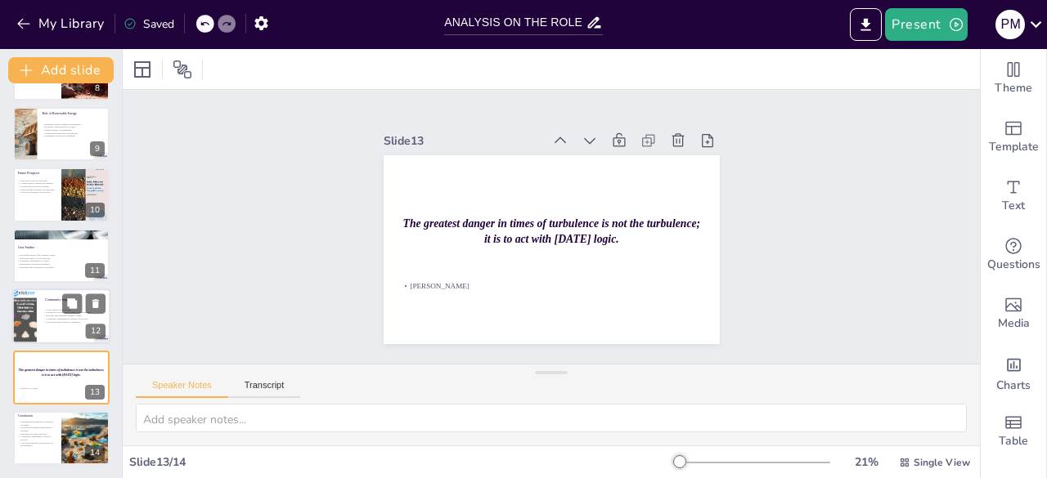
click at [47, 324] on div "Social impacts are profound. Livelihoods are affected by resource development. …" at bounding box center [75, 316] width 64 height 26
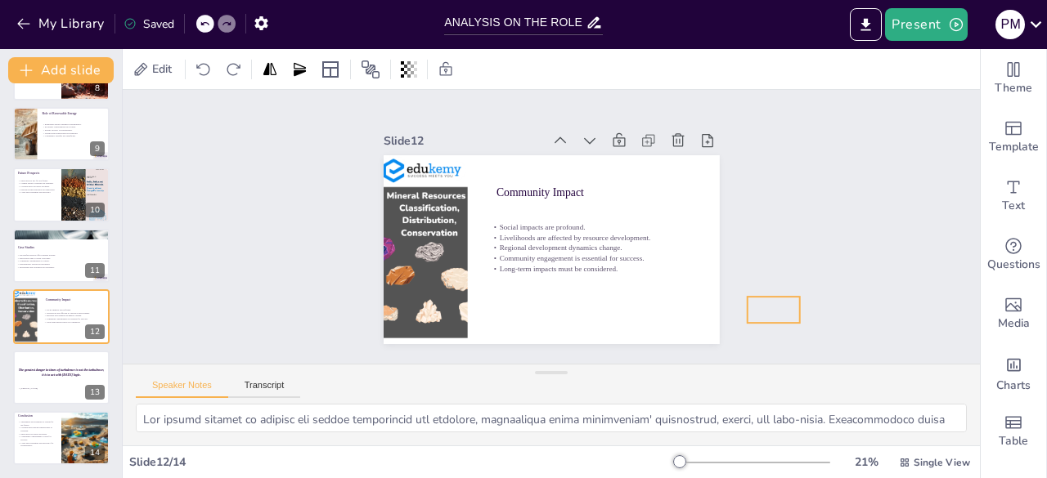
drag, startPoint x: 680, startPoint y: 316, endPoint x: 766, endPoint y: 298, distance: 87.7
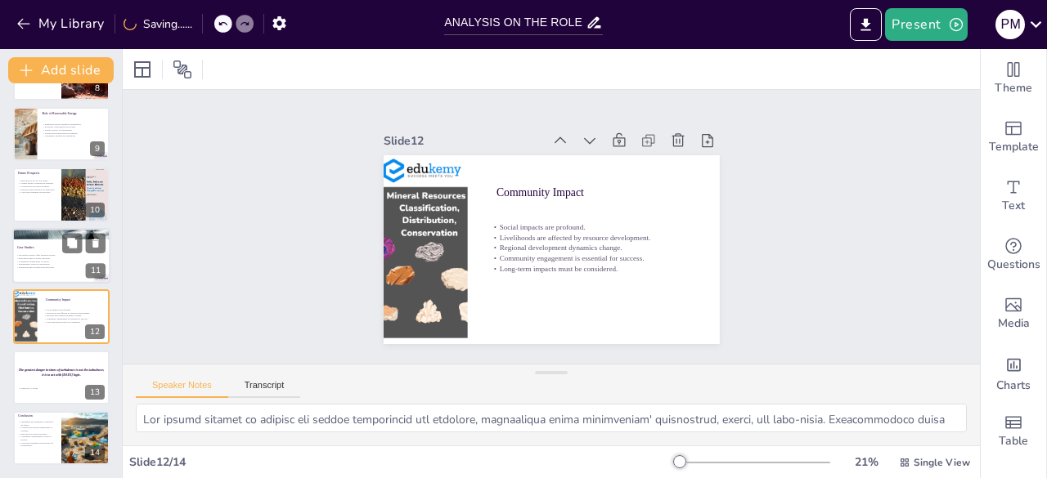
click at [46, 262] on p "Community engagement is critical." at bounding box center [60, 261] width 88 height 3
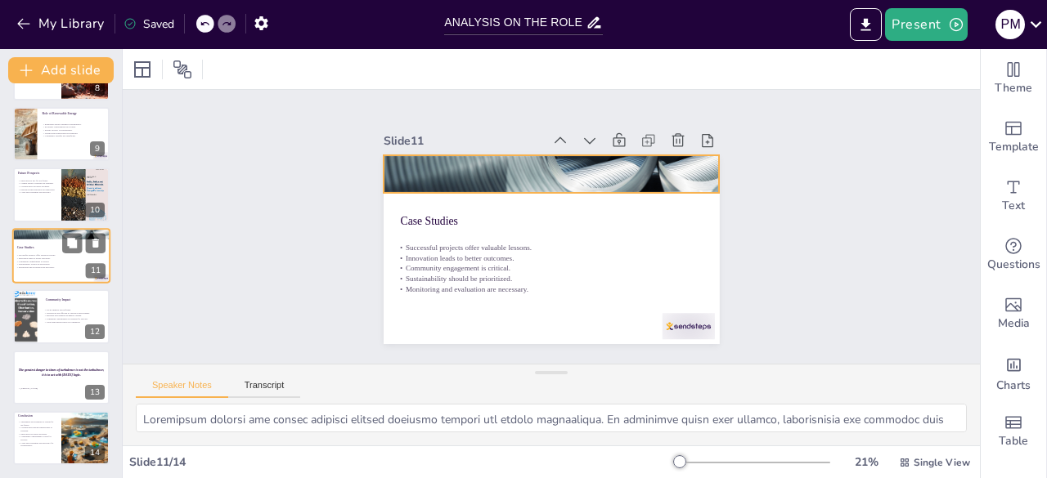
scroll to position [451, 0]
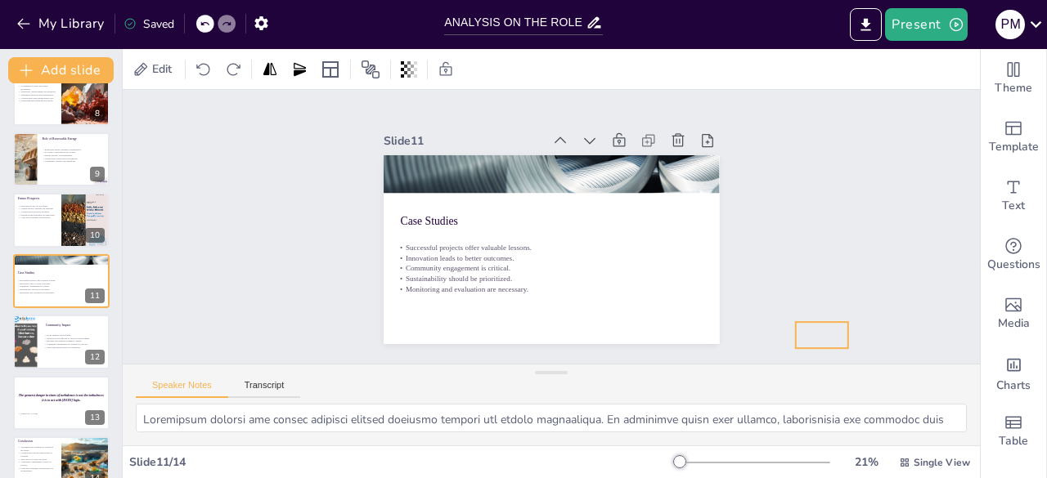
drag, startPoint x: 677, startPoint y: 321, endPoint x: 815, endPoint y: 329, distance: 138.4
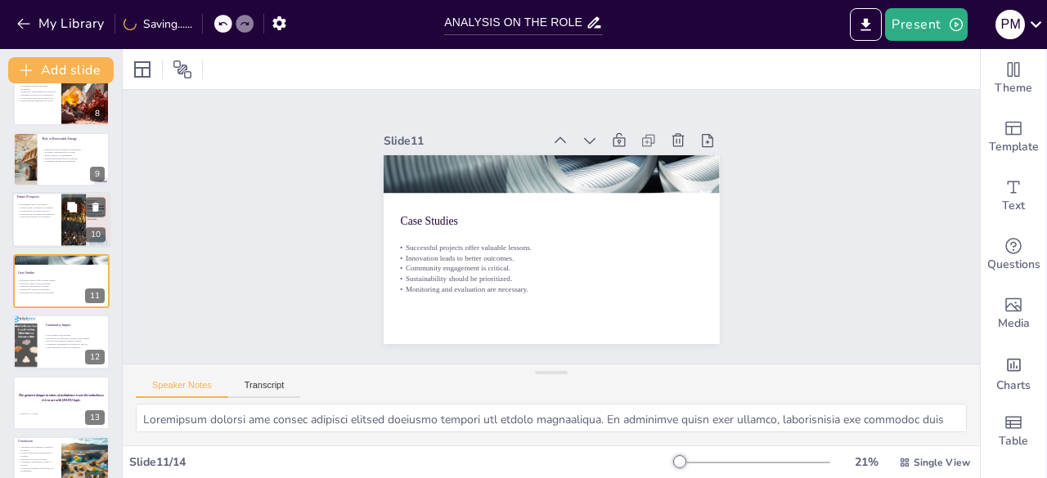
click at [60, 220] on div at bounding box center [61, 221] width 98 height 56
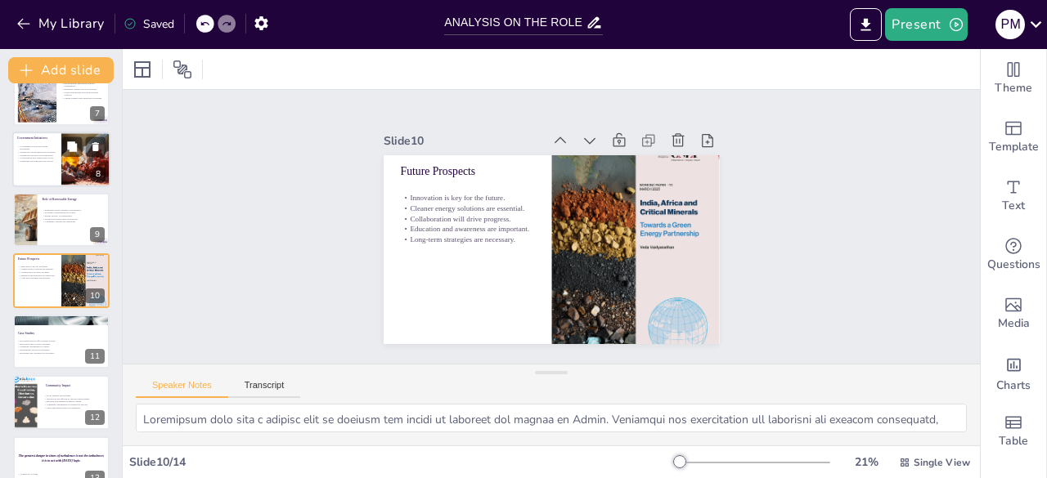
click at [56, 179] on div at bounding box center [61, 160] width 98 height 56
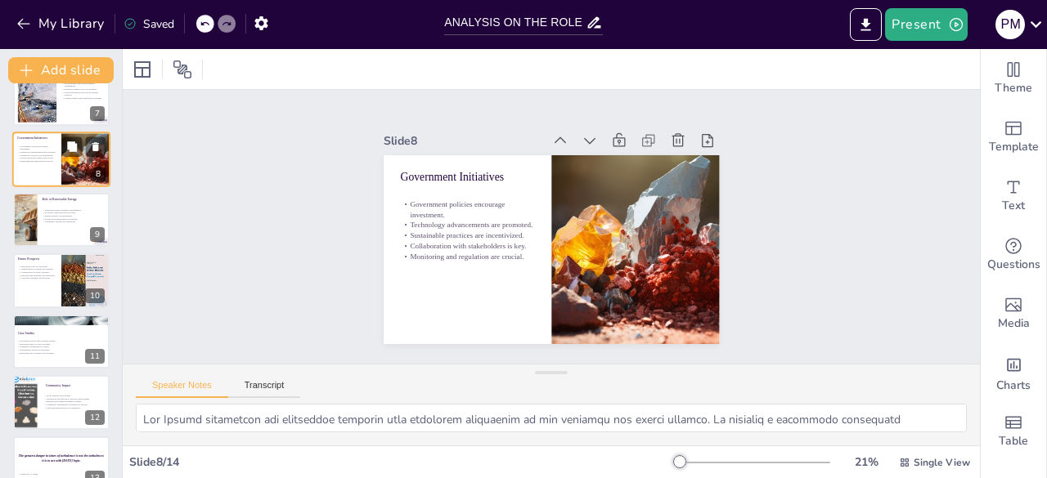
scroll to position [268, 0]
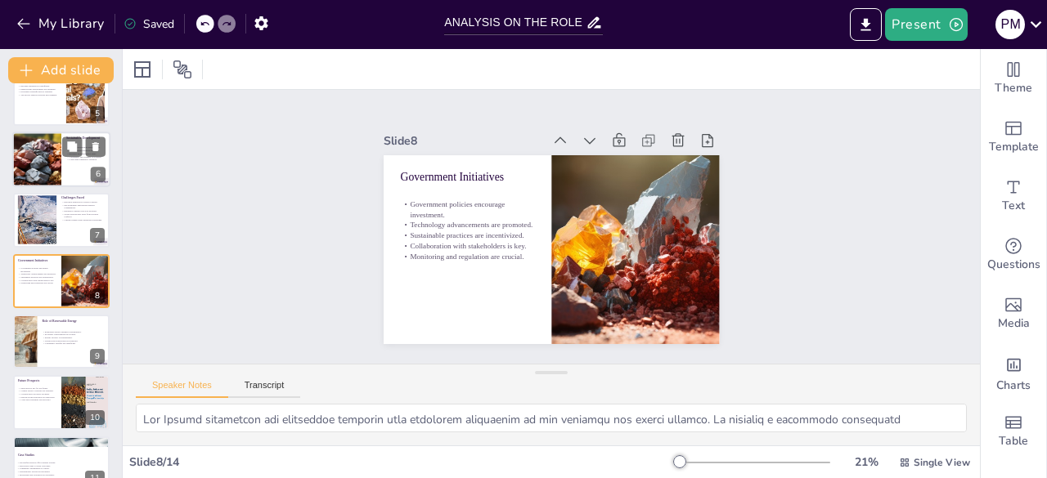
click at [52, 174] on div at bounding box center [36, 160] width 110 height 56
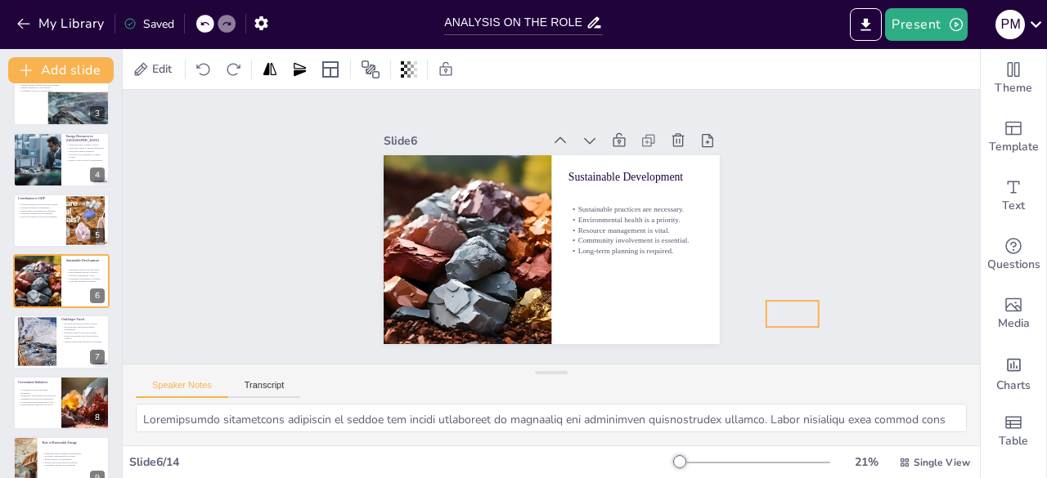
drag, startPoint x: 660, startPoint y: 318, endPoint x: 775, endPoint y: 306, distance: 116.0
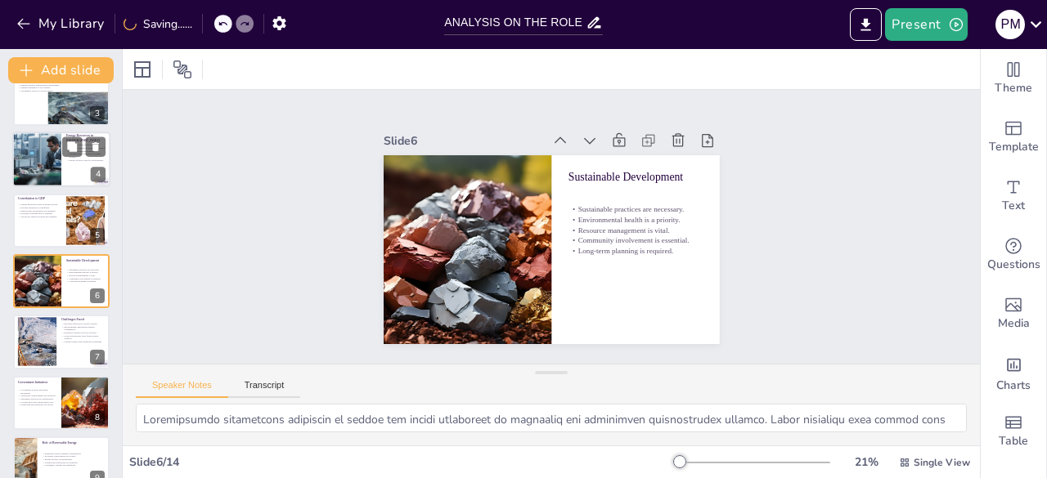
click at [69, 173] on div at bounding box center [61, 160] width 98 height 56
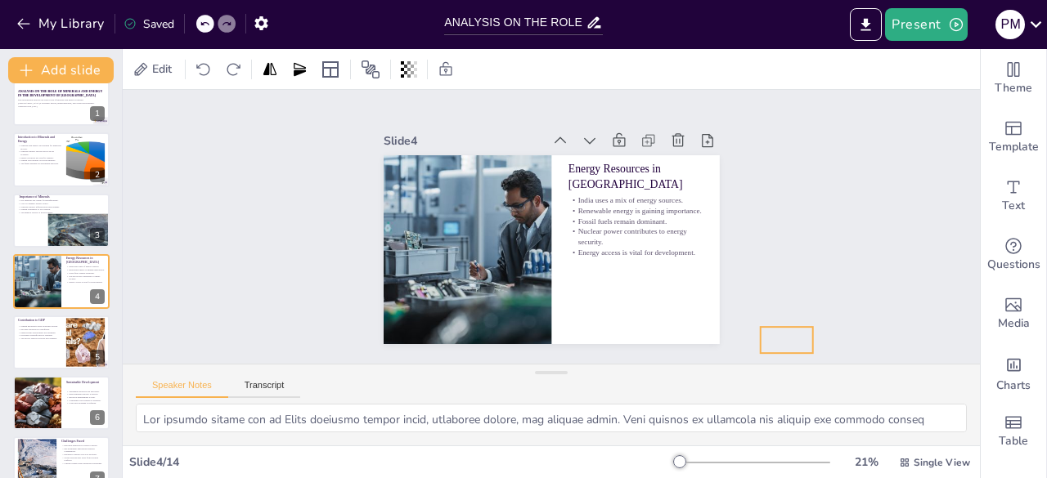
drag, startPoint x: 663, startPoint y: 316, endPoint x: 761, endPoint y: 330, distance: 99.0
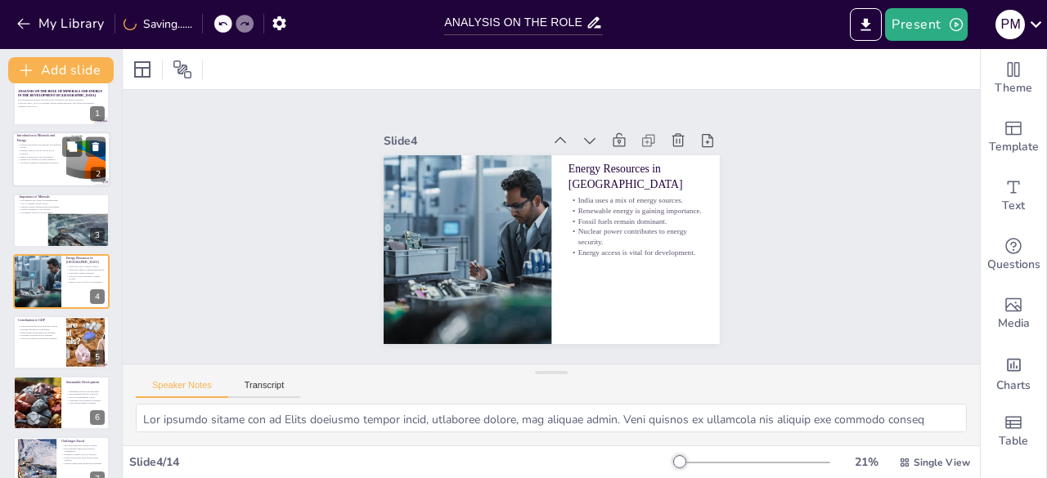
click at [52, 155] on p "Minerals support various sectors in the economy." at bounding box center [39, 153] width 44 height 6
type textarea "The industrial growth of [GEOGRAPHIC_DATA] heavily relies on the availability o…"
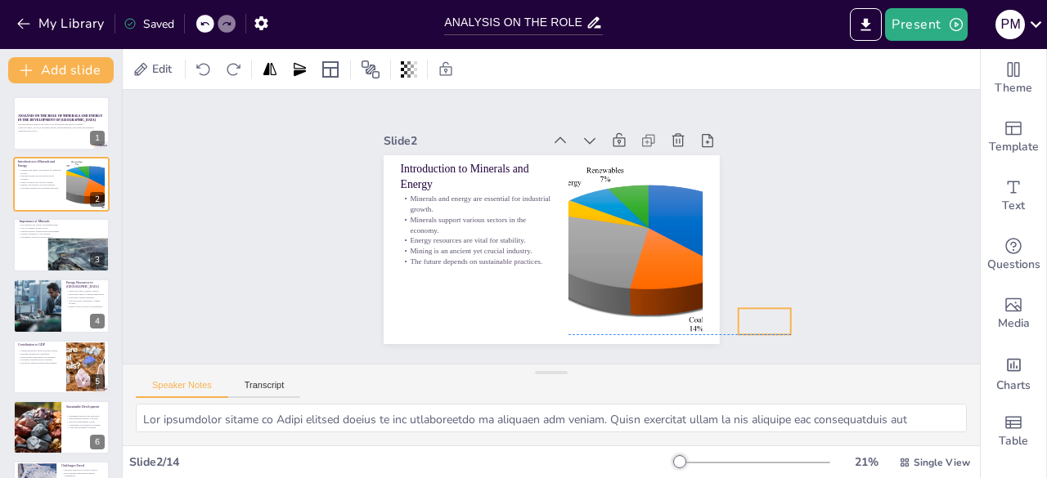
drag, startPoint x: 698, startPoint y: 322, endPoint x: 778, endPoint y: 313, distance: 79.8
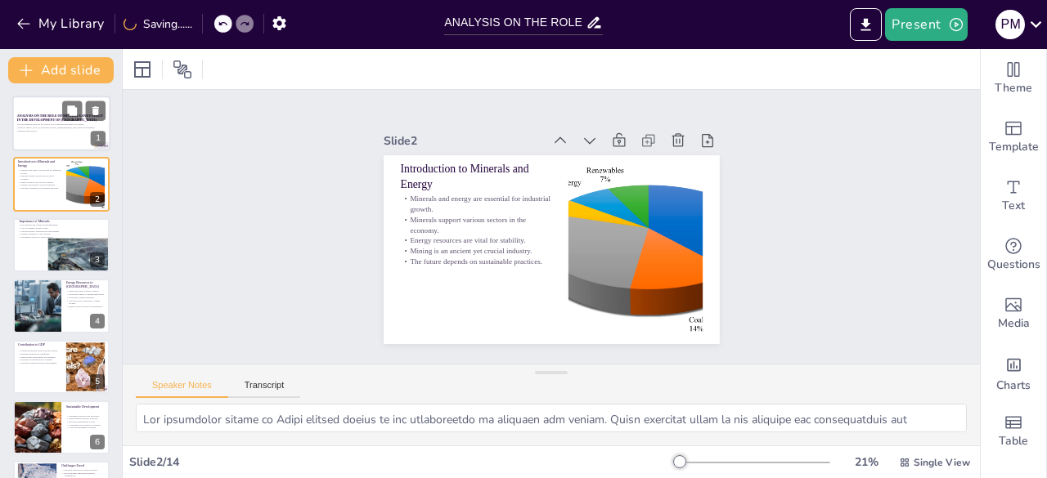
click at [55, 141] on div at bounding box center [61, 124] width 98 height 56
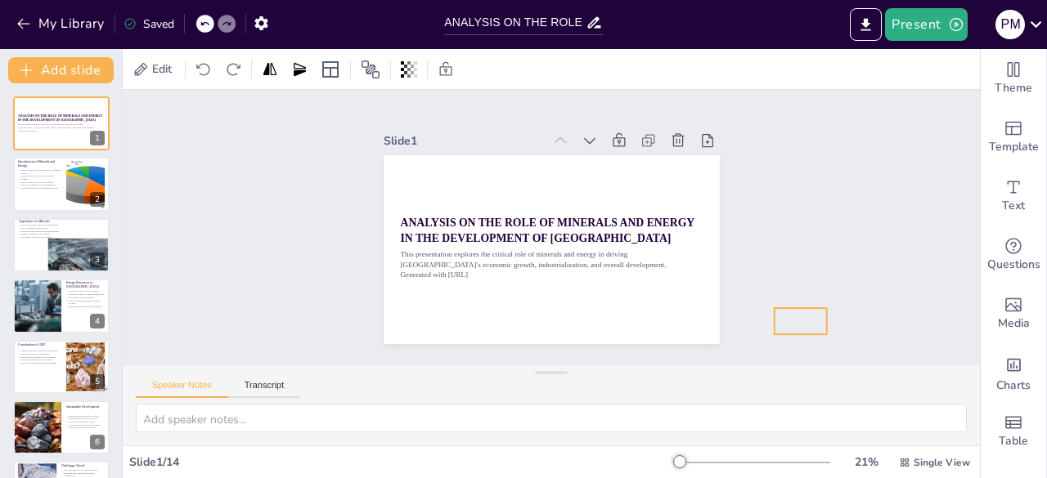
drag, startPoint x: 681, startPoint y: 313, endPoint x: 800, endPoint y: 306, distance: 118.8
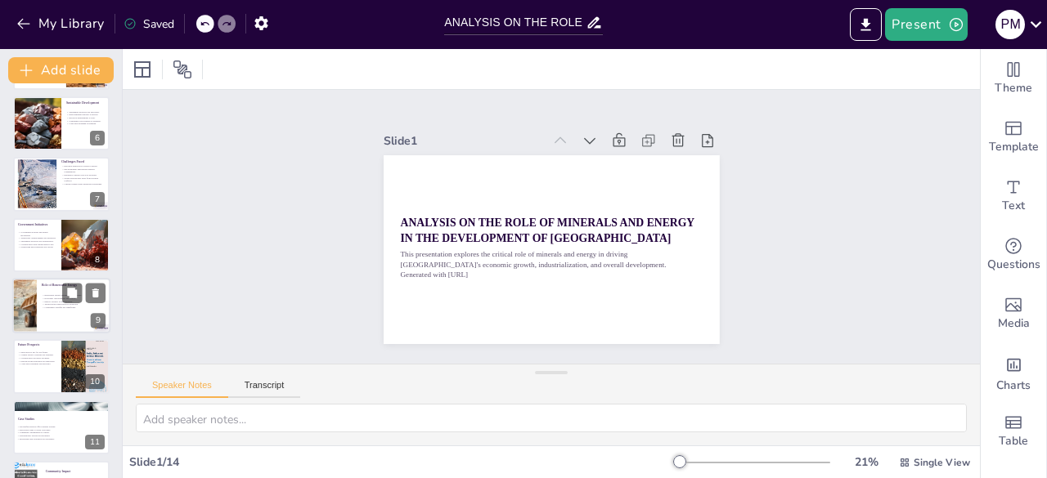
click at [77, 323] on div at bounding box center [61, 306] width 98 height 56
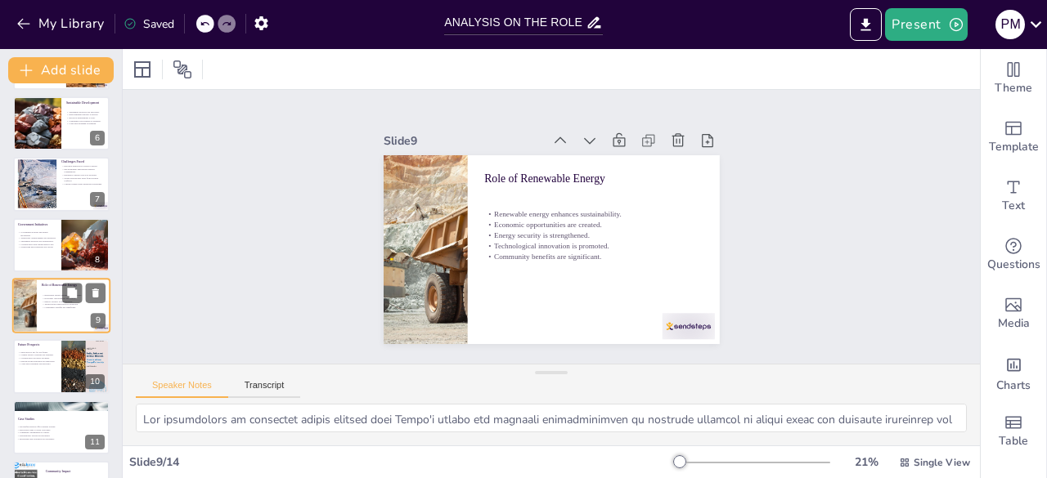
scroll to position [329, 0]
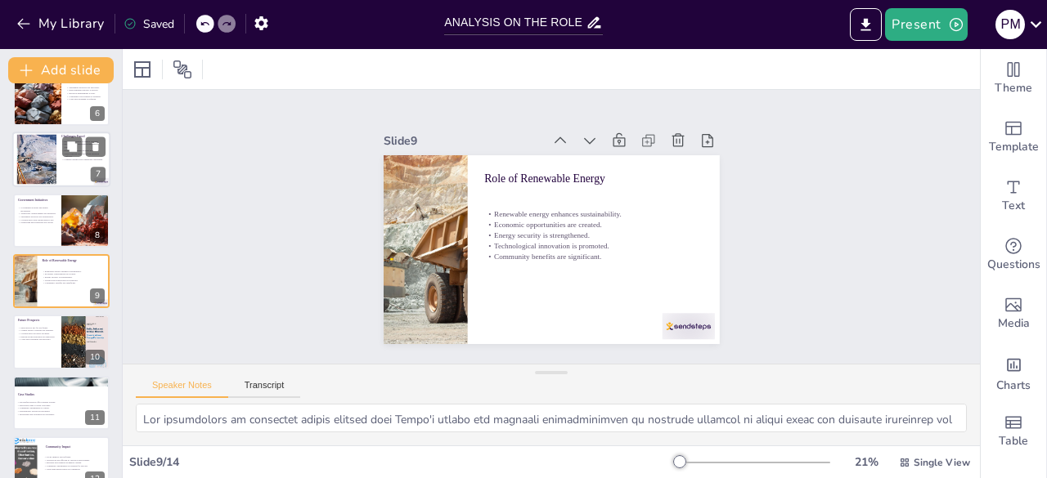
click at [62, 168] on div at bounding box center [61, 160] width 98 height 56
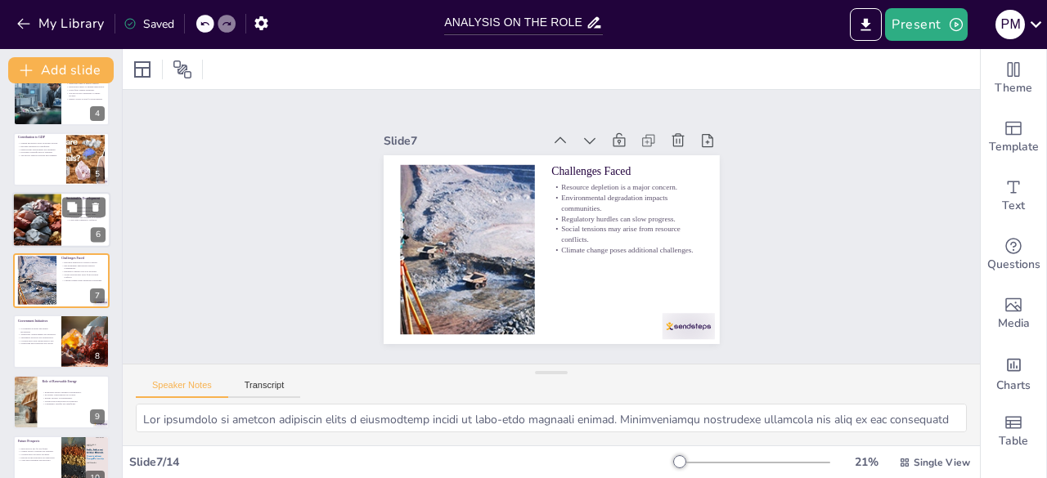
click at [52, 228] on div at bounding box center [36, 220] width 110 height 56
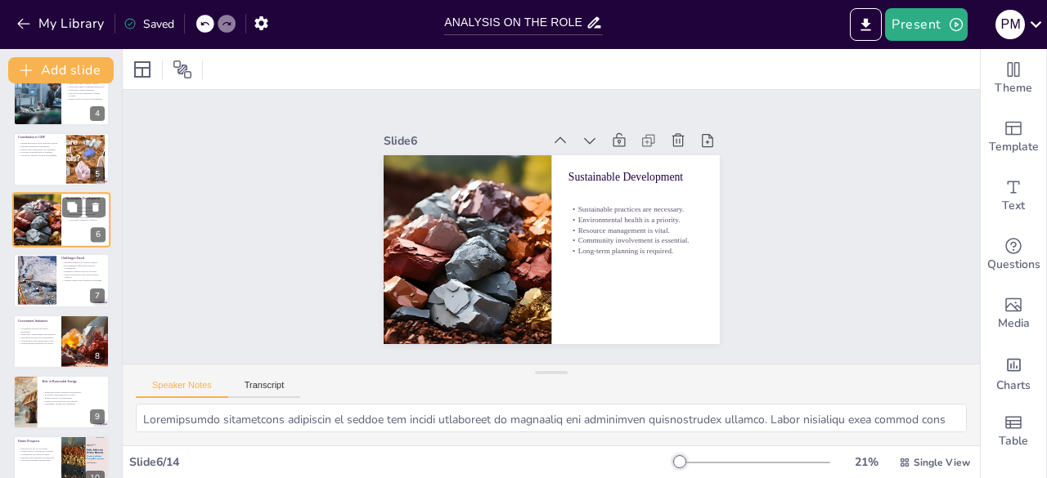
scroll to position [146, 0]
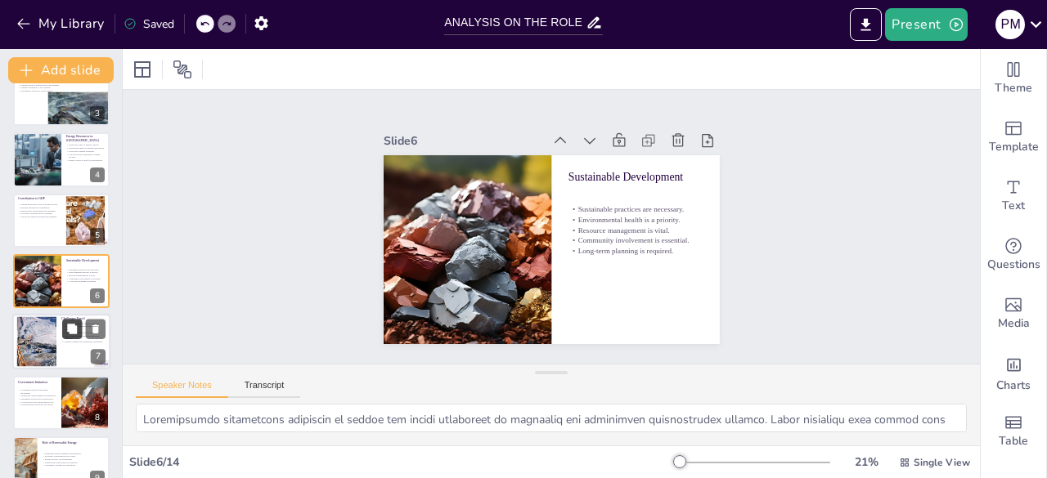
click at [64, 328] on button at bounding box center [72, 330] width 20 height 20
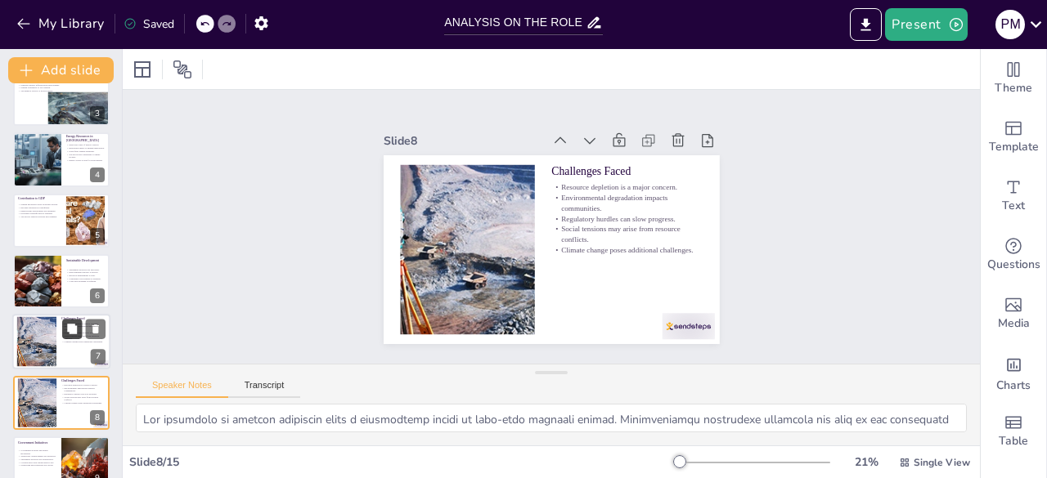
scroll to position [268, 0]
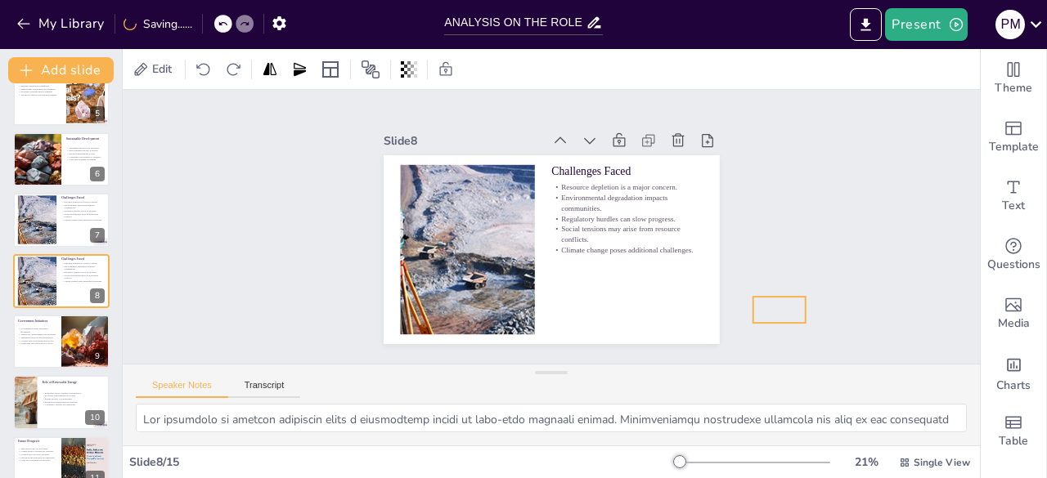
drag, startPoint x: 681, startPoint y: 313, endPoint x: 772, endPoint y: 297, distance: 92.2
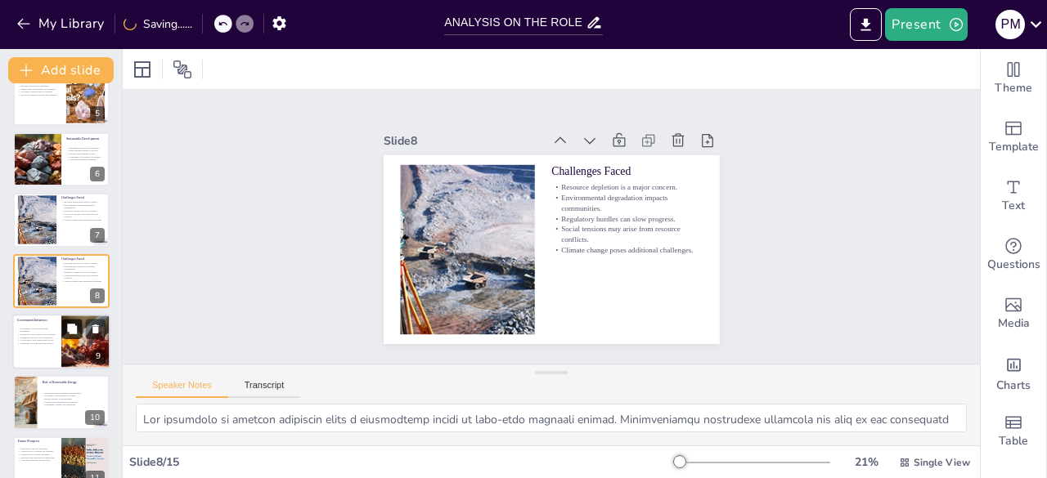
click at [62, 337] on button at bounding box center [72, 329] width 20 height 20
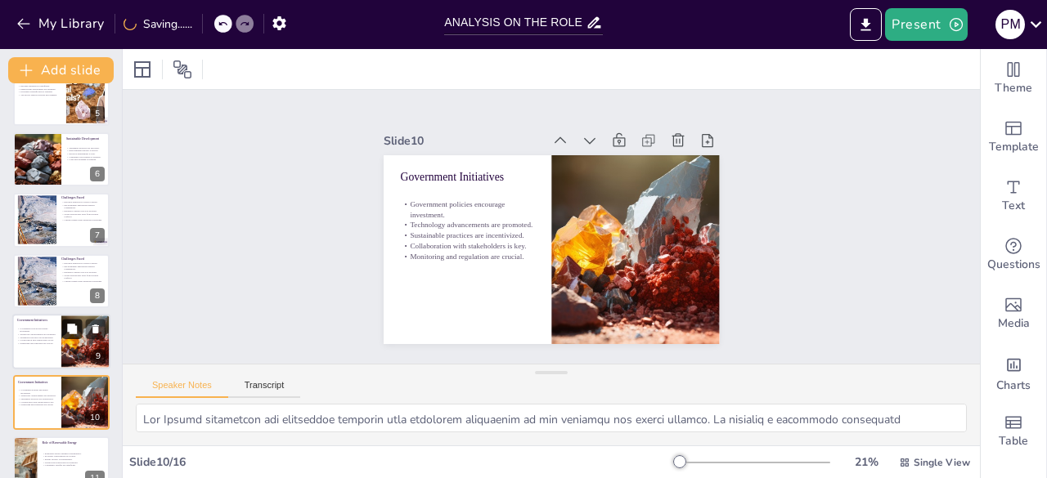
scroll to position [390, 0]
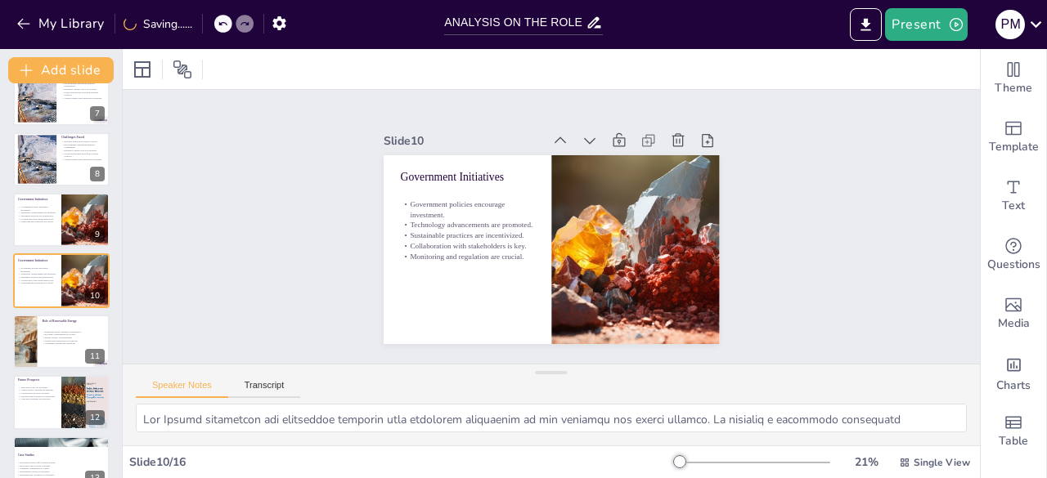
click at [47, 337] on p "Energy security is strengthened." at bounding box center [73, 337] width 63 height 3
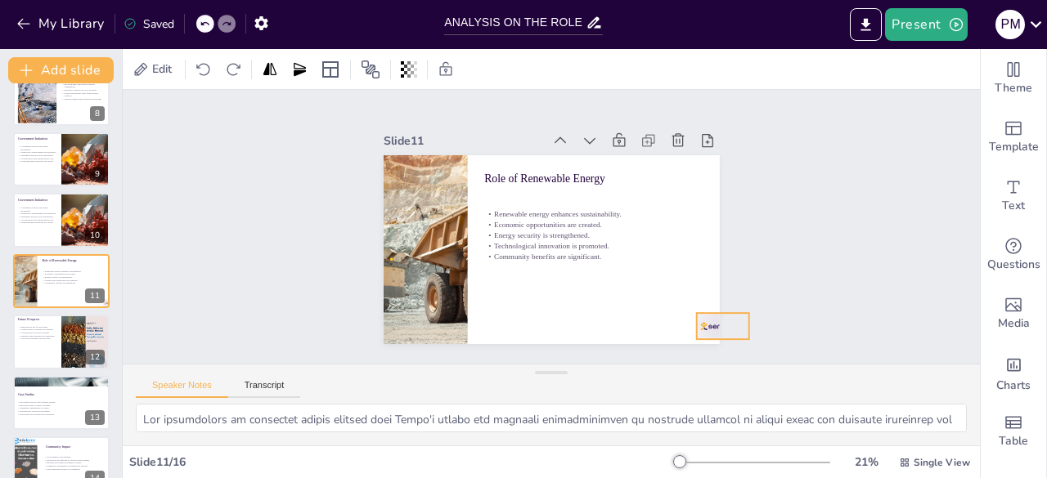
drag, startPoint x: 656, startPoint y: 322, endPoint x: 760, endPoint y: 322, distance: 103.9
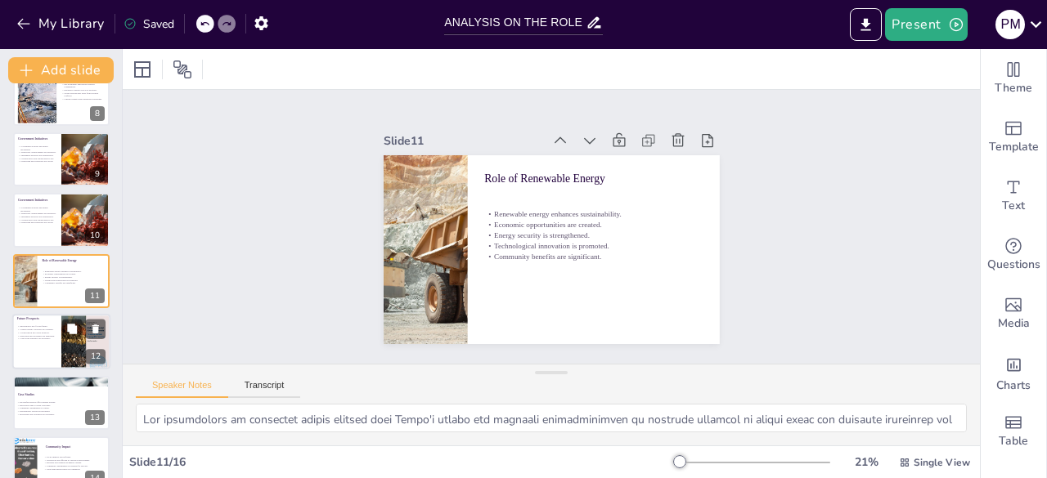
click at [49, 348] on div at bounding box center [61, 342] width 98 height 56
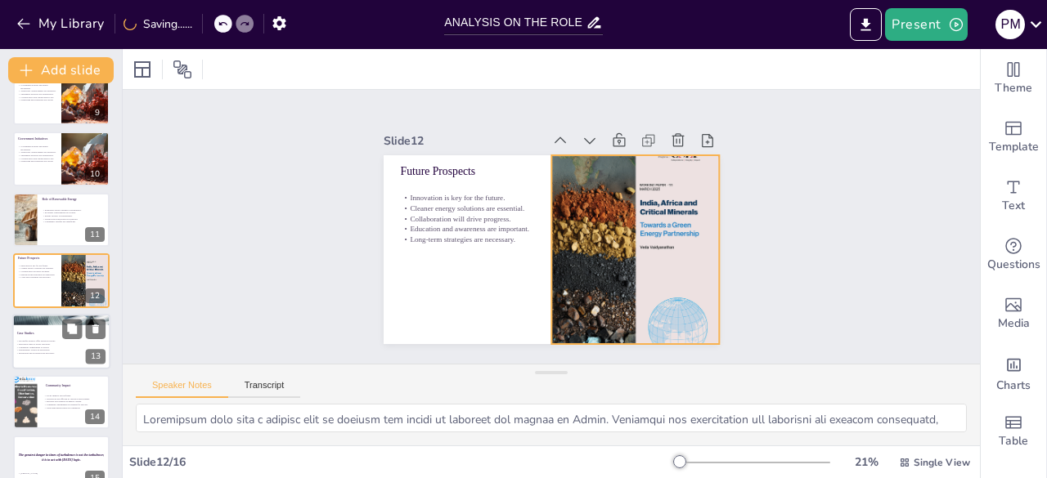
click at [51, 347] on p "Community engagement is critical." at bounding box center [60, 347] width 88 height 3
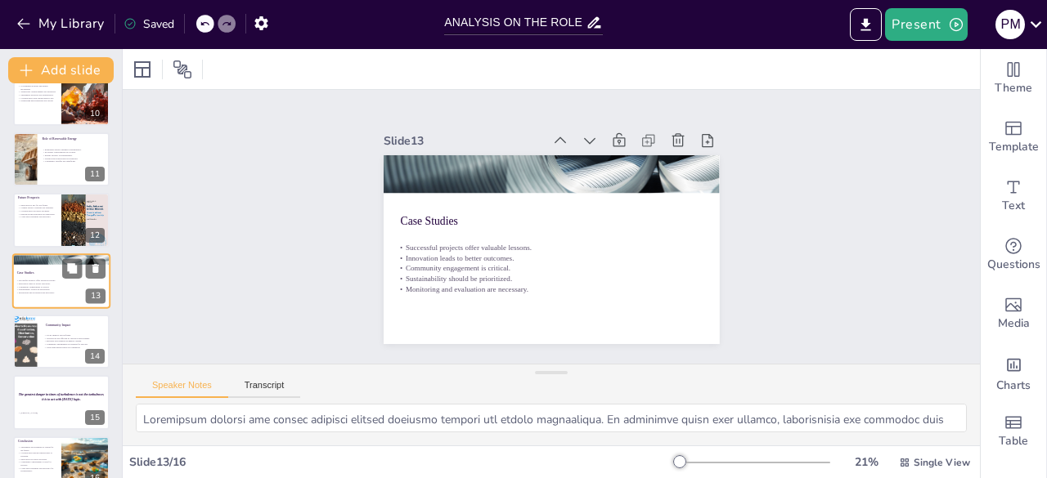
click at [43, 335] on div at bounding box center [61, 342] width 96 height 54
type textarea "The social impacts of mineral and energy development are profound, influencing …"
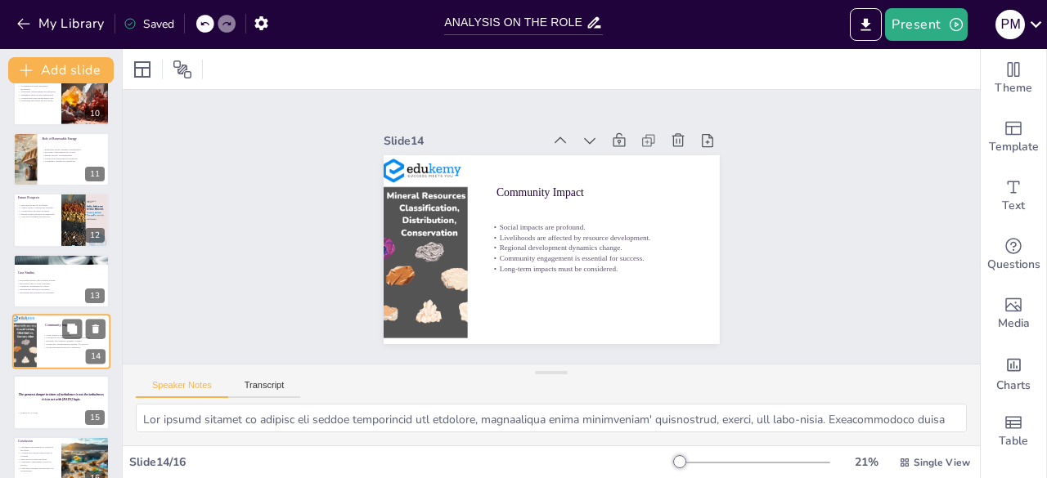
scroll to position [597, 0]
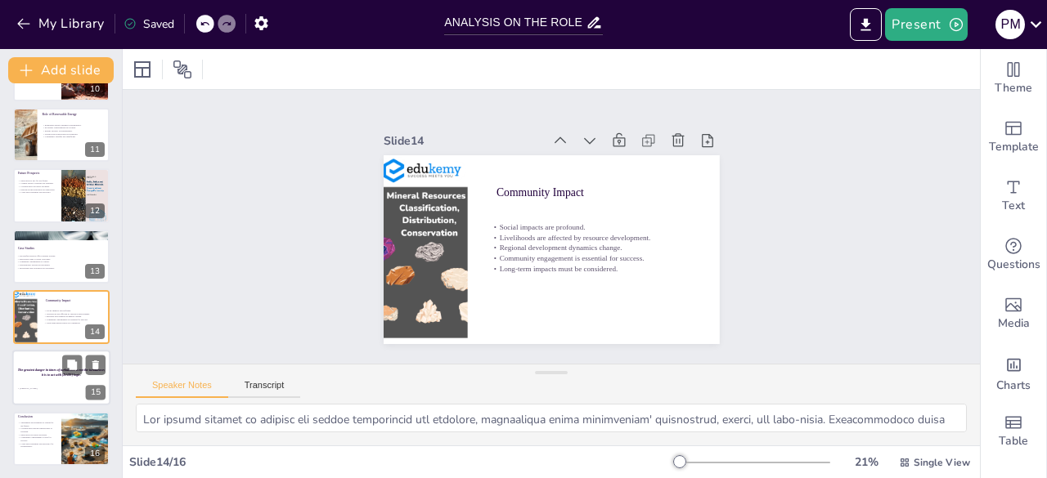
click at [33, 370] on strong "The greatest danger in times of turbulence is not the turbulence; it is to act …" at bounding box center [61, 373] width 87 height 8
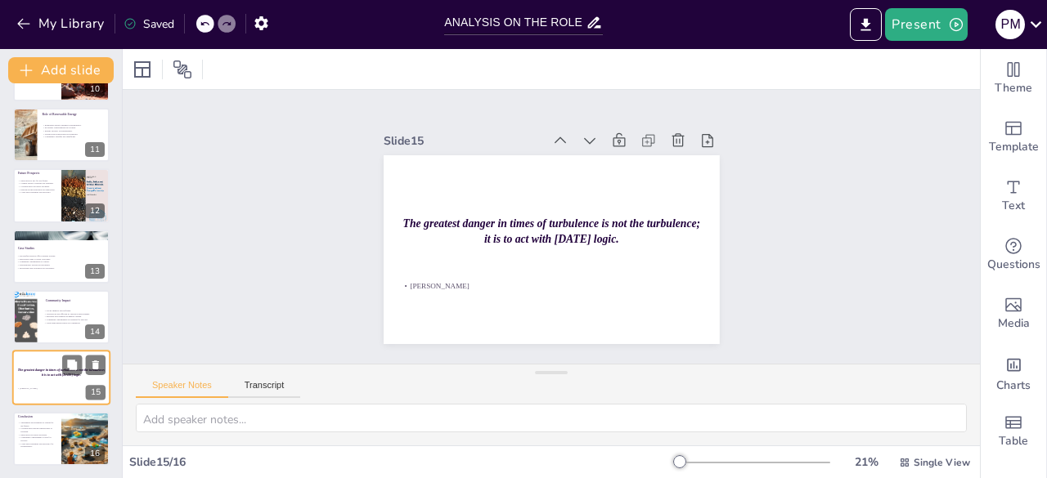
click at [44, 425] on p "Sustainable development is crucial for the future." at bounding box center [37, 424] width 38 height 6
type textarea "Prioritizing sustainable development in the minerals and energy sectors is cruc…"
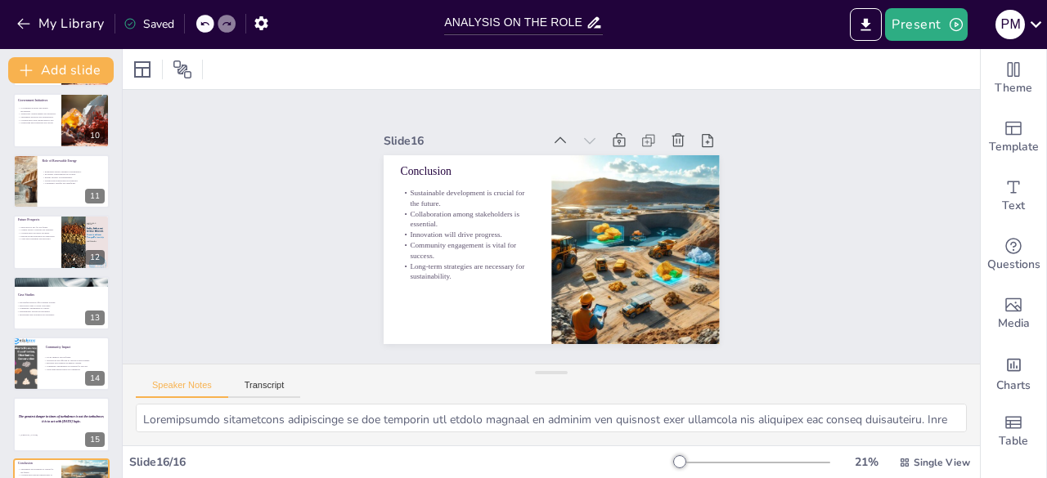
click at [46, 404] on div at bounding box center [61, 424] width 96 height 54
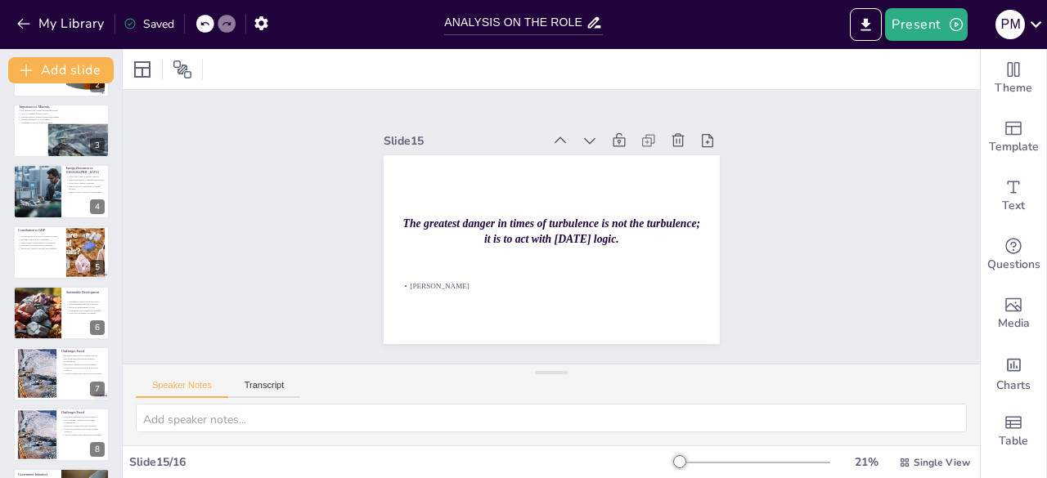
scroll to position [0, 0]
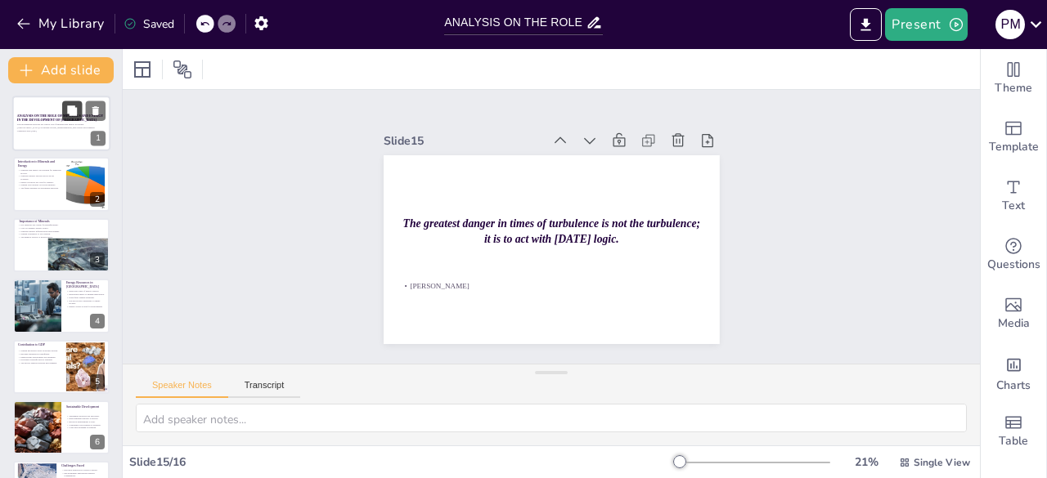
click at [64, 117] on button at bounding box center [72, 111] width 20 height 20
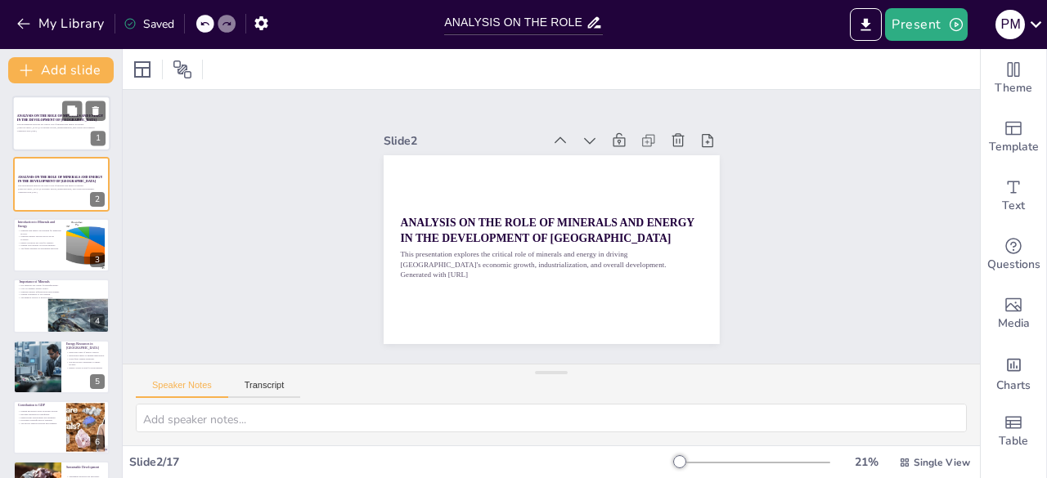
click at [75, 135] on div at bounding box center [61, 124] width 98 height 56
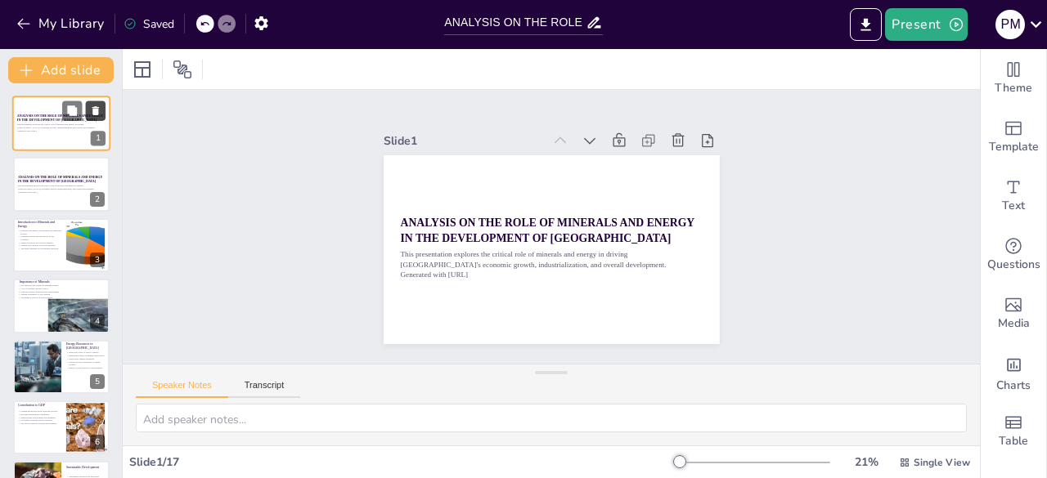
click at [93, 105] on icon at bounding box center [95, 110] width 11 height 11
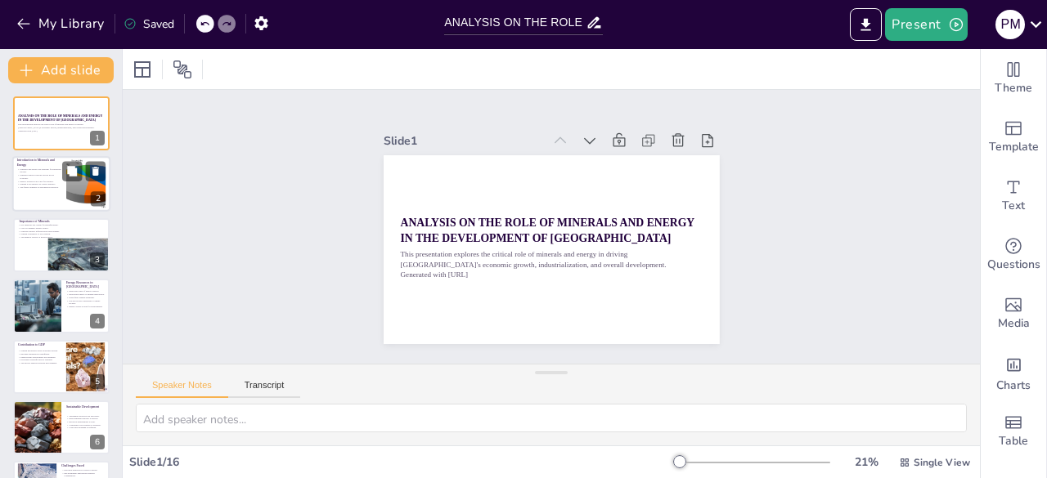
click at [64, 182] on div at bounding box center [61, 185] width 98 height 56
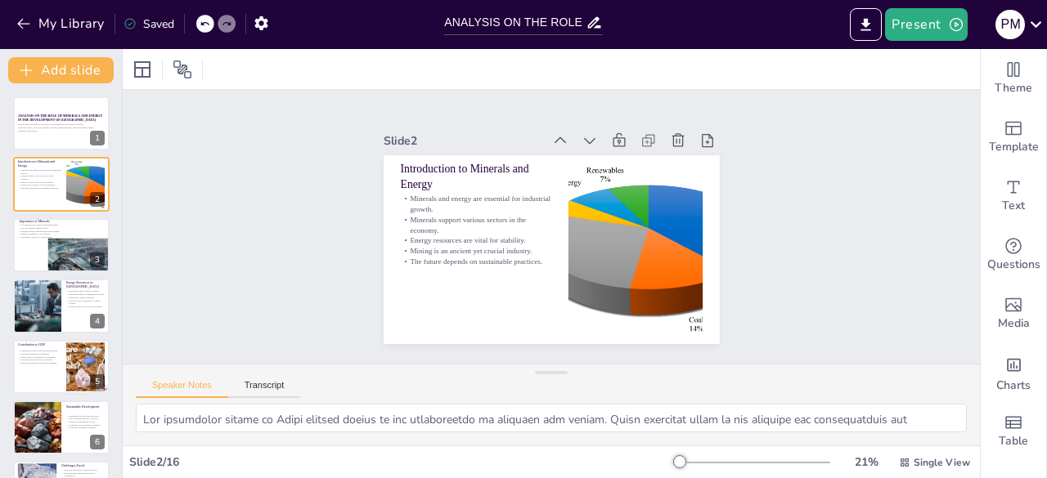
click at [69, 258] on div at bounding box center [77, 255] width 79 height 34
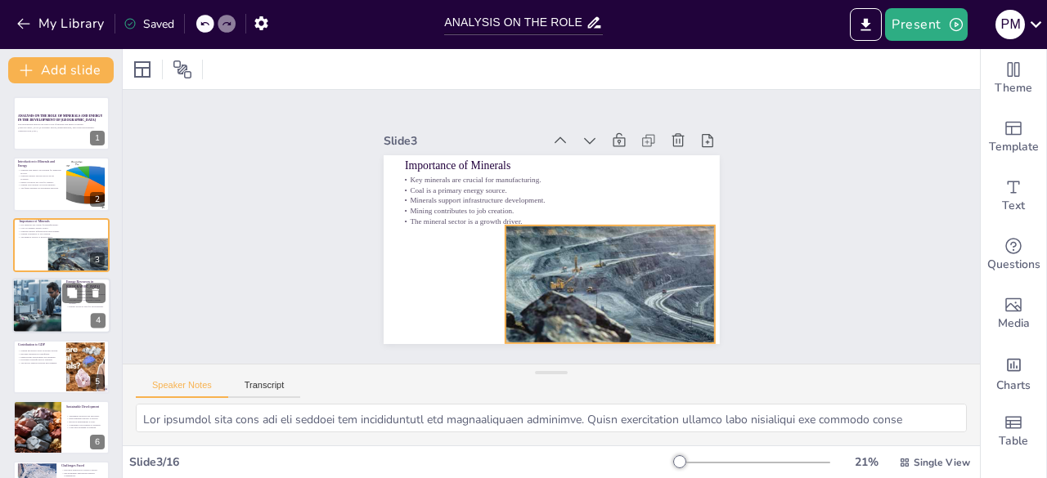
click at [72, 314] on div at bounding box center [61, 306] width 98 height 56
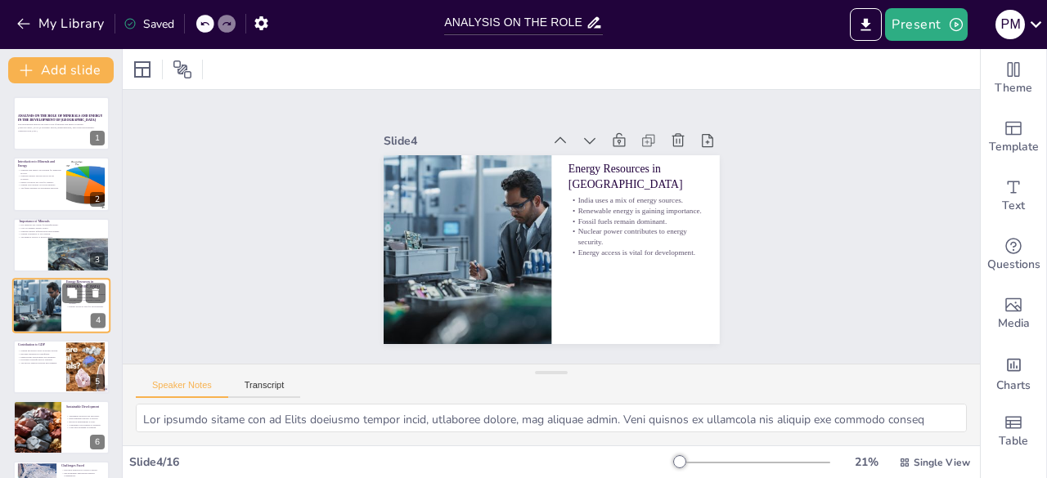
scroll to position [25, 0]
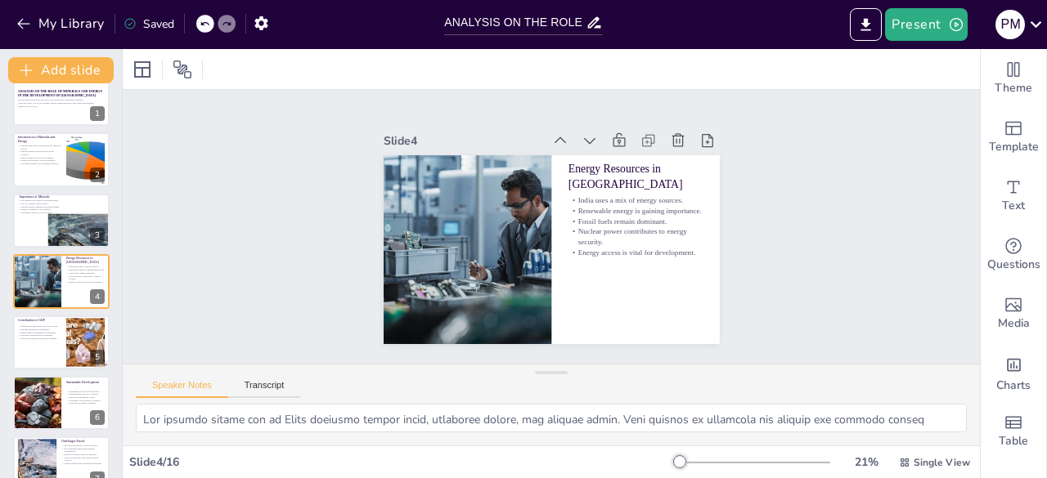
click at [74, 329] on icon at bounding box center [72, 330] width 10 height 10
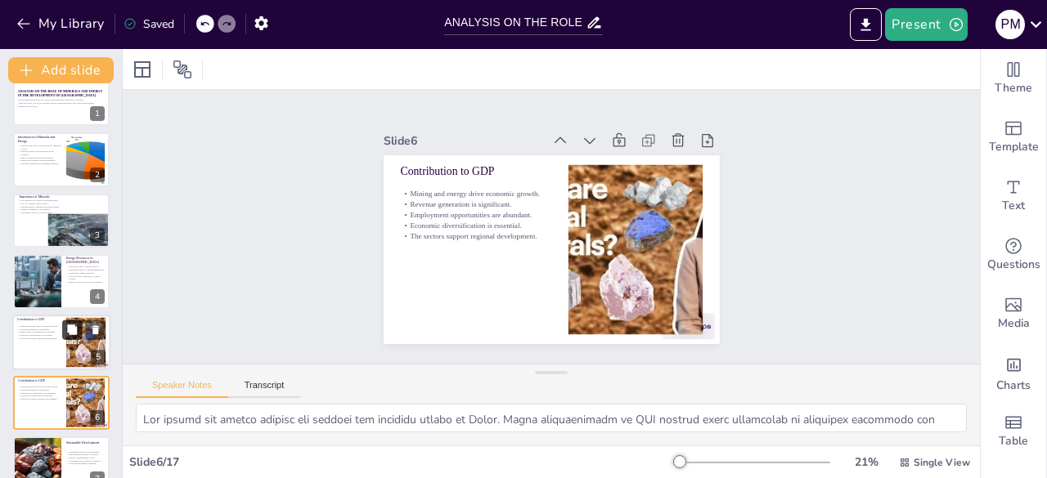
scroll to position [146, 0]
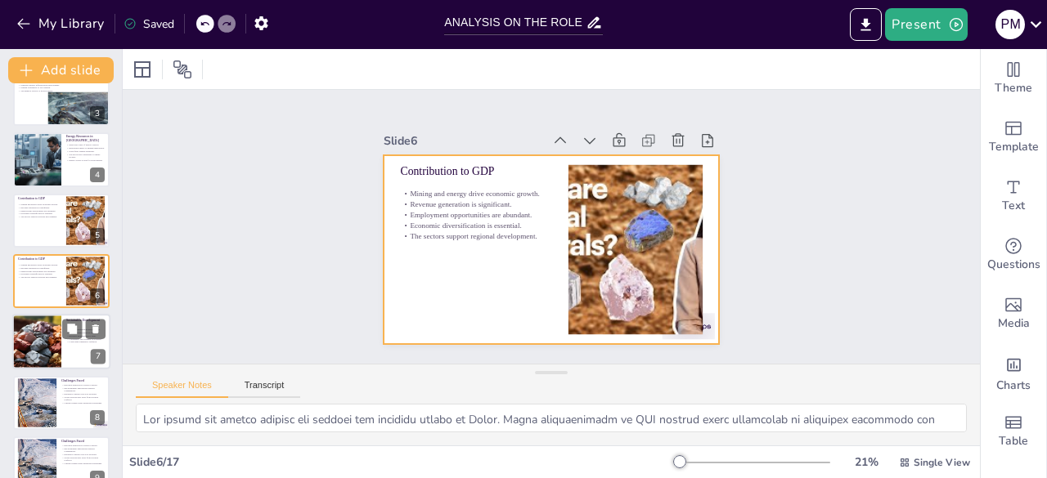
click at [51, 335] on div at bounding box center [36, 343] width 110 height 56
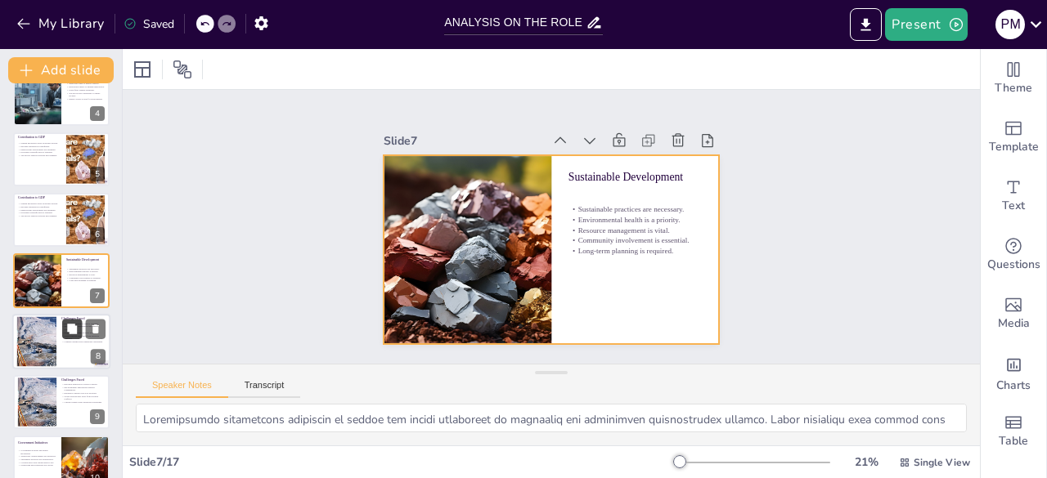
click at [65, 335] on button at bounding box center [72, 329] width 20 height 20
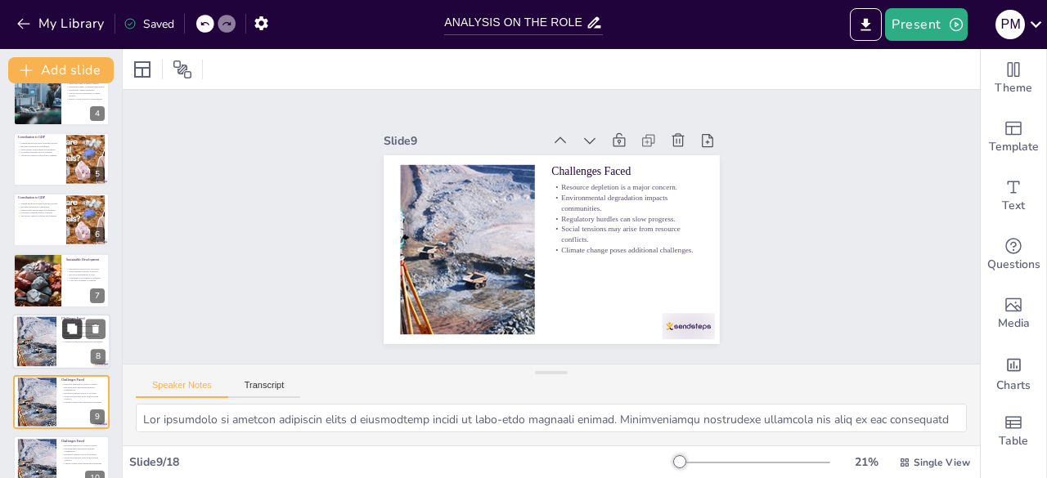
scroll to position [329, 0]
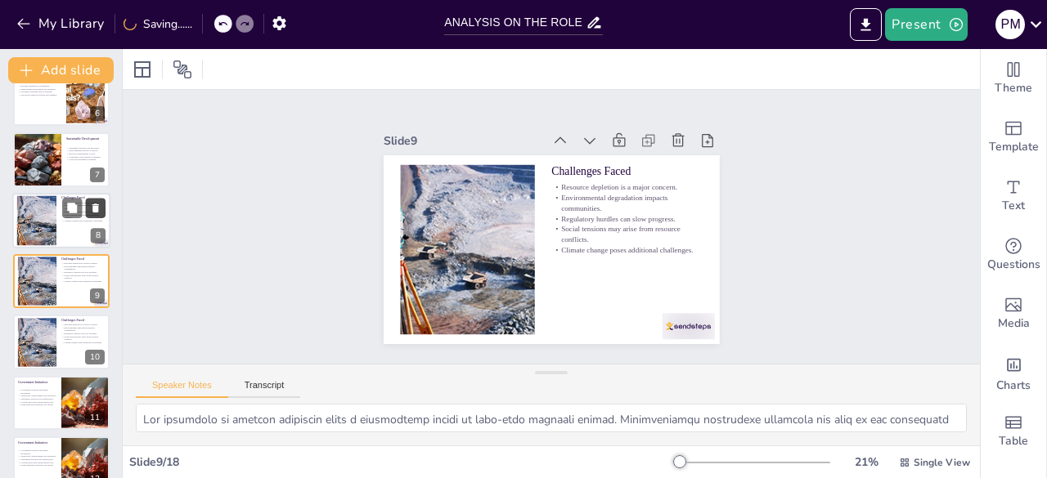
click at [96, 202] on icon at bounding box center [95, 207] width 11 height 11
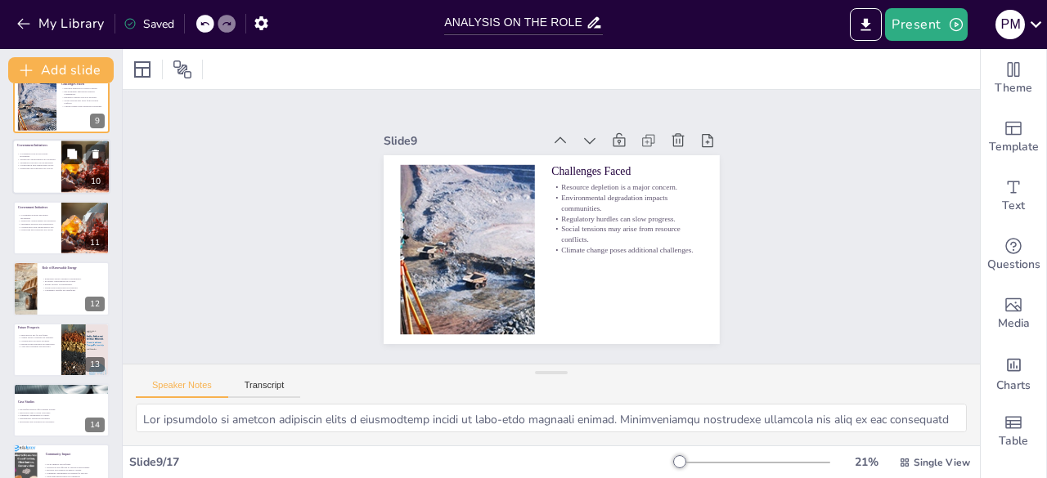
click at [74, 161] on button at bounding box center [72, 155] width 20 height 20
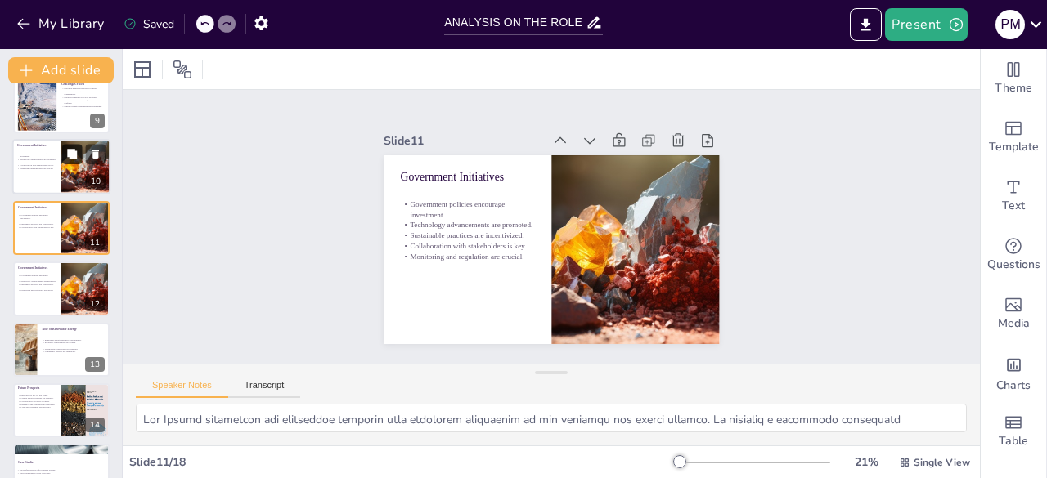
scroll to position [451, 0]
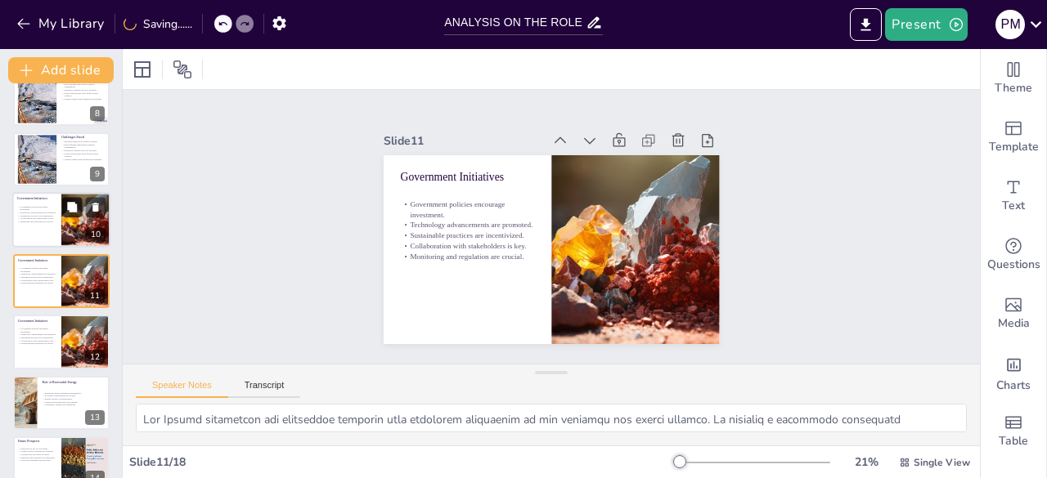
click at [97, 209] on icon at bounding box center [95, 208] width 7 height 9
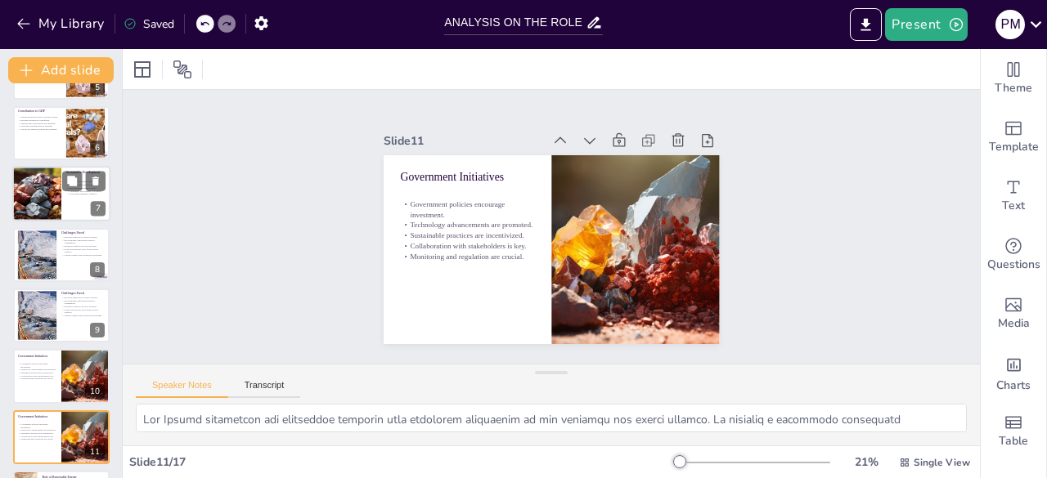
click at [42, 197] on div at bounding box center [36, 195] width 110 height 56
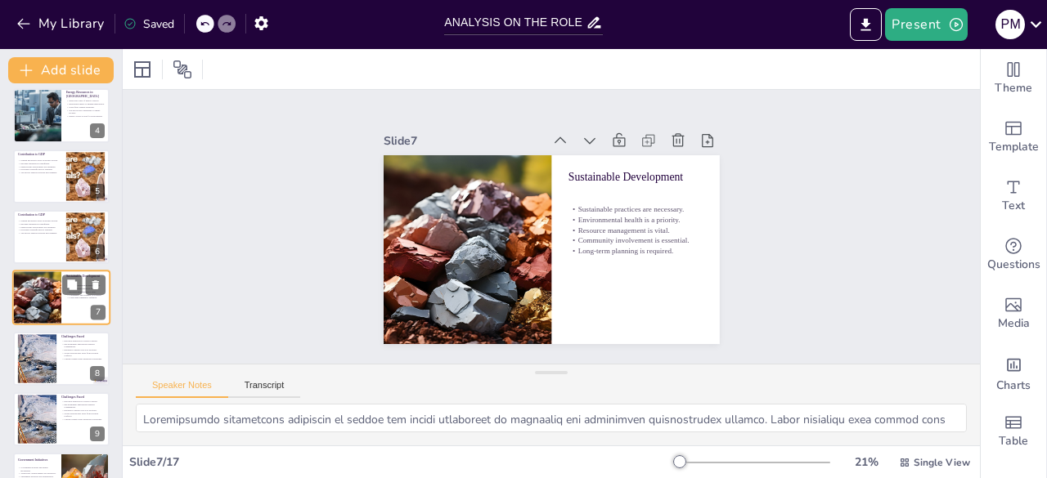
scroll to position [190, 0]
click at [49, 369] on div at bounding box center [37, 359] width 88 height 50
type textarea "The depletion of mineral resources poses a significant threat to long-term econ…"
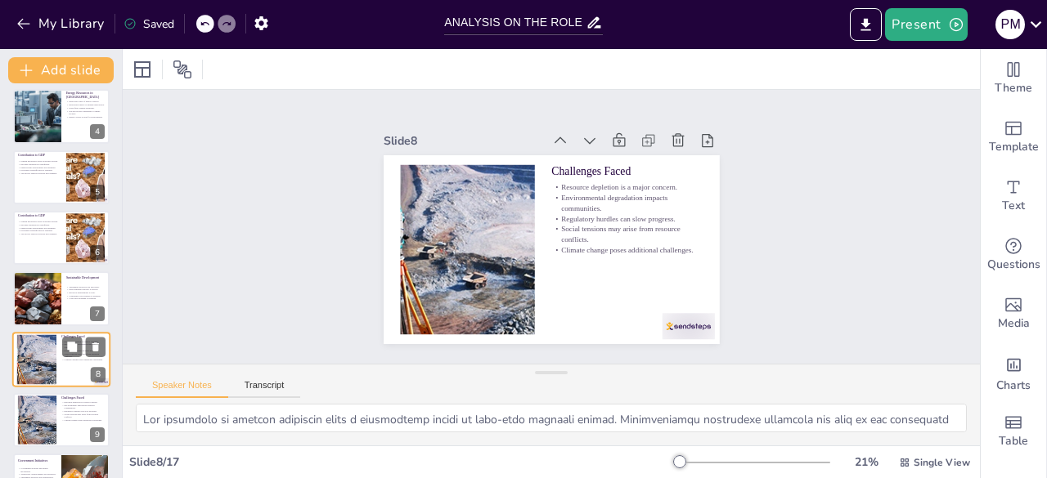
scroll to position [268, 0]
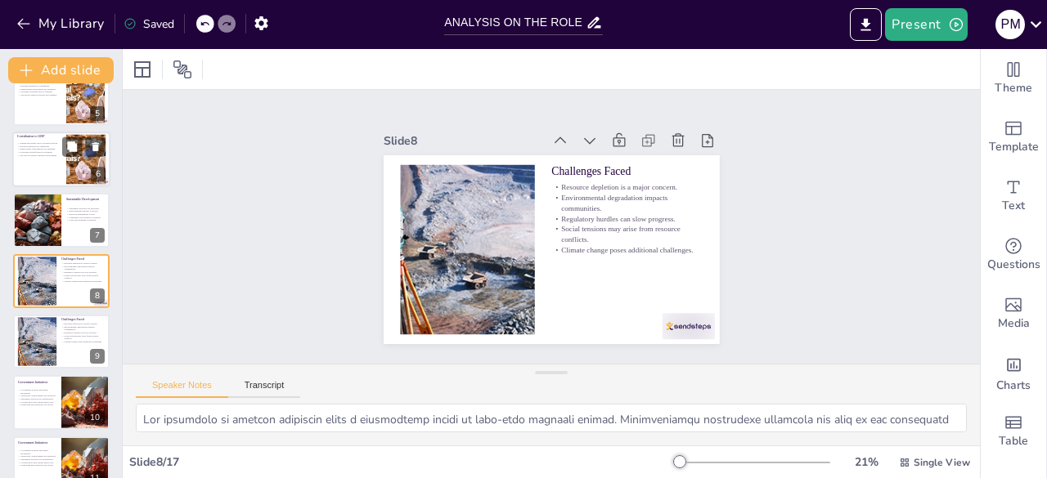
click at [65, 166] on div at bounding box center [61, 160] width 98 height 56
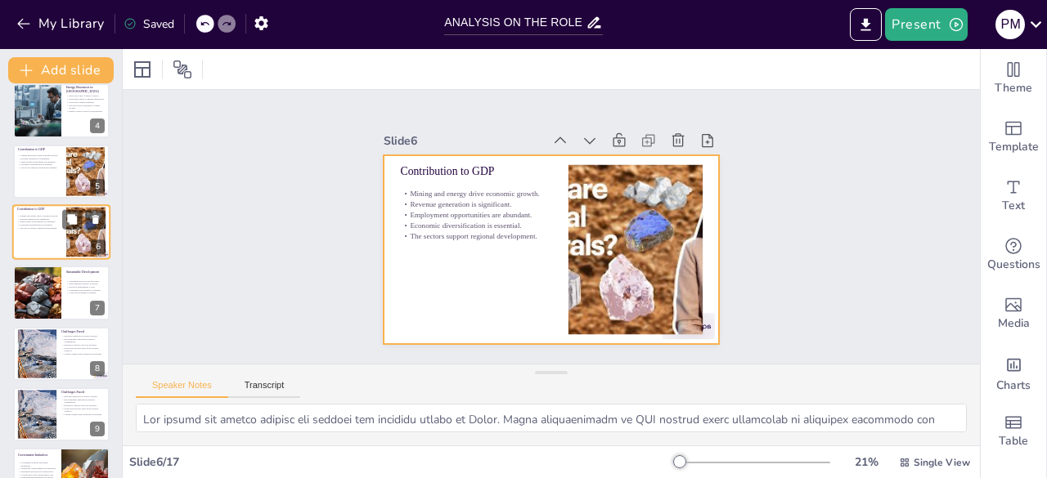
scroll to position [195, 0]
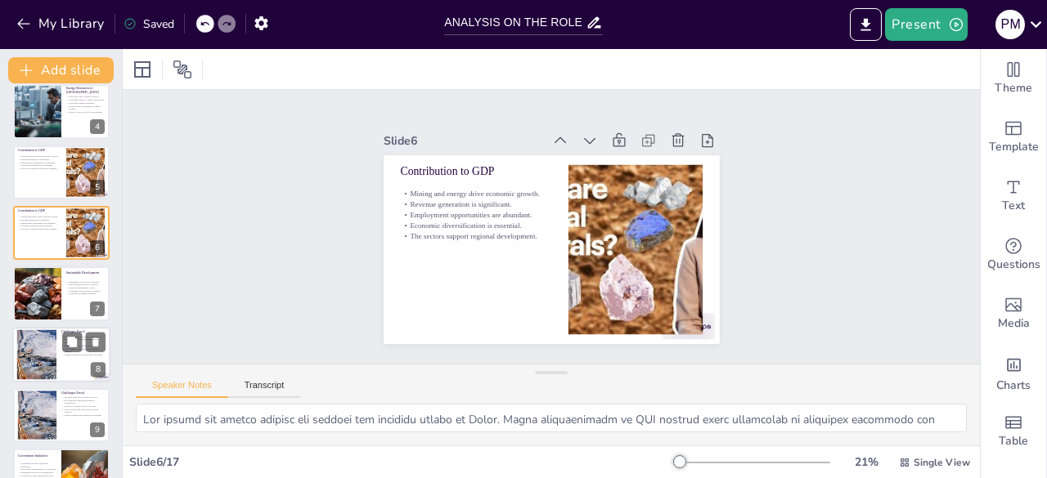
click at [53, 357] on div at bounding box center [37, 355] width 88 height 50
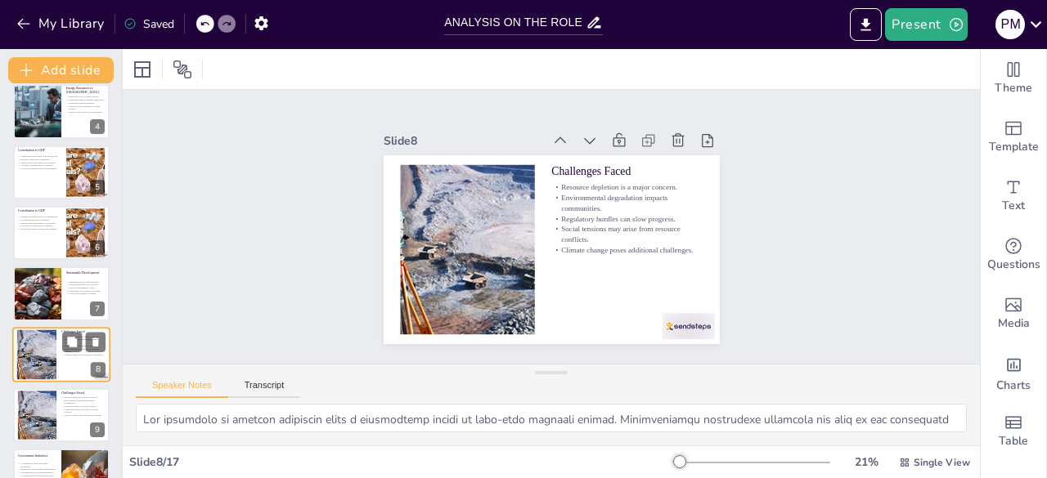
scroll to position [268, 0]
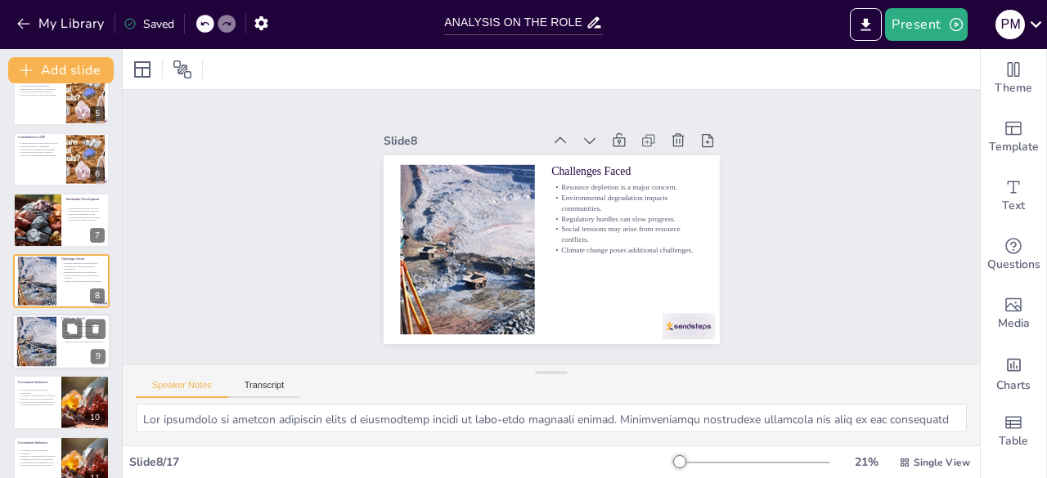
click at [55, 353] on div at bounding box center [37, 342] width 88 height 50
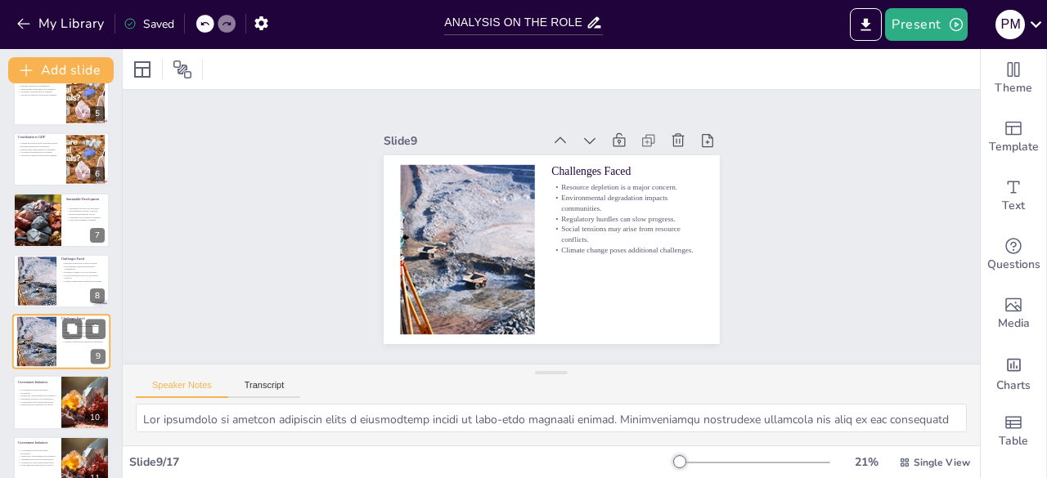
scroll to position [329, 0]
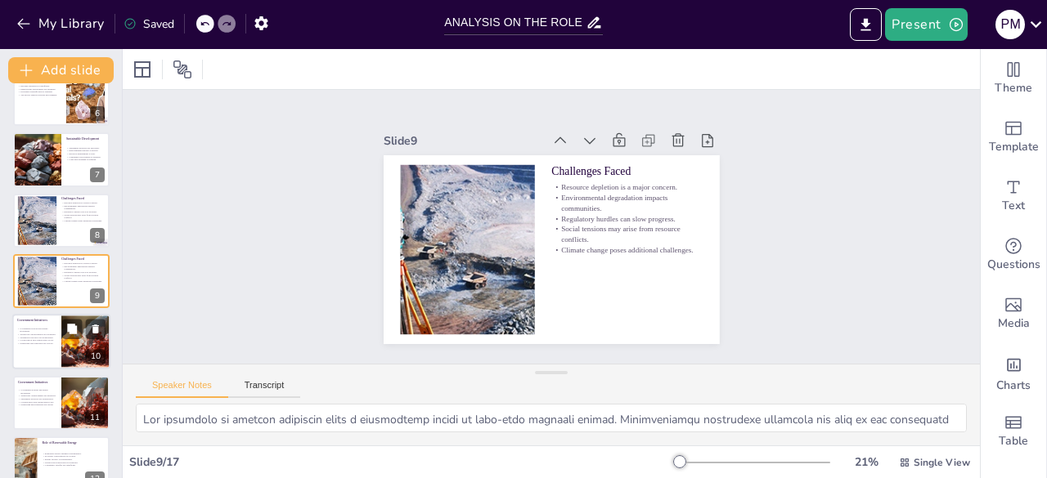
click at [35, 343] on p "Monitoring and regulation are crucial." at bounding box center [36, 344] width 39 height 3
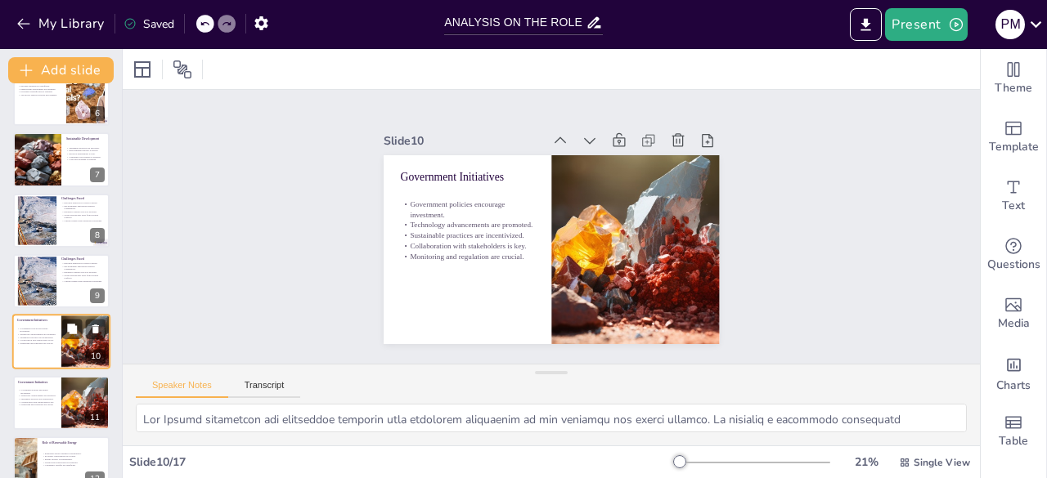
scroll to position [390, 0]
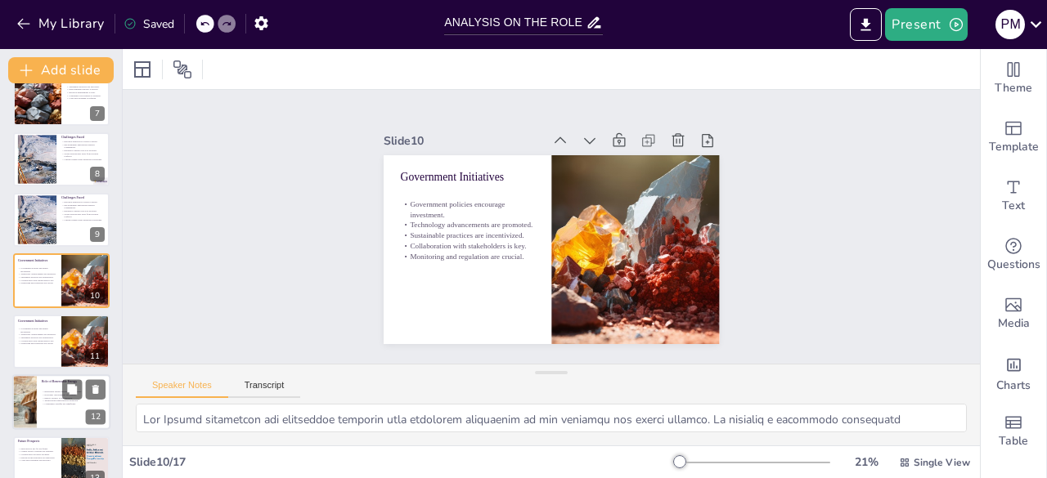
click at [79, 421] on div at bounding box center [61, 403] width 98 height 56
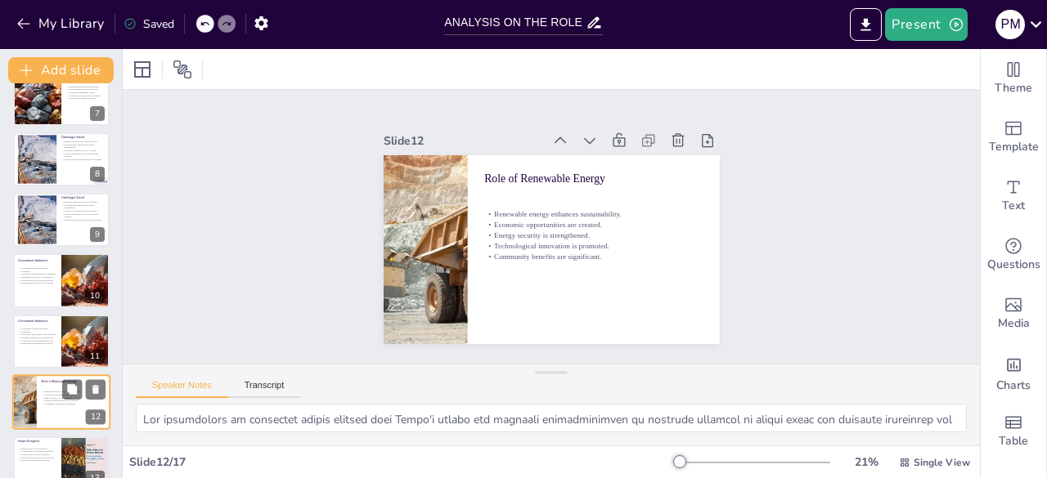
scroll to position [512, 0]
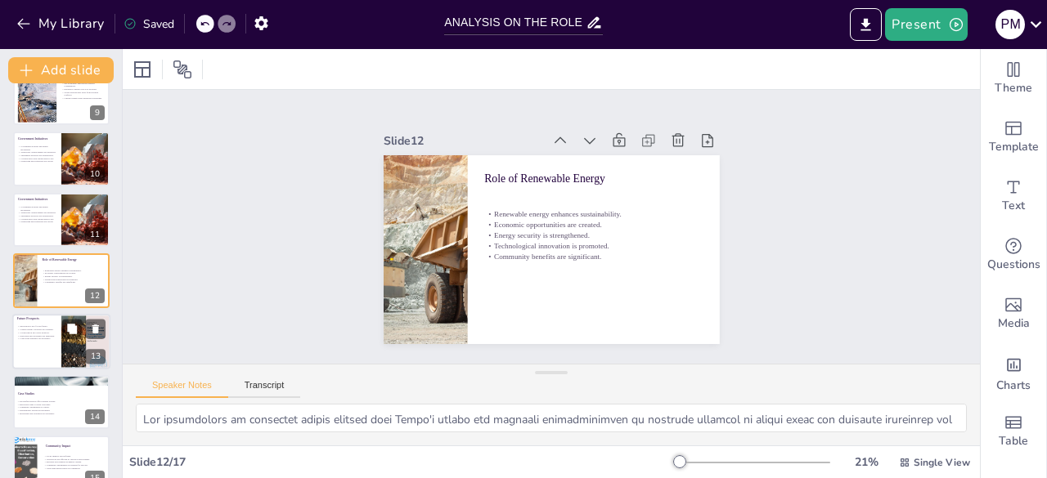
click at [47, 344] on div at bounding box center [61, 342] width 98 height 56
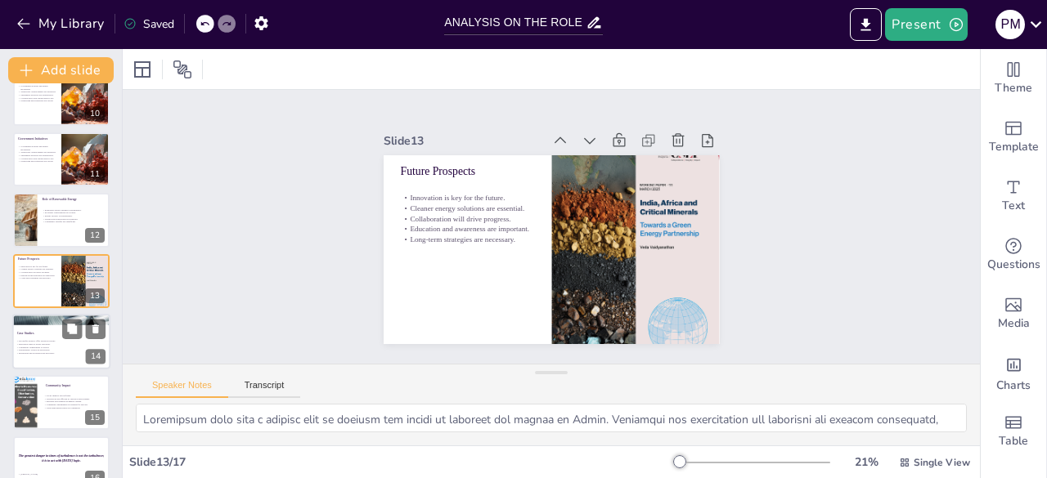
click at [51, 344] on p "Innovation leads to better outcomes." at bounding box center [60, 344] width 88 height 3
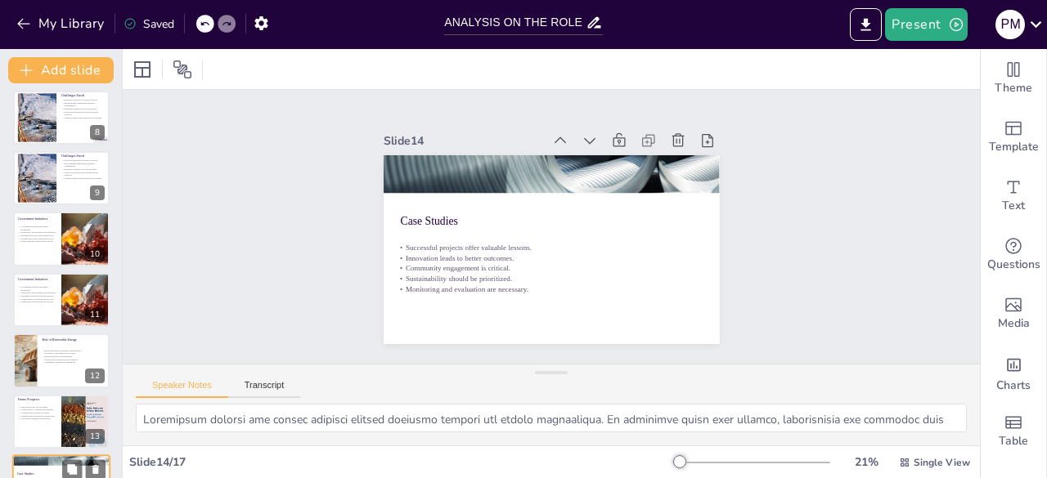
scroll to position [658, 0]
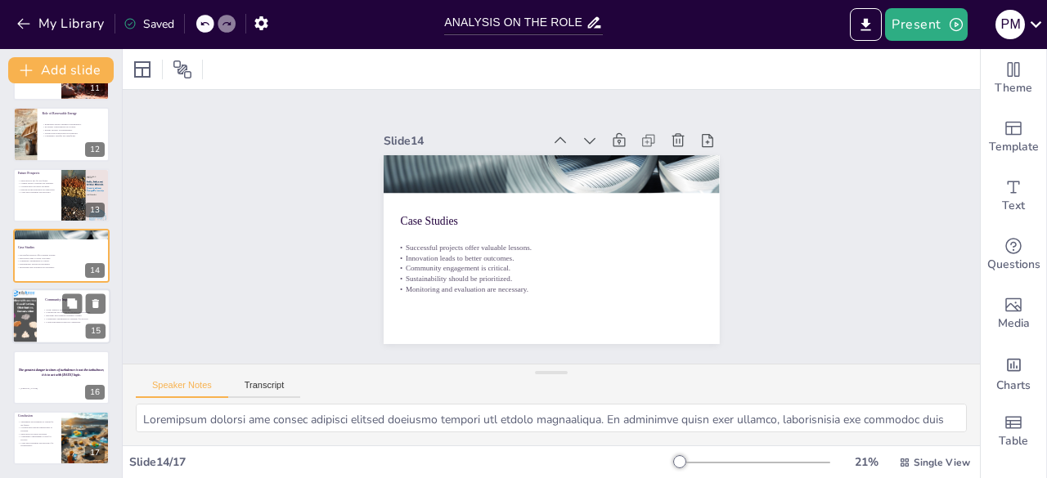
click at [47, 311] on p "Social impacts are profound." at bounding box center [75, 309] width 64 height 3
type textarea "The social impacts of mineral and energy development are profound, influencing …"
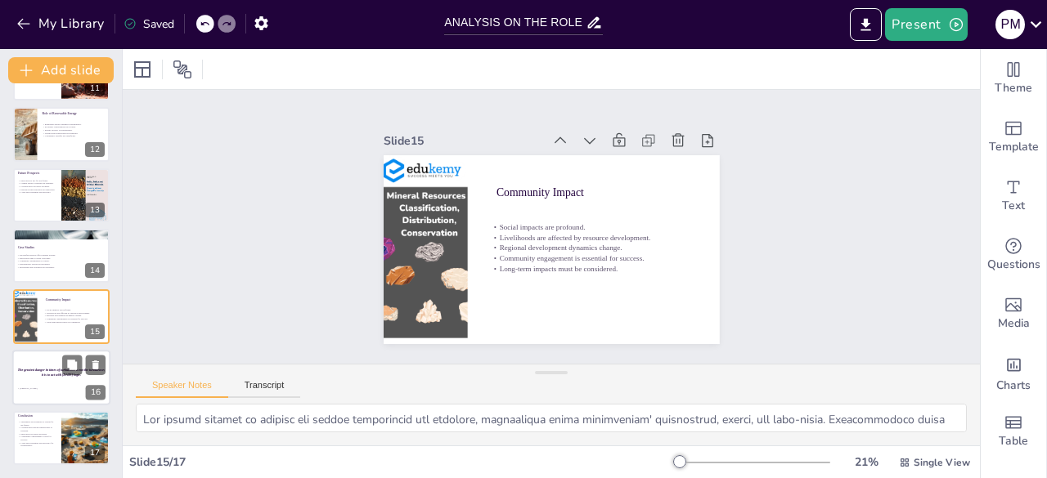
click at [36, 375] on p "The greatest danger in times of turbulence is not the turbulence; it is to act …" at bounding box center [61, 372] width 88 height 9
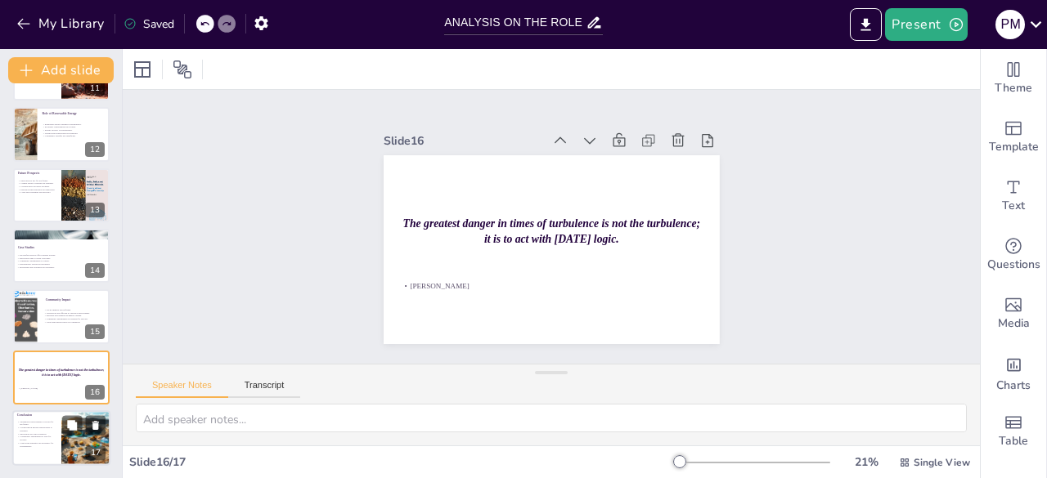
click at [57, 432] on div at bounding box center [61, 439] width 98 height 56
type textarea "Prioritizing sustainable development in the minerals and energy sectors is cruc…"
